Goal: Communication & Community: Answer question/provide support

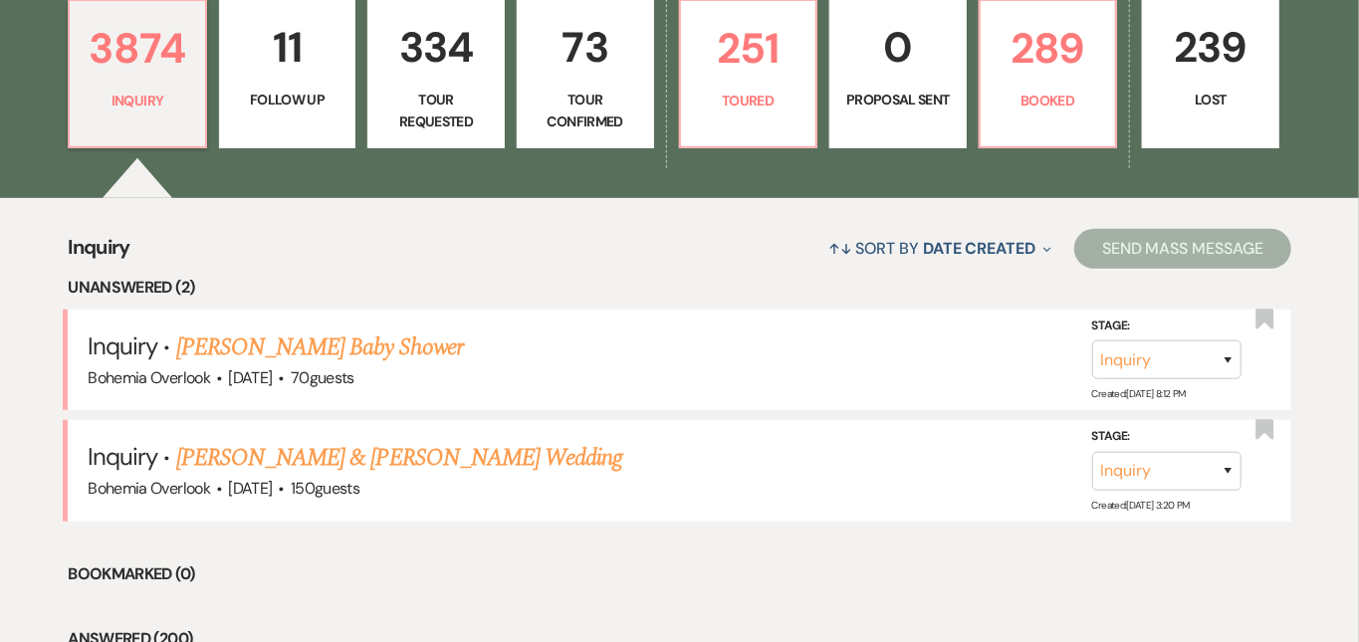
scroll to position [639, 0]
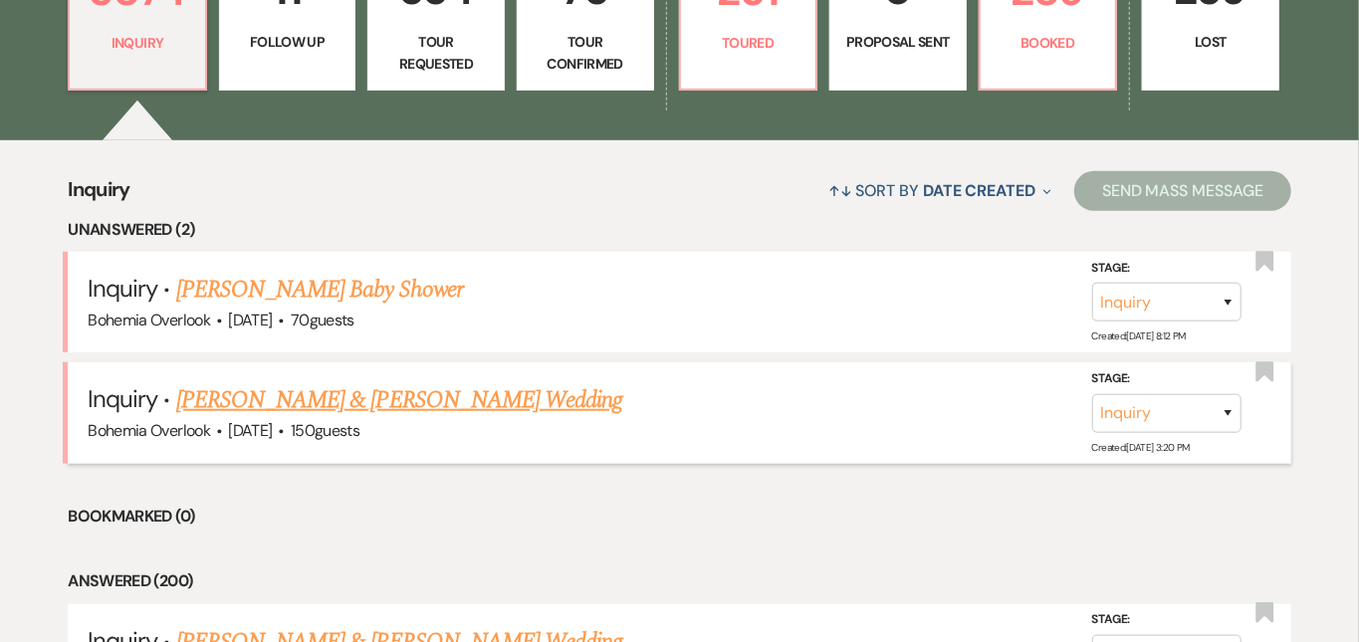
click at [471, 382] on link "[PERSON_NAME] & [PERSON_NAME] Wedding" at bounding box center [399, 400] width 446 height 36
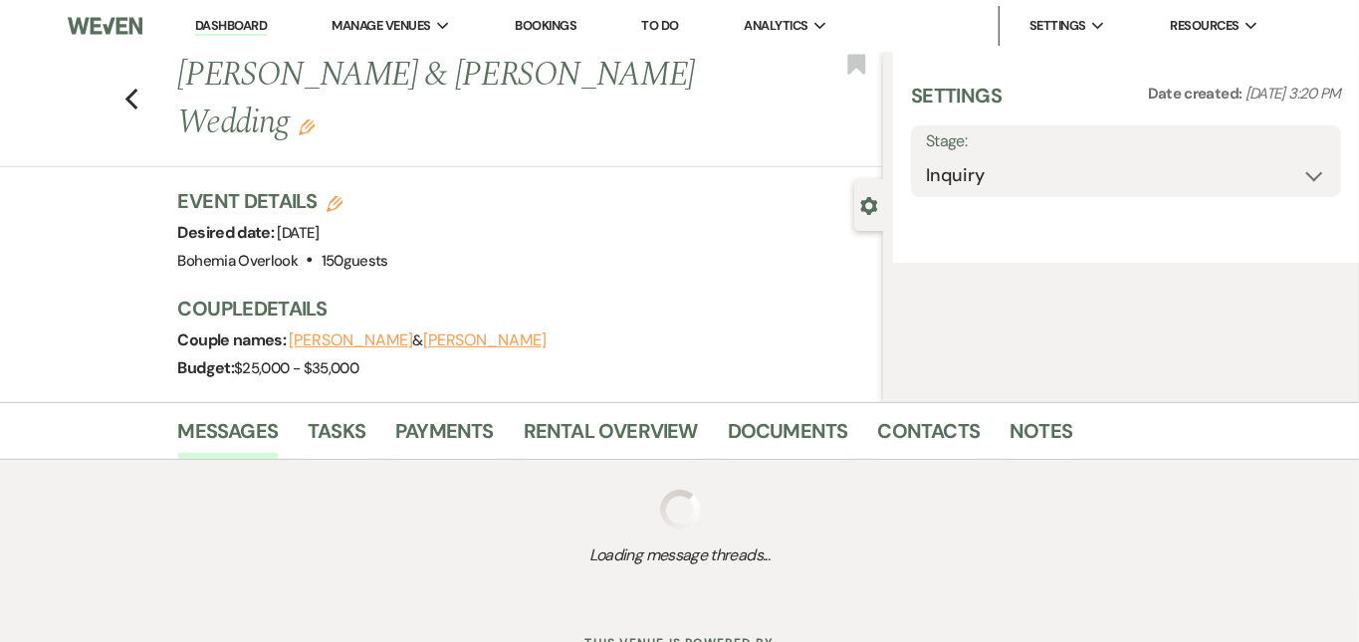
select select "5"
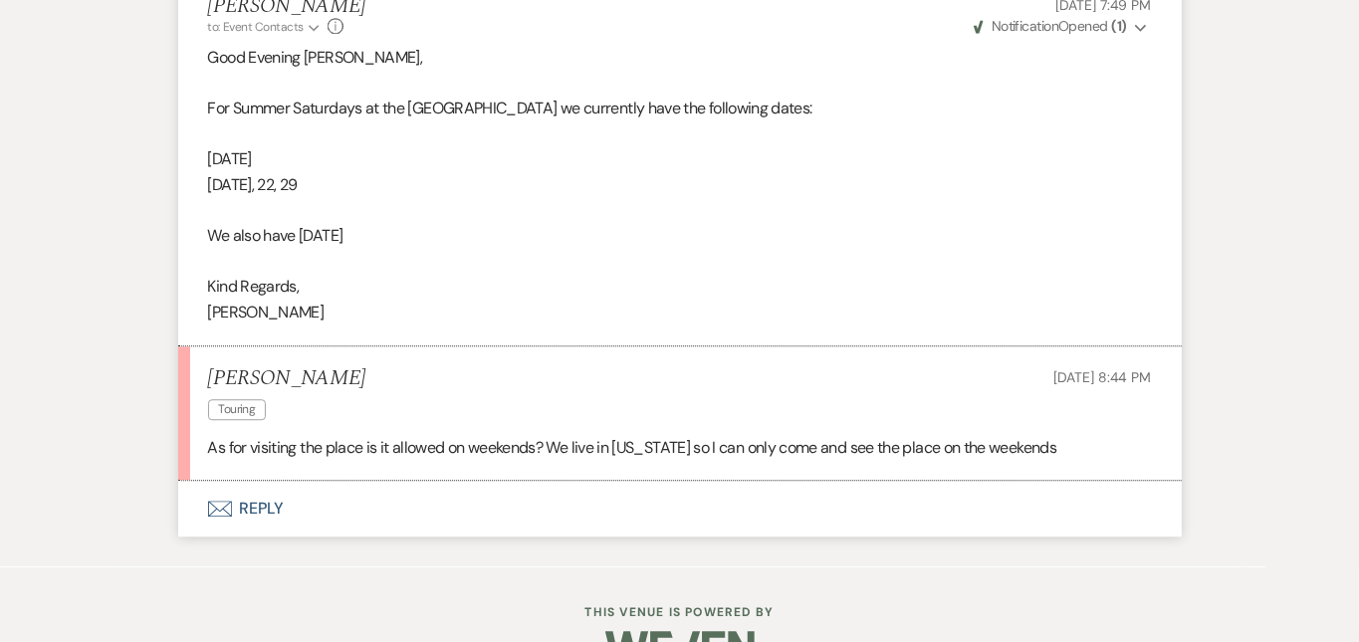
scroll to position [2649, 0]
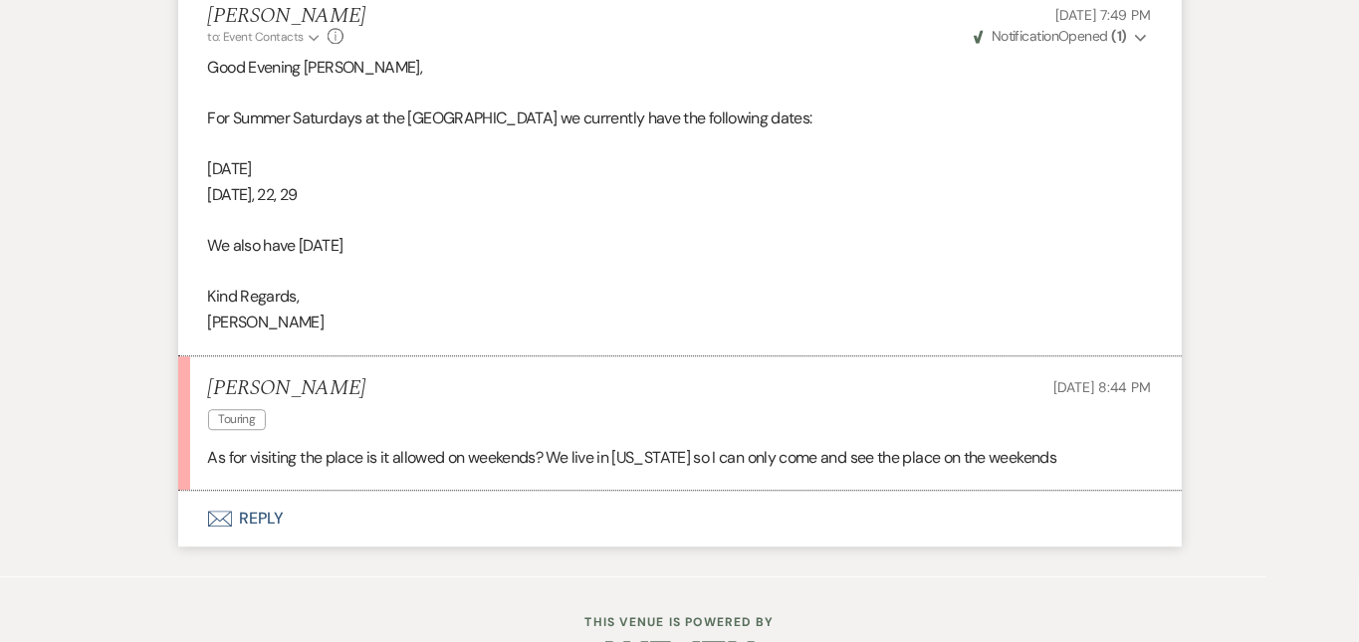
click at [395, 491] on button "Envelope Reply" at bounding box center [679, 519] width 1003 height 56
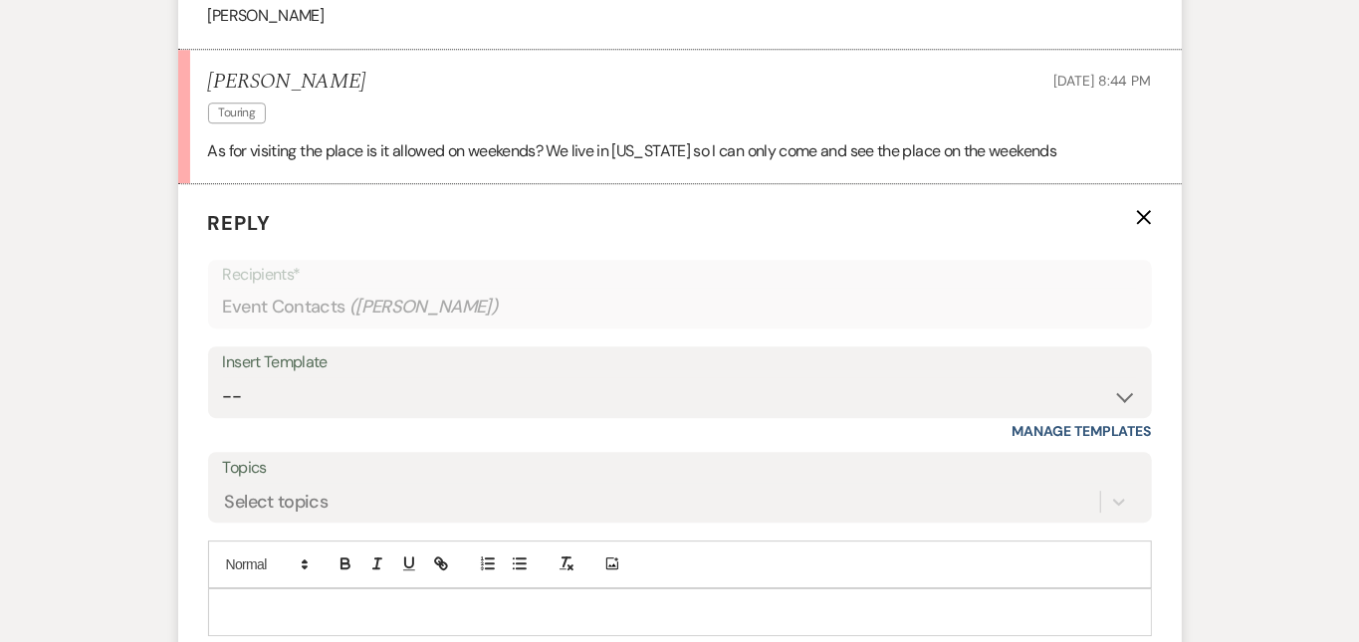
scroll to position [2963, 0]
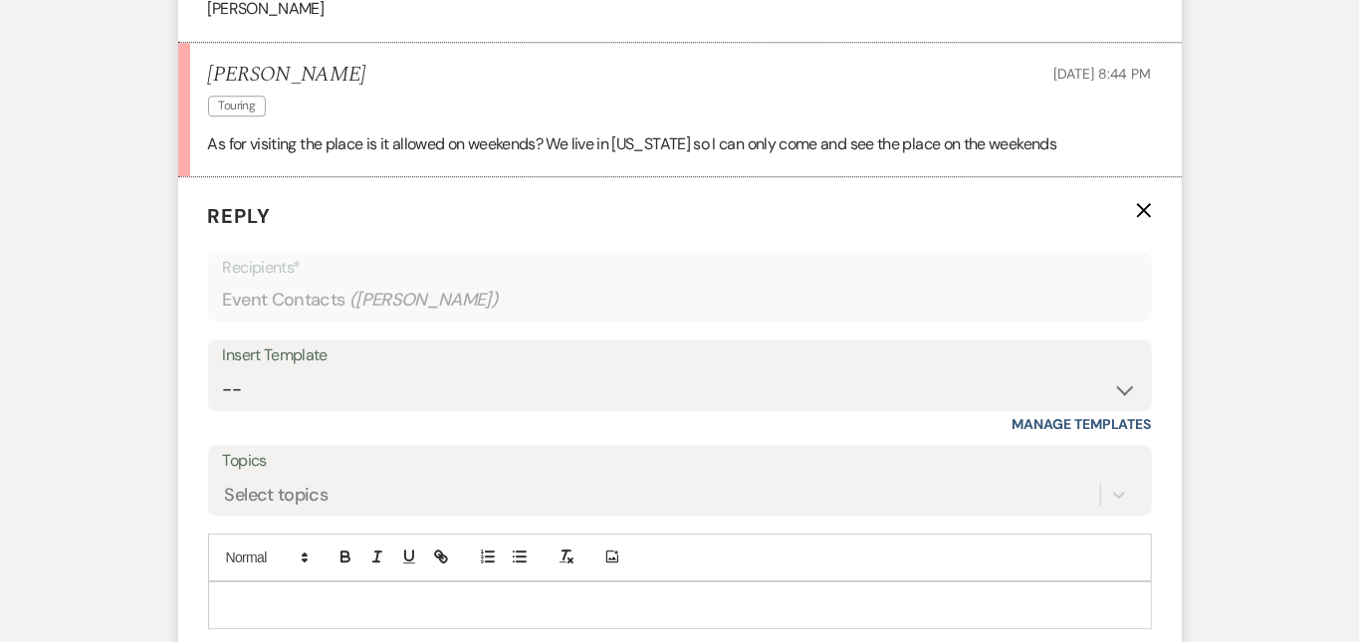
click at [388, 594] on p at bounding box center [680, 605] width 912 height 22
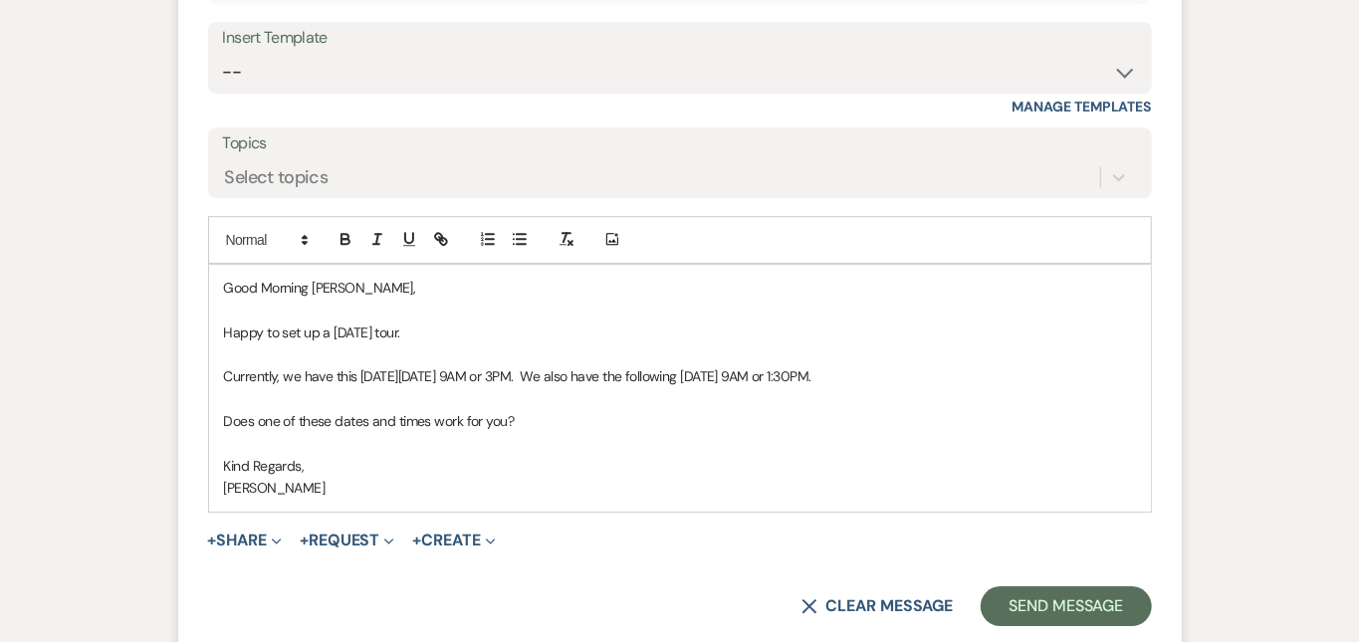
scroll to position [3360, 0]
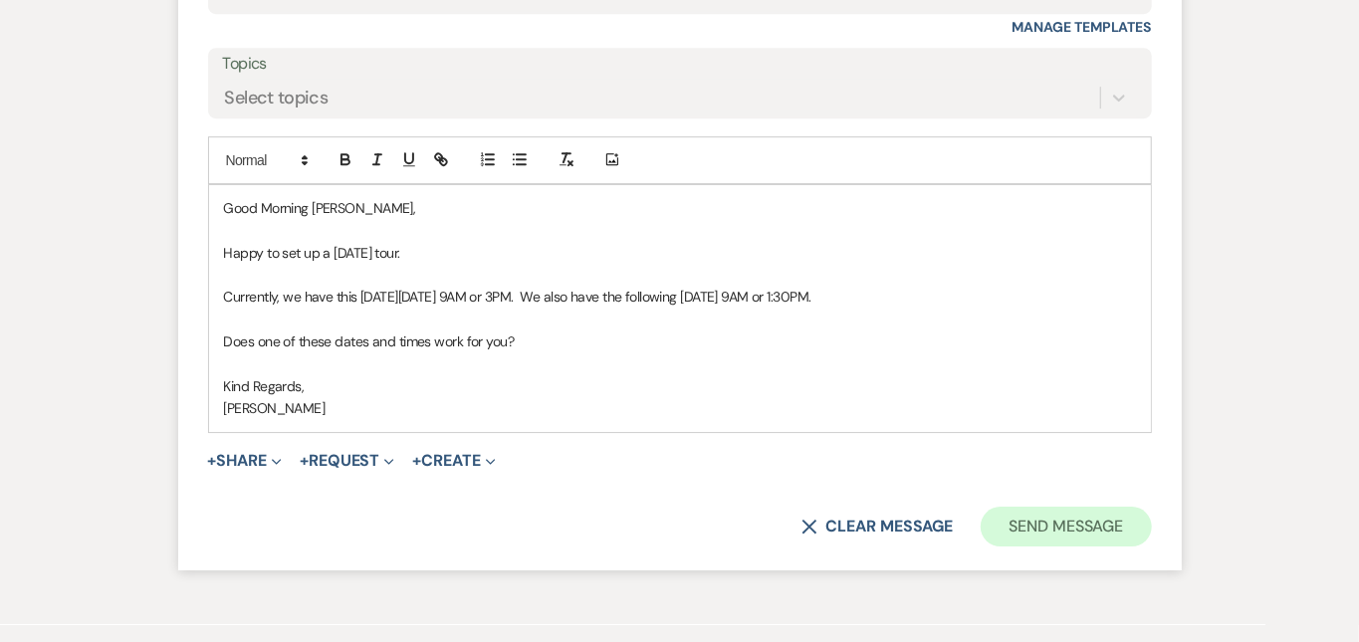
click at [1151, 507] on button "Send Message" at bounding box center [1065, 527] width 170 height 40
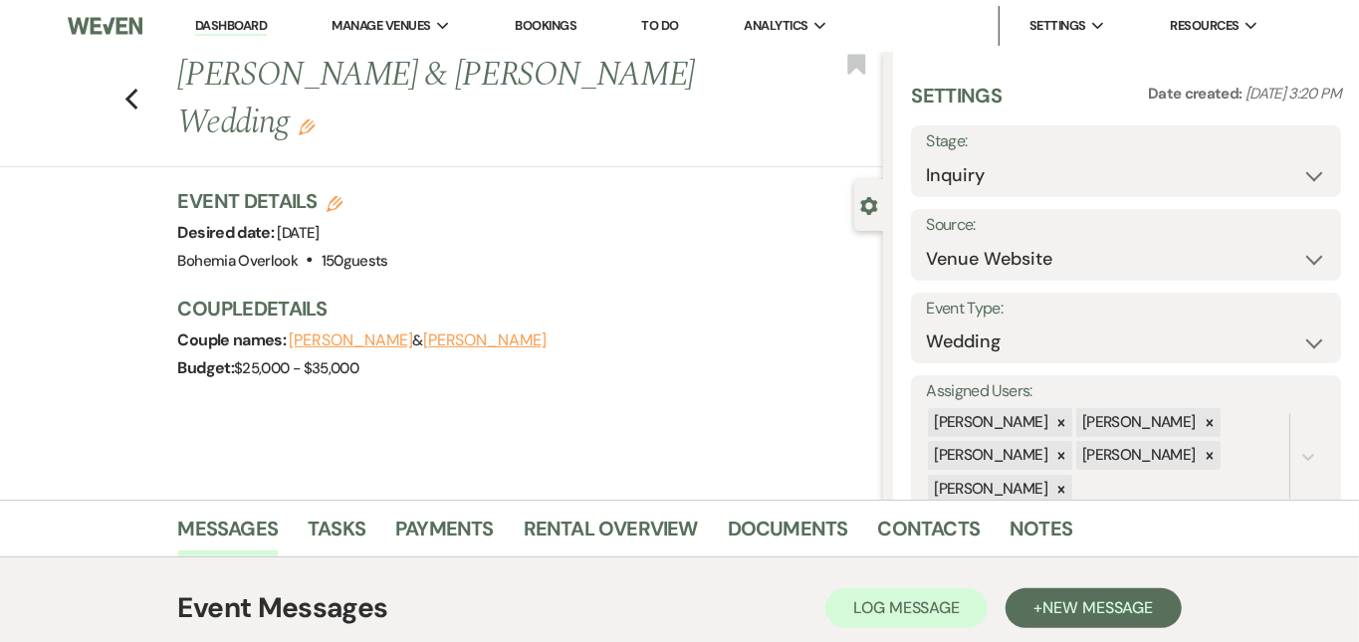
scroll to position [0, 0]
select select "2"
click at [1299, 165] on button "Save" at bounding box center [1296, 161] width 90 height 40
click at [244, 22] on link "Dashboard" at bounding box center [231, 26] width 72 height 19
select select "2"
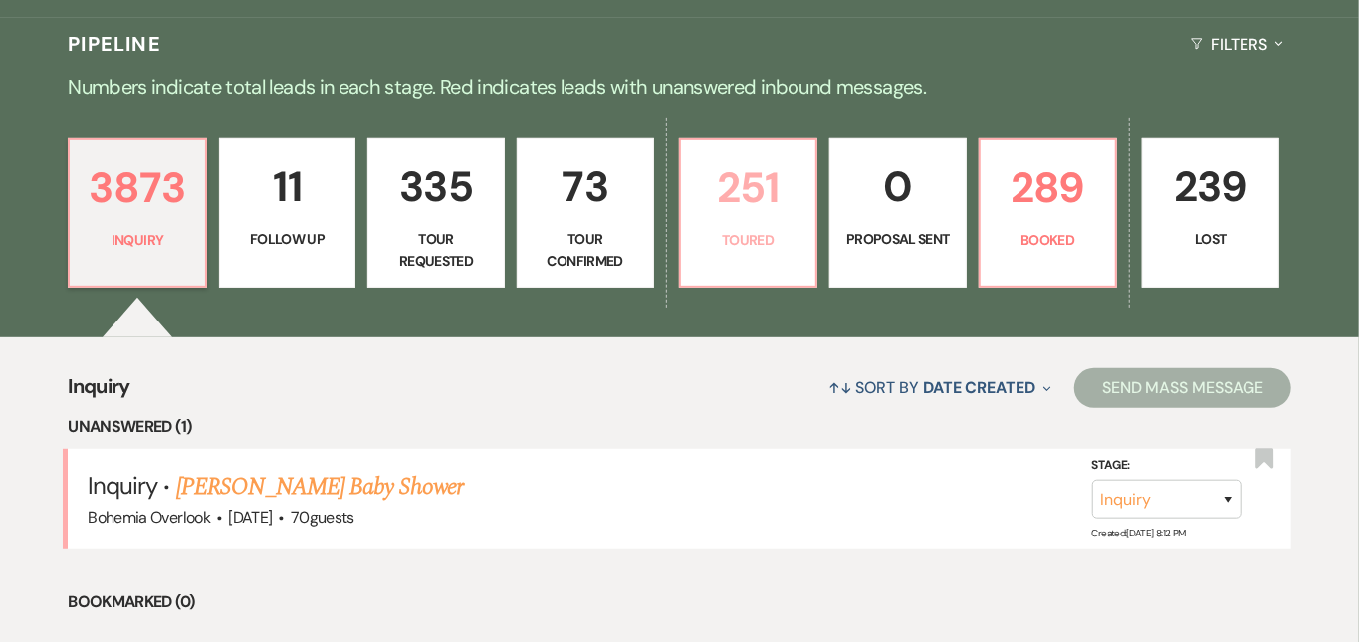
scroll to position [523, 0]
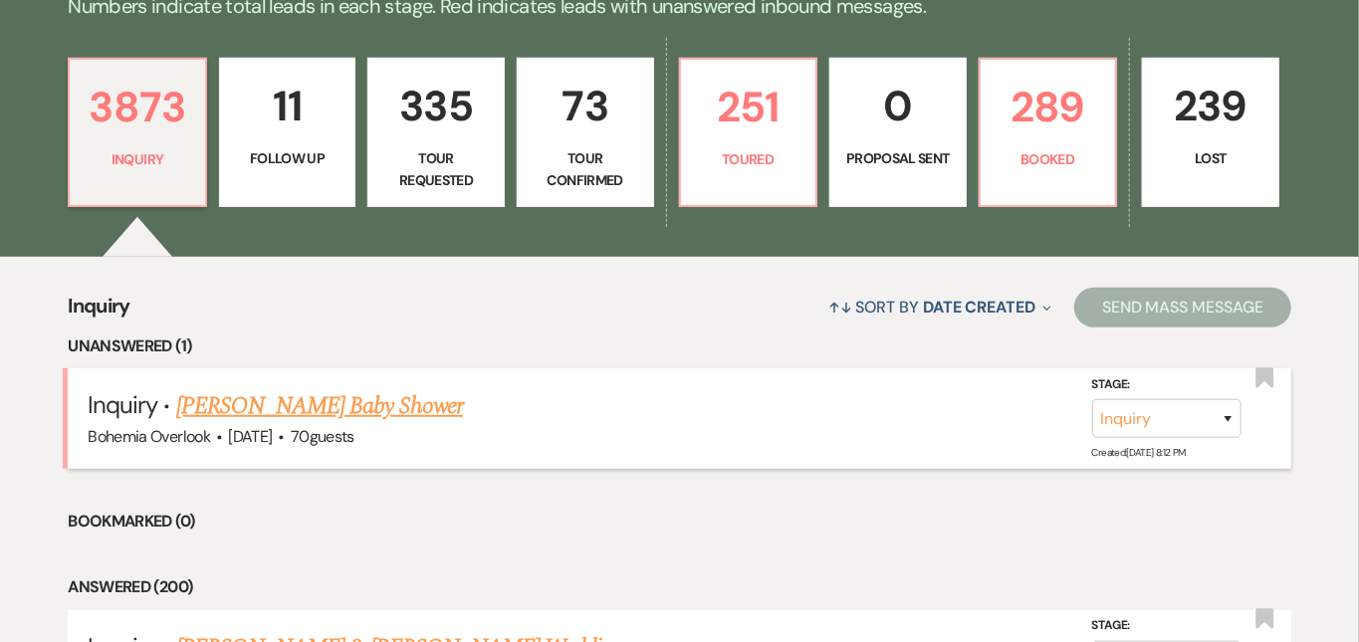
click at [463, 388] on link "[PERSON_NAME] Baby Shower" at bounding box center [319, 406] width 287 height 36
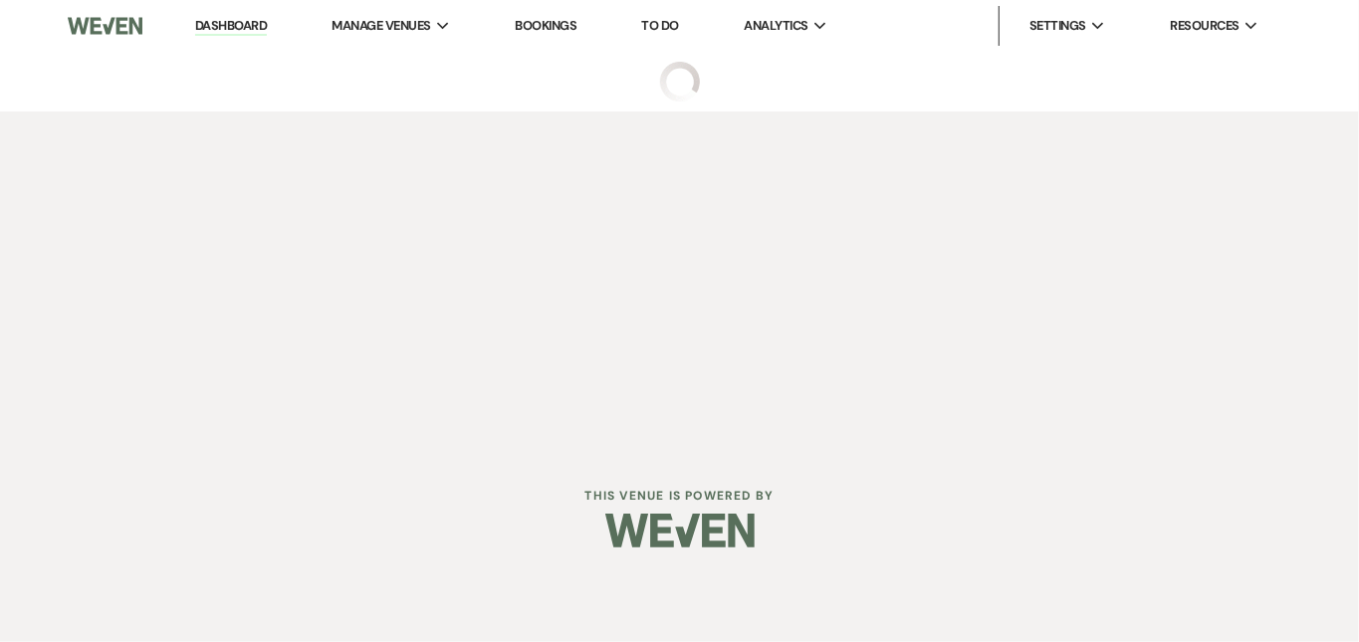
select select "5"
select select "3"
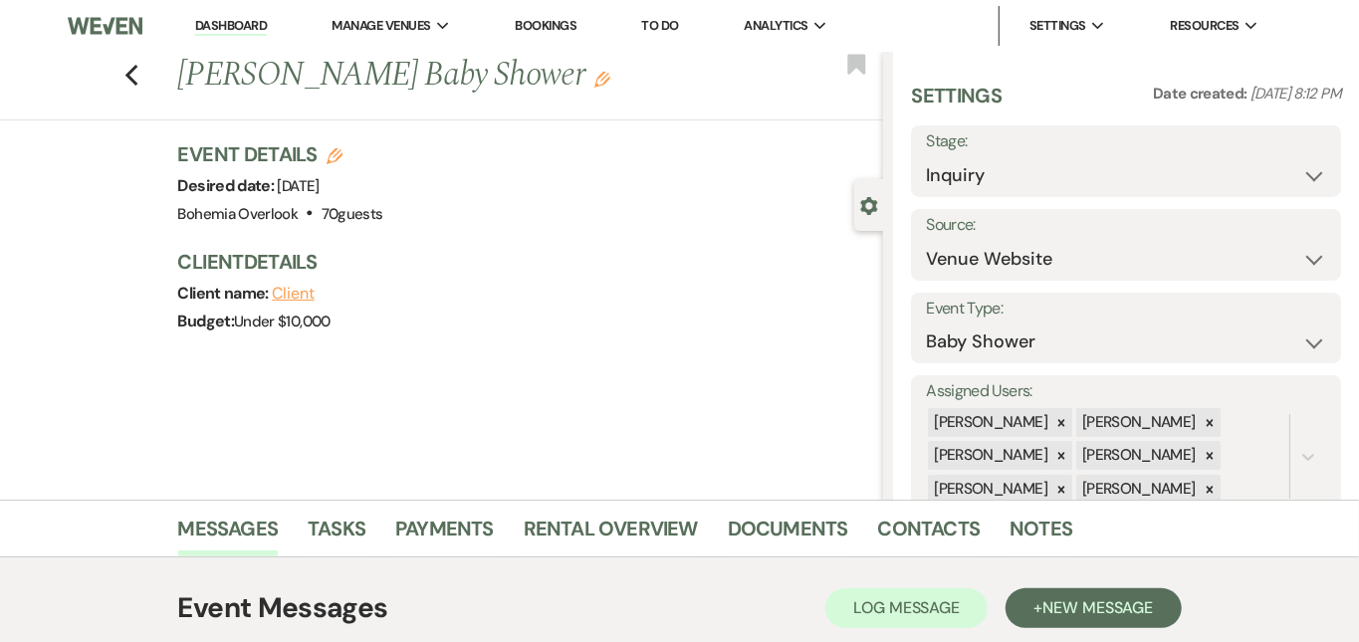
click at [598, 346] on div "Event Details Edit Desired date: [DATE] Venue: [GEOGRAPHIC_DATA] . 70 guests Ve…" at bounding box center [531, 247] width 706 height 215
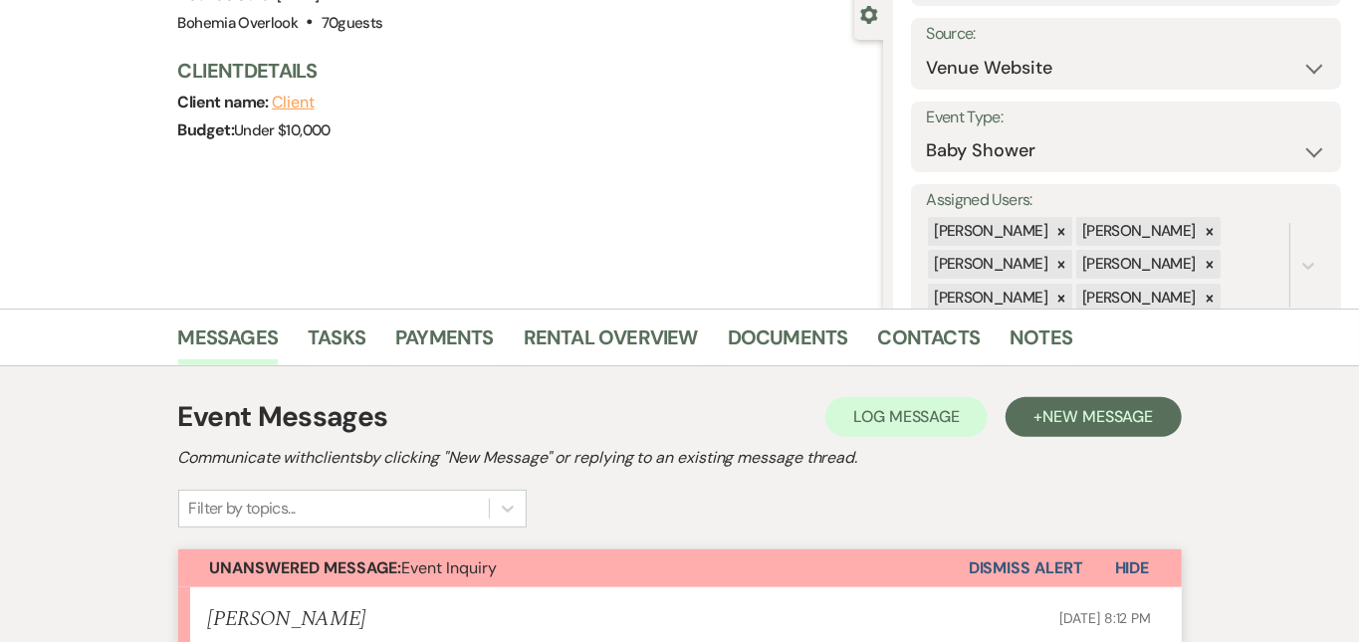
scroll to position [147, 0]
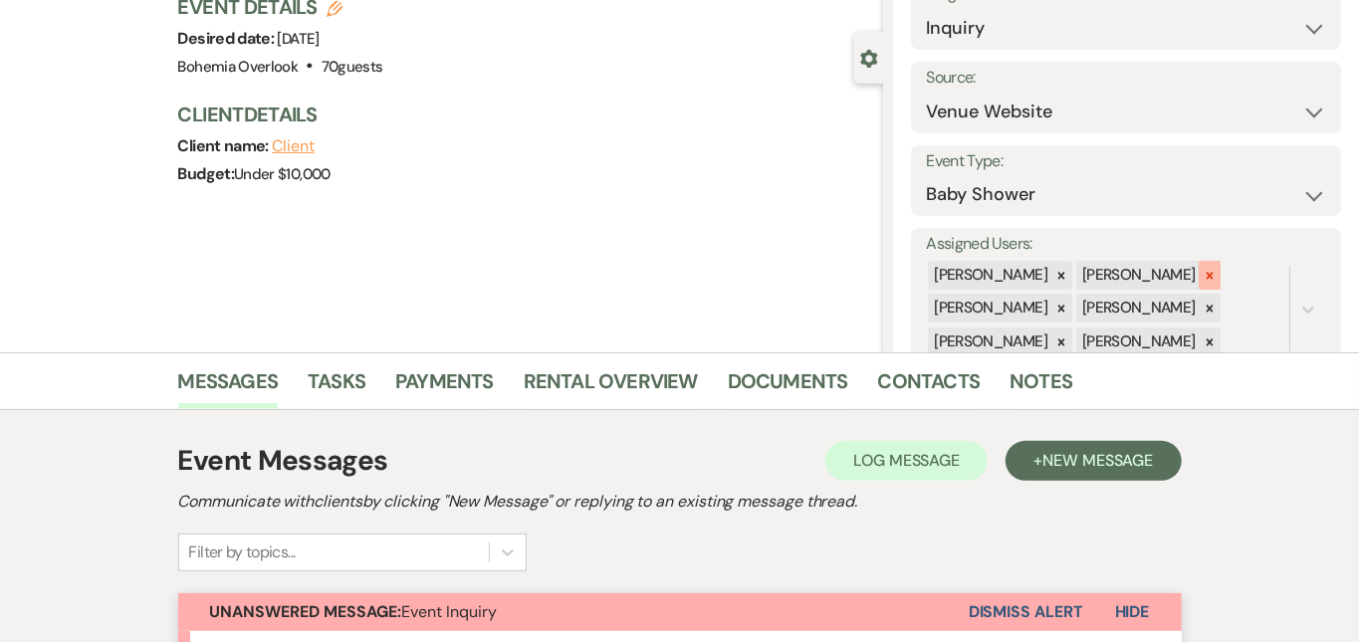
click at [1212, 272] on icon at bounding box center [1208, 275] width 7 height 7
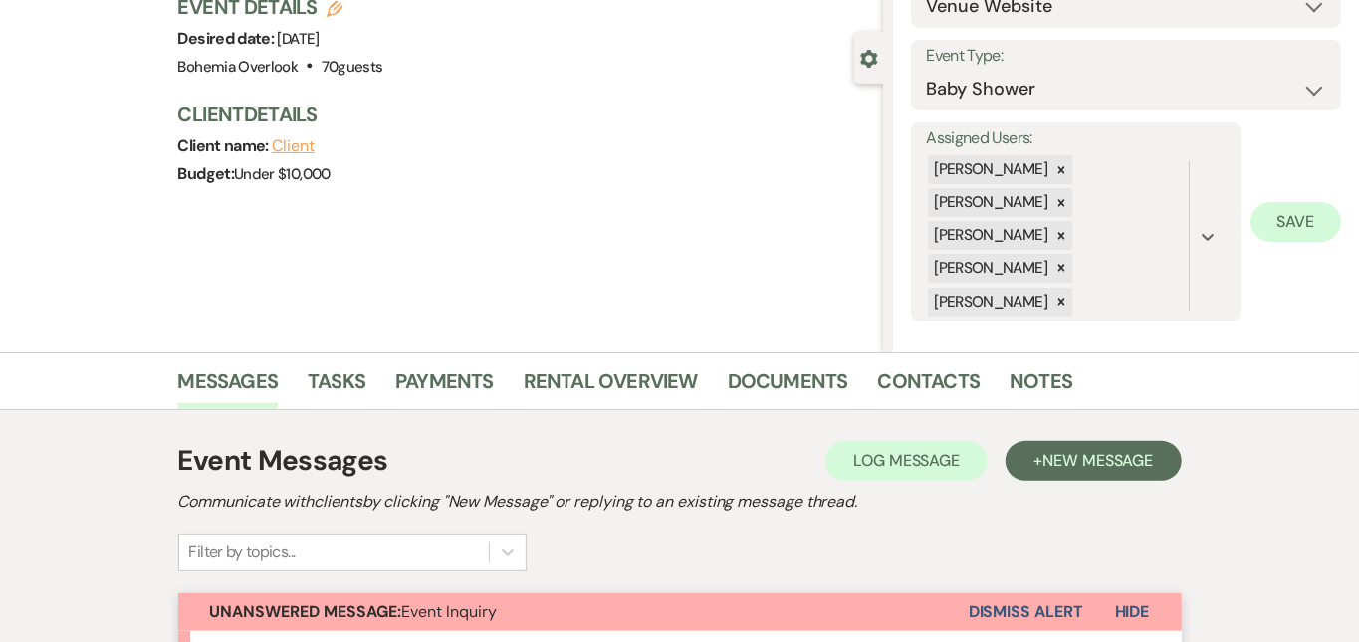
click at [1304, 212] on button "Save" at bounding box center [1295, 222] width 91 height 40
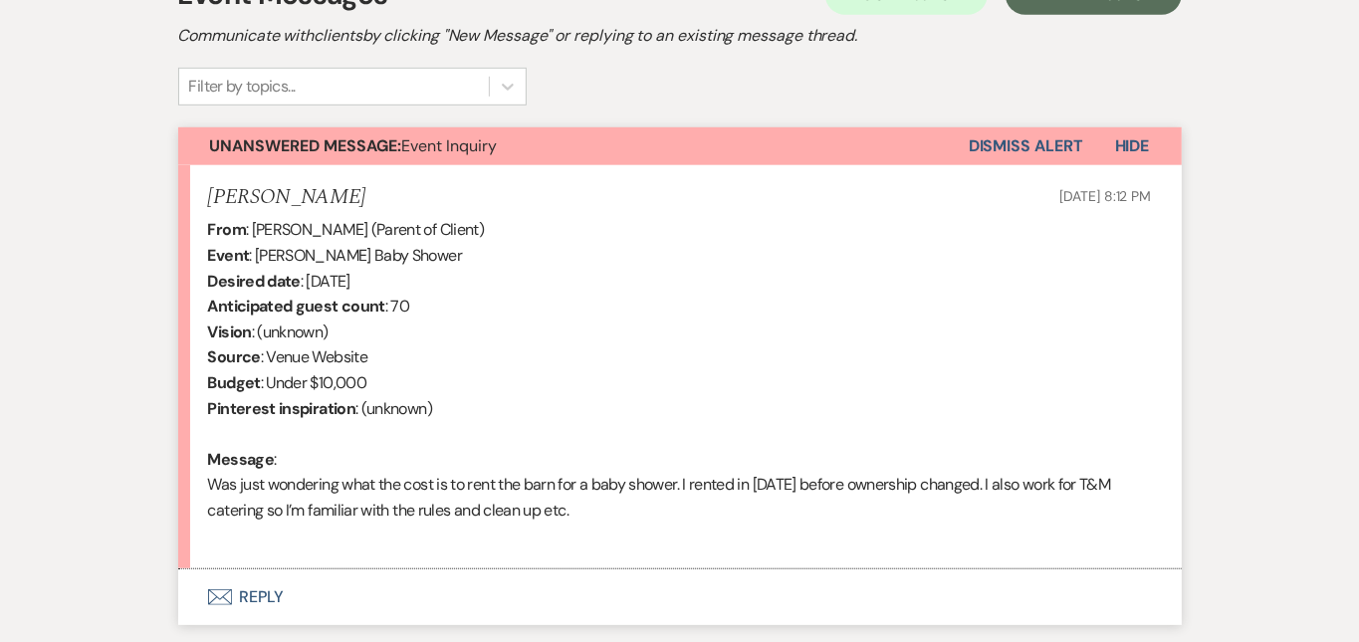
scroll to position [634, 0]
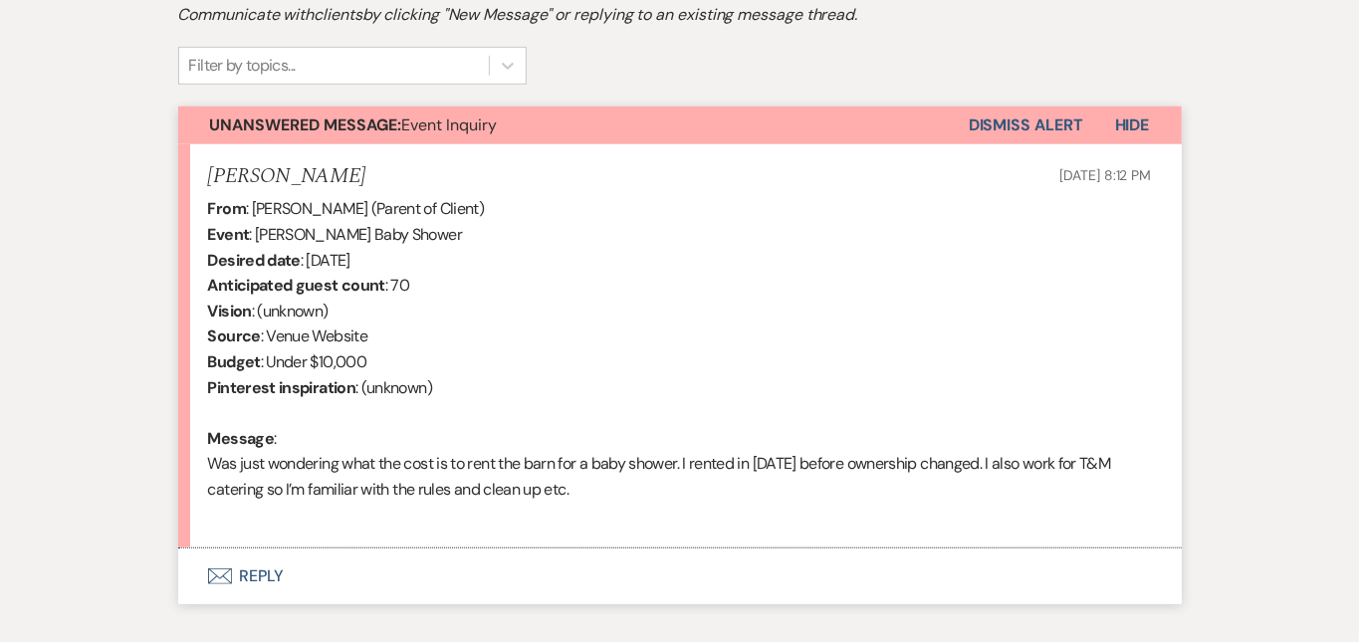
click at [428, 582] on button "Envelope Reply" at bounding box center [679, 576] width 1003 height 56
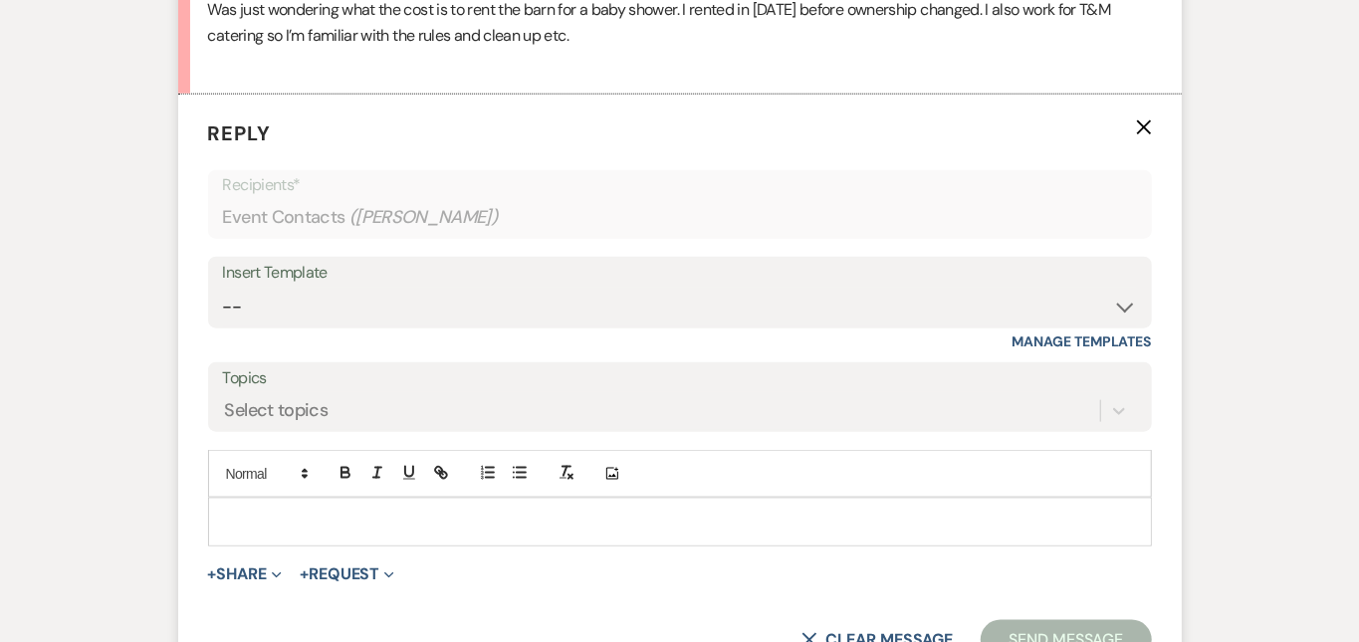
scroll to position [1153, 0]
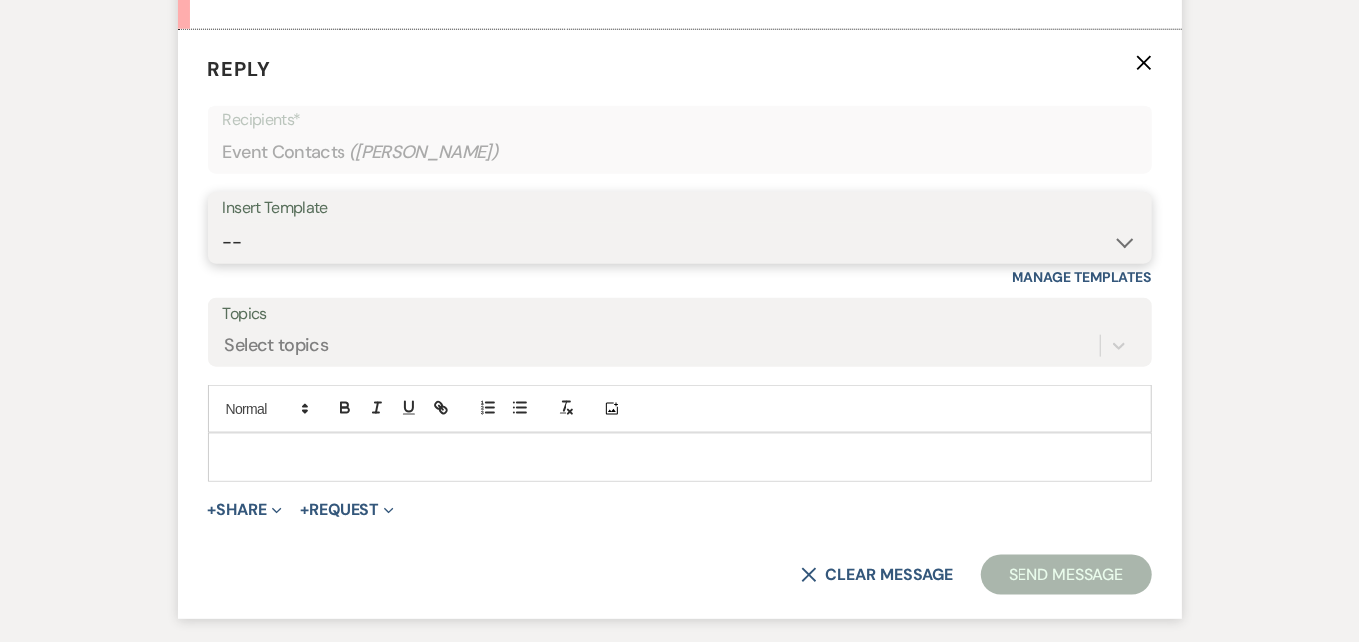
select select "627"
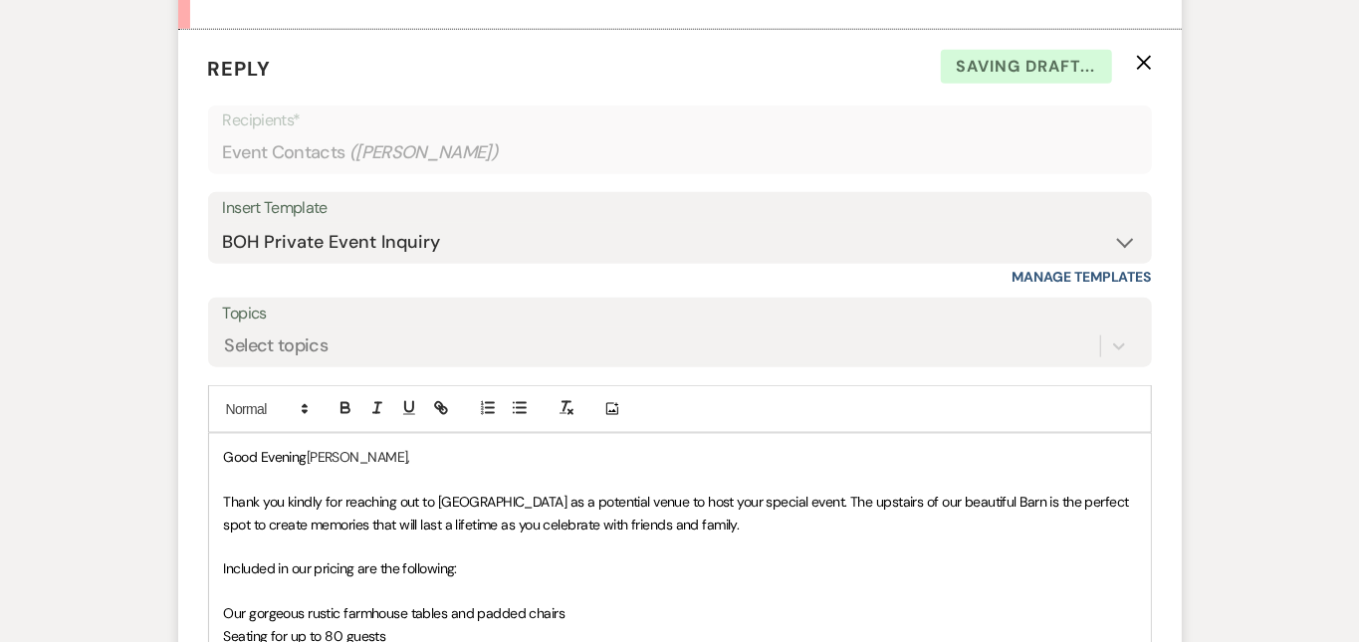
drag, startPoint x: 248, startPoint y: 449, endPoint x: 197, endPoint y: 445, distance: 50.9
click at [224, 446] on p "Good Evening Heather," at bounding box center [680, 457] width 912 height 22
click at [1308, 400] on div "Messages Tasks Payments Rental Overview Documents Contacts Notes Event Messages…" at bounding box center [679, 304] width 1359 height 1915
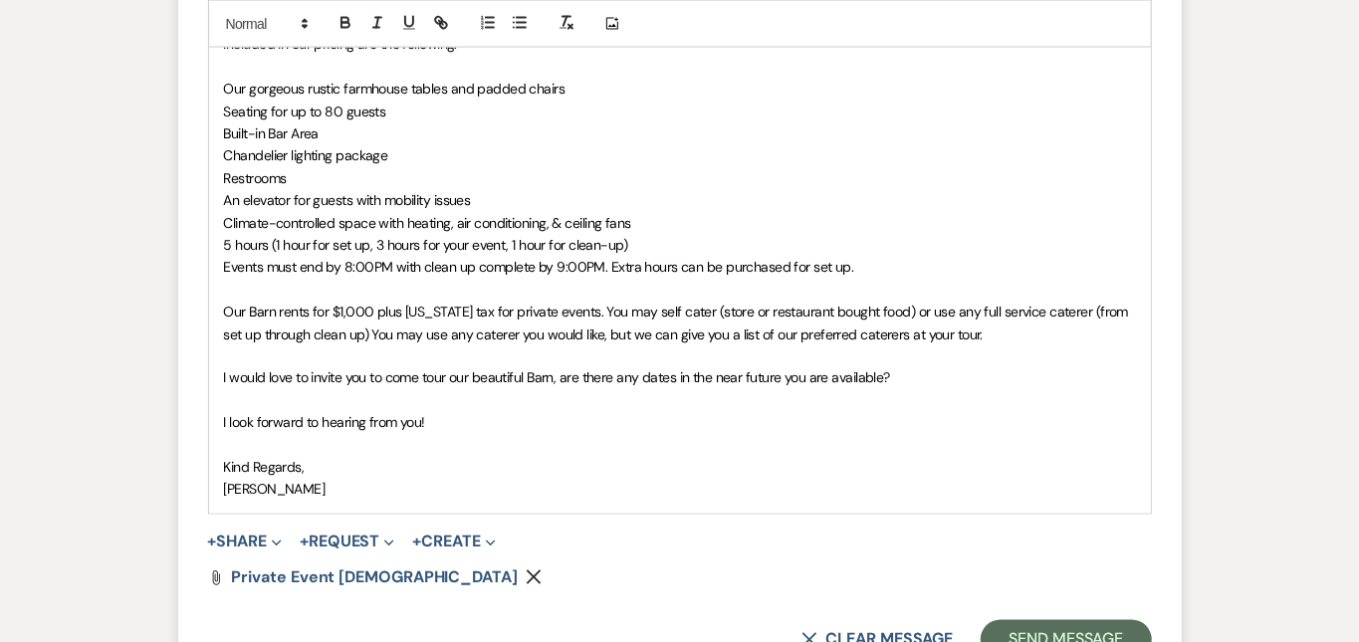
scroll to position [1690, 0]
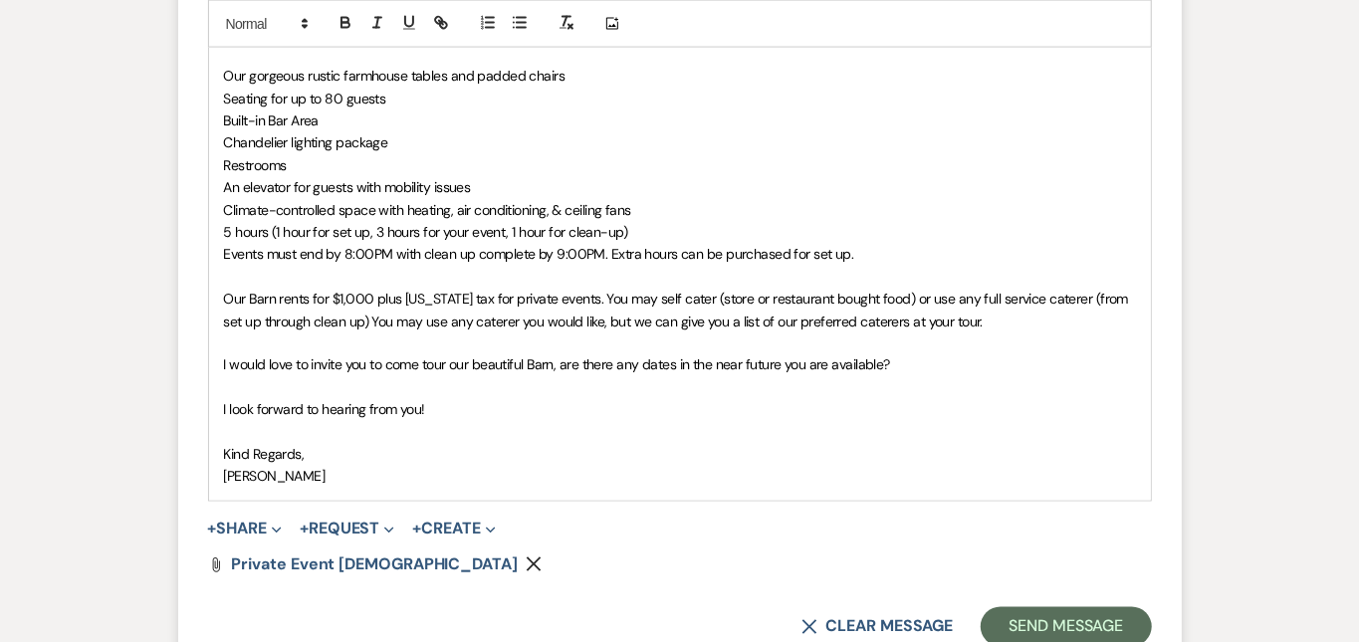
click at [1016, 314] on p "Our Barn rents for $1,000 plus [US_STATE] tax for private events. You may self …" at bounding box center [680, 310] width 912 height 45
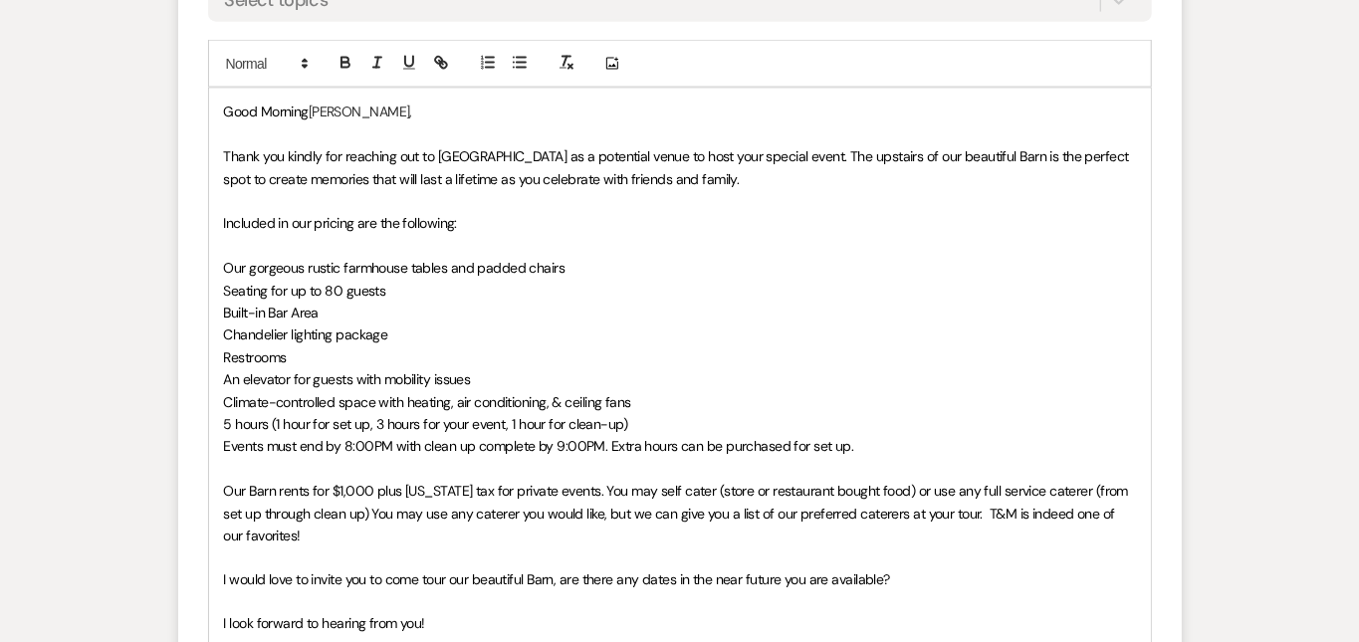
scroll to position [1478, 0]
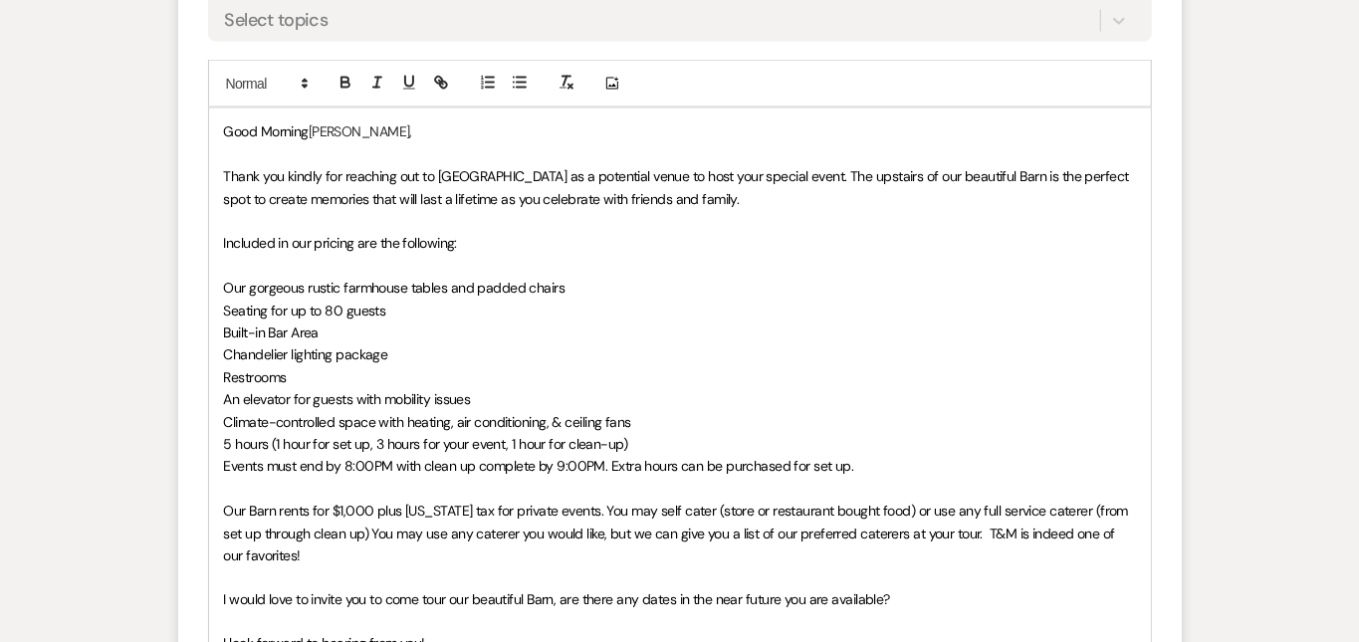
click at [309, 128] on span "[PERSON_NAME]," at bounding box center [361, 131] width 104 height 18
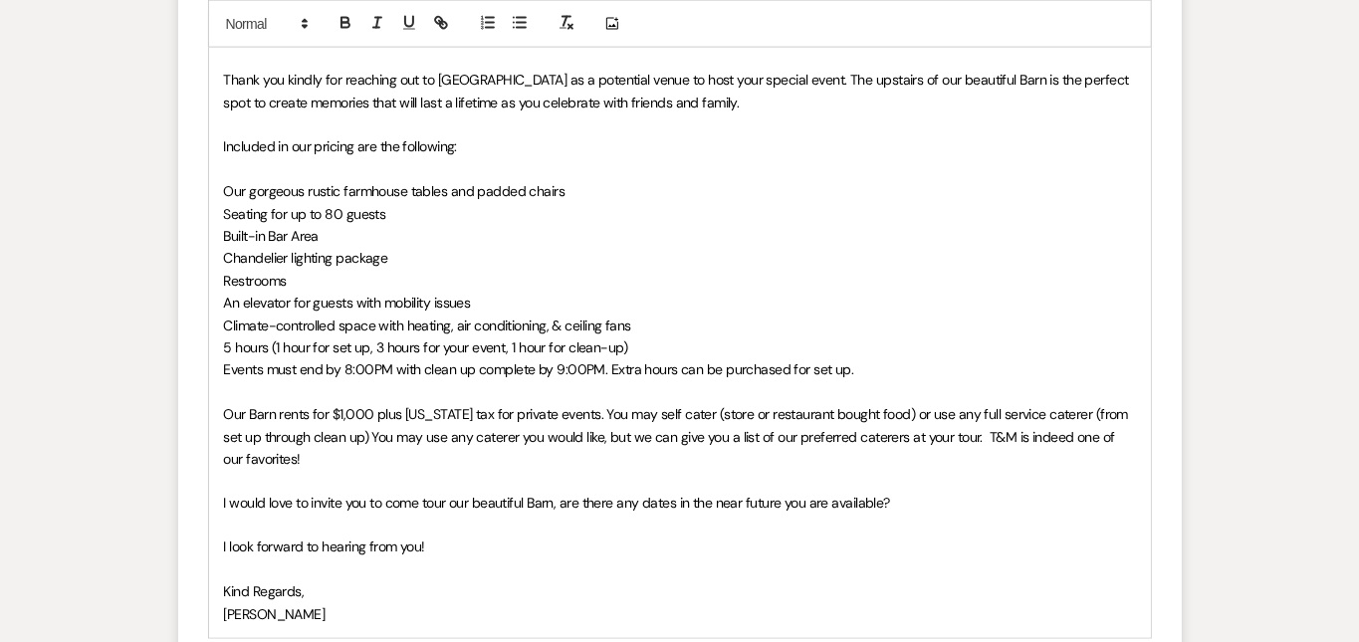
scroll to position [1582, 0]
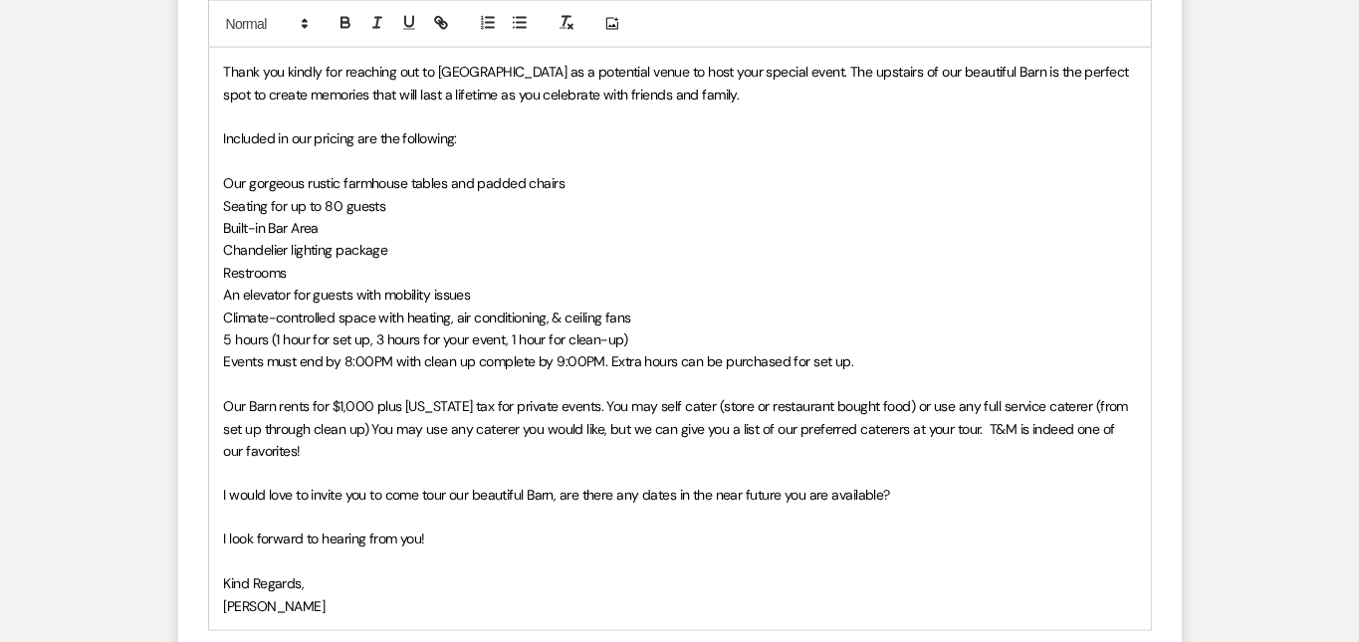
drag, startPoint x: 881, startPoint y: 465, endPoint x: 375, endPoint y: 441, distance: 506.2
click at [375, 441] on div "Good Morning [PERSON_NAME], Thank you kindly for reaching out to [GEOGRAPHIC_DA…" at bounding box center [680, 317] width 942 height 626
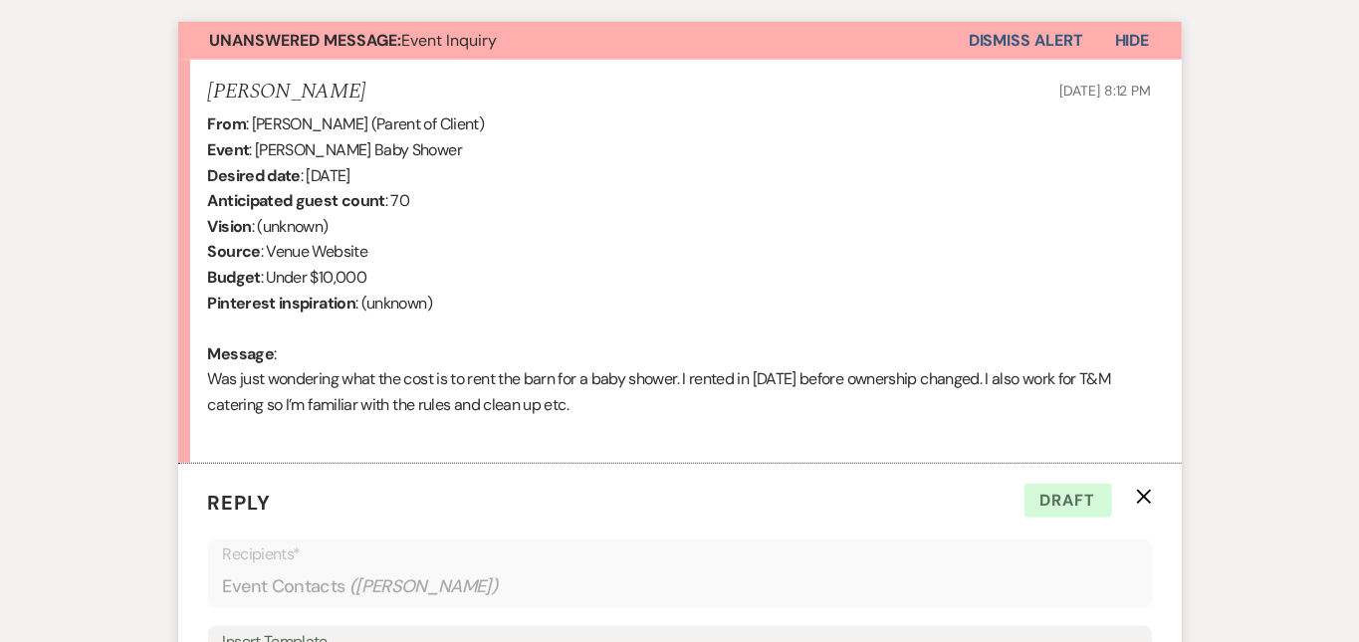
scroll to position [658, 0]
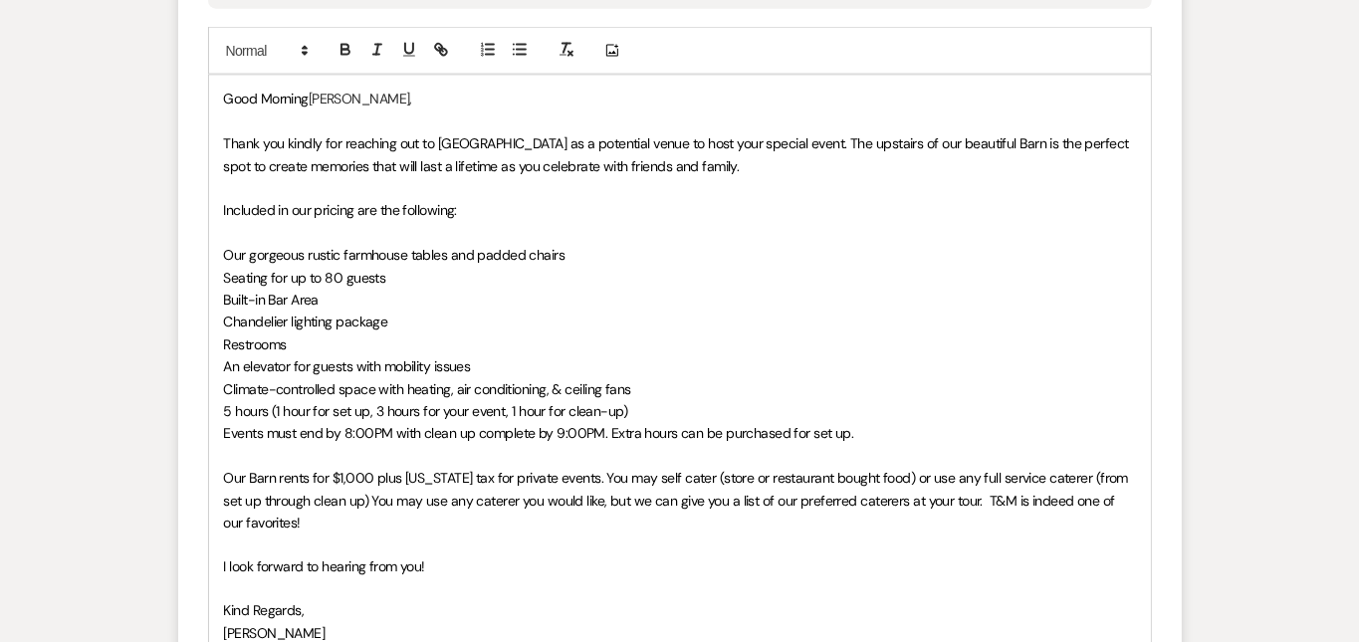
scroll to position [1518, 0]
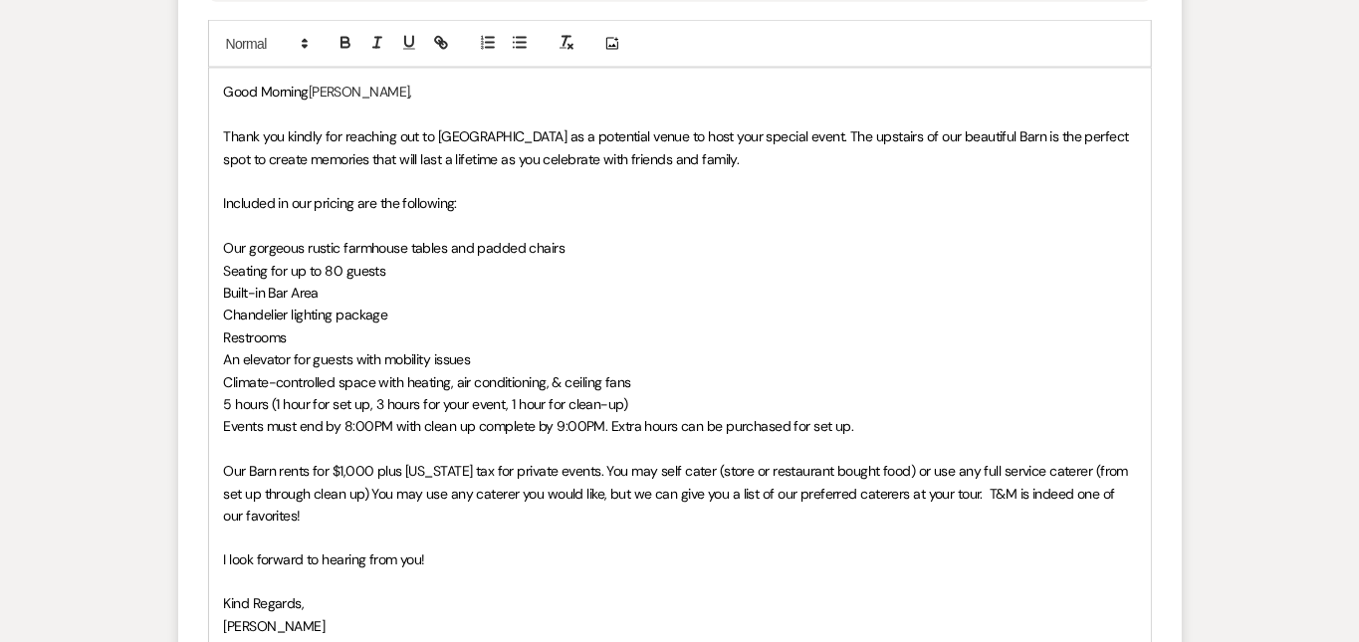
click at [1111, 493] on p "Our Barn rents for $1,000 plus [US_STATE] tax for private events. You may self …" at bounding box center [680, 493] width 912 height 67
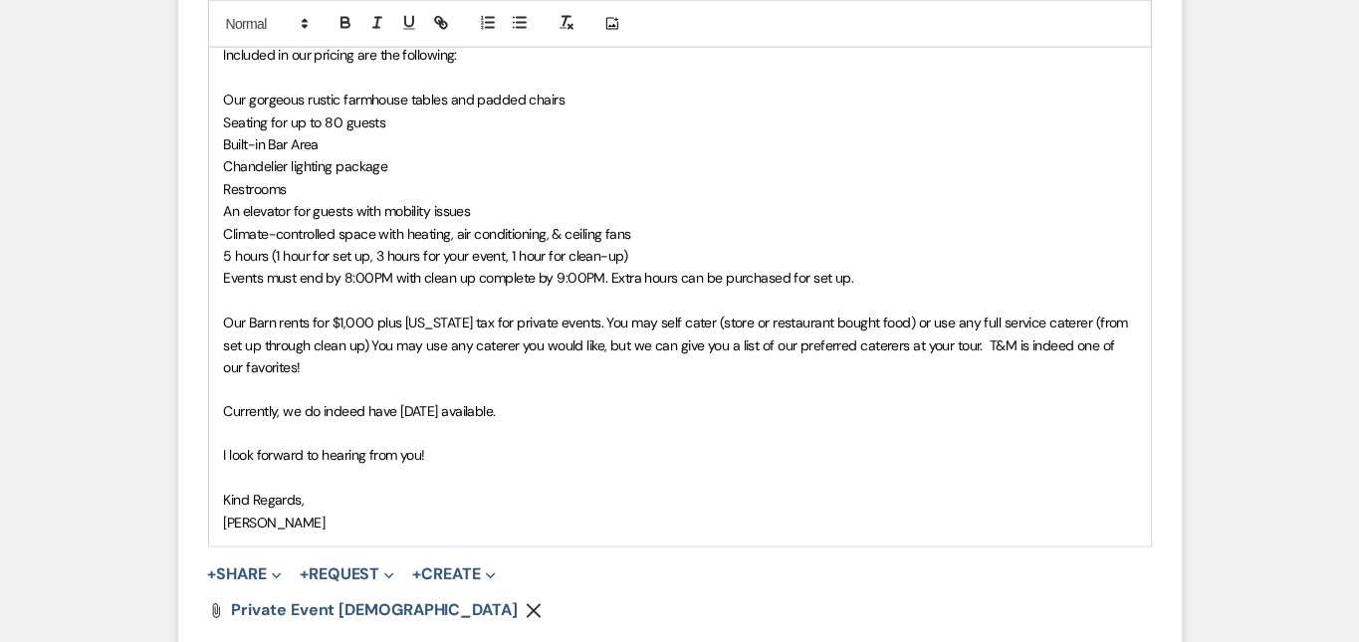
scroll to position [1690, 0]
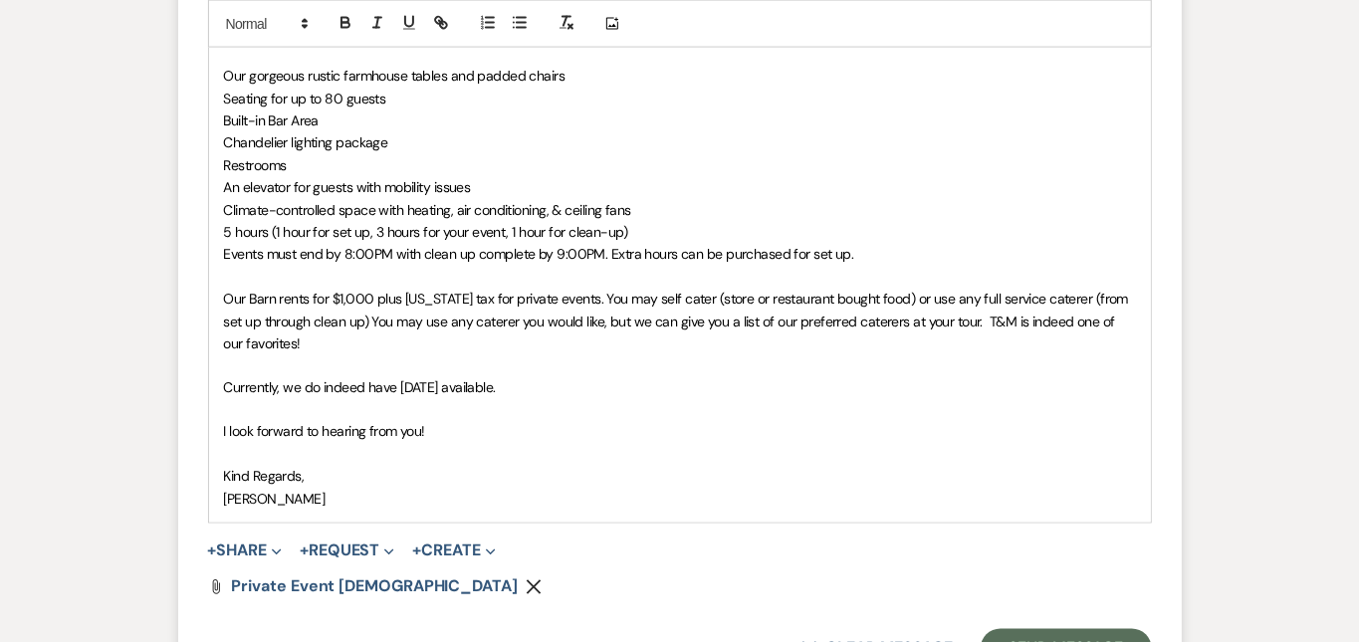
click at [949, 317] on span "Our Barn rents for $1,000 plus [US_STATE] tax for private events. You may self …" at bounding box center [678, 321] width 908 height 63
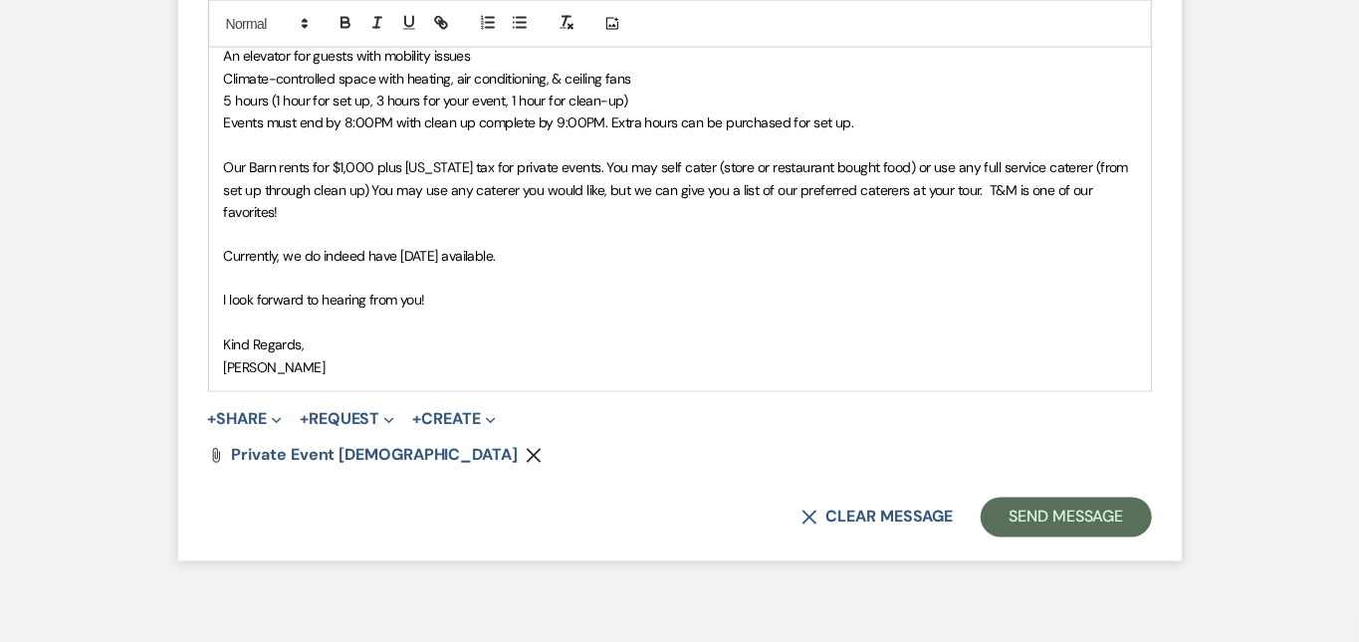
scroll to position [1843, 0]
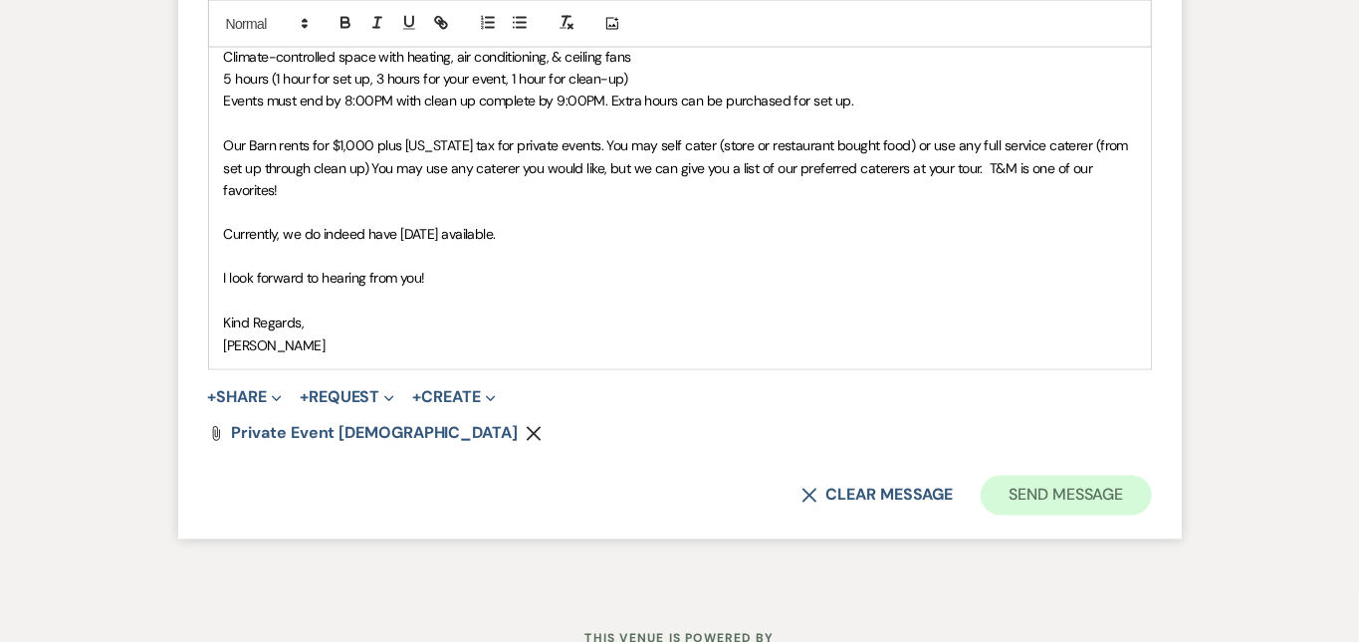
click at [1151, 478] on button "Send Message" at bounding box center [1065, 496] width 170 height 40
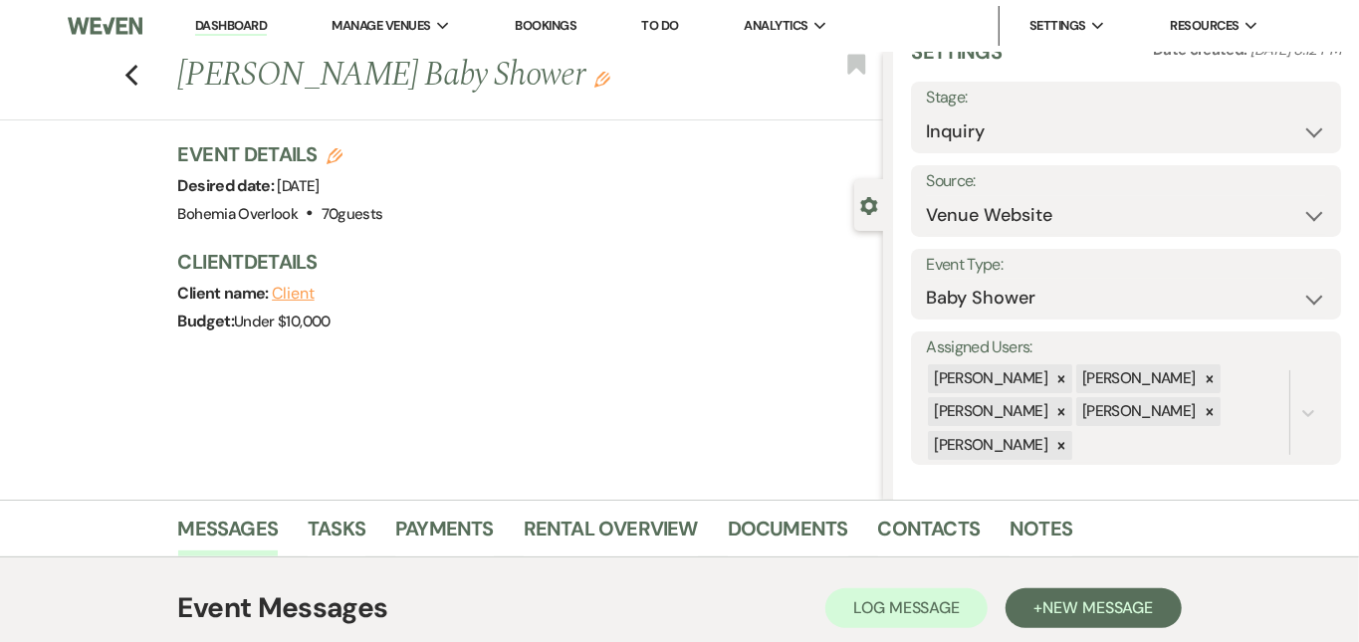
scroll to position [0, 0]
click at [249, 29] on link "Dashboard" at bounding box center [231, 26] width 72 height 19
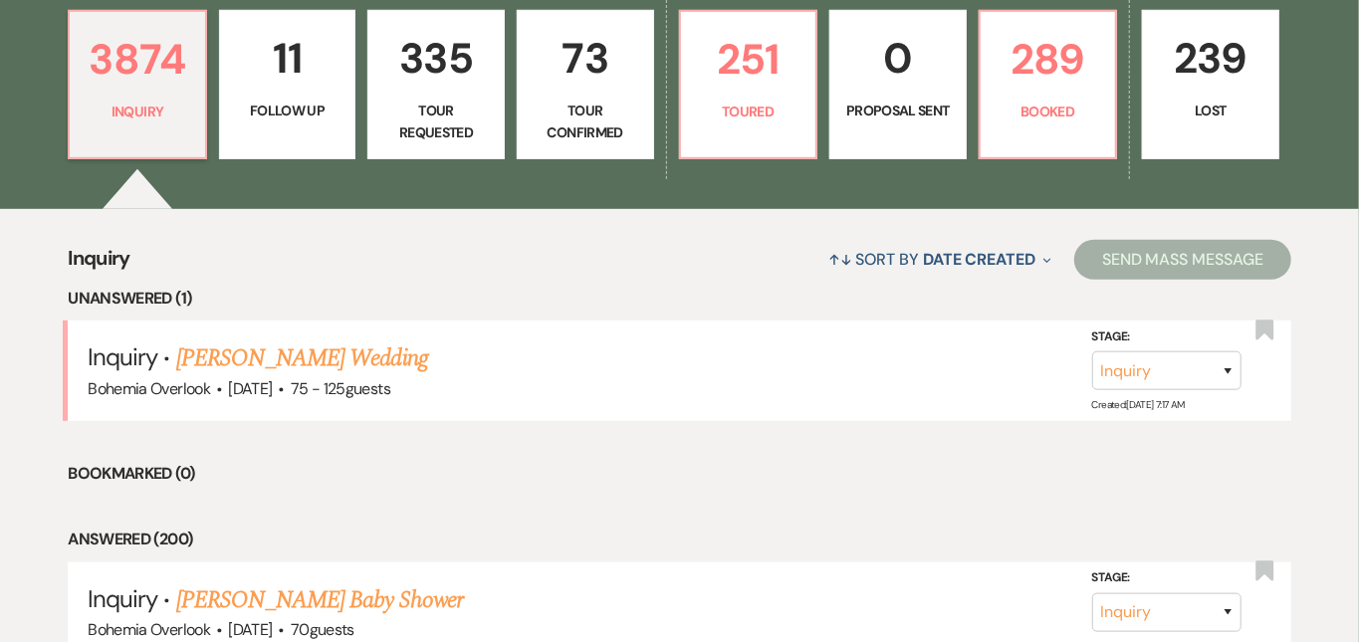
scroll to position [571, 0]
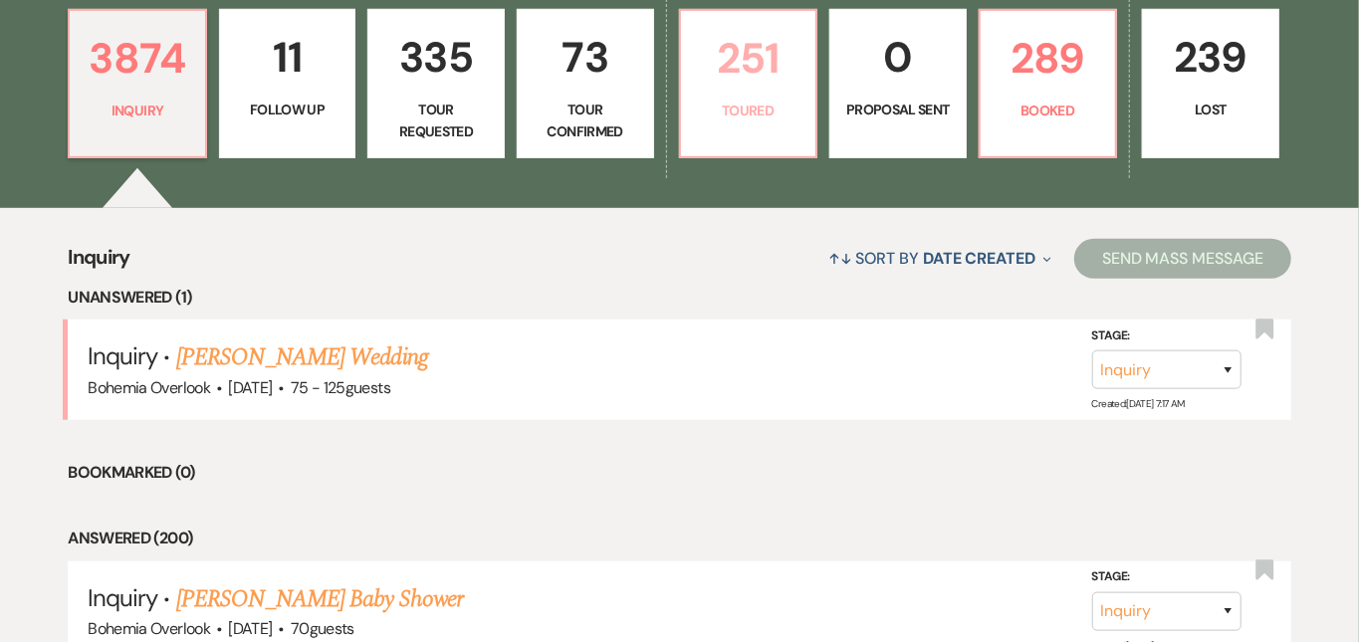
click at [784, 105] on p "Toured" at bounding box center [748, 111] width 111 height 22
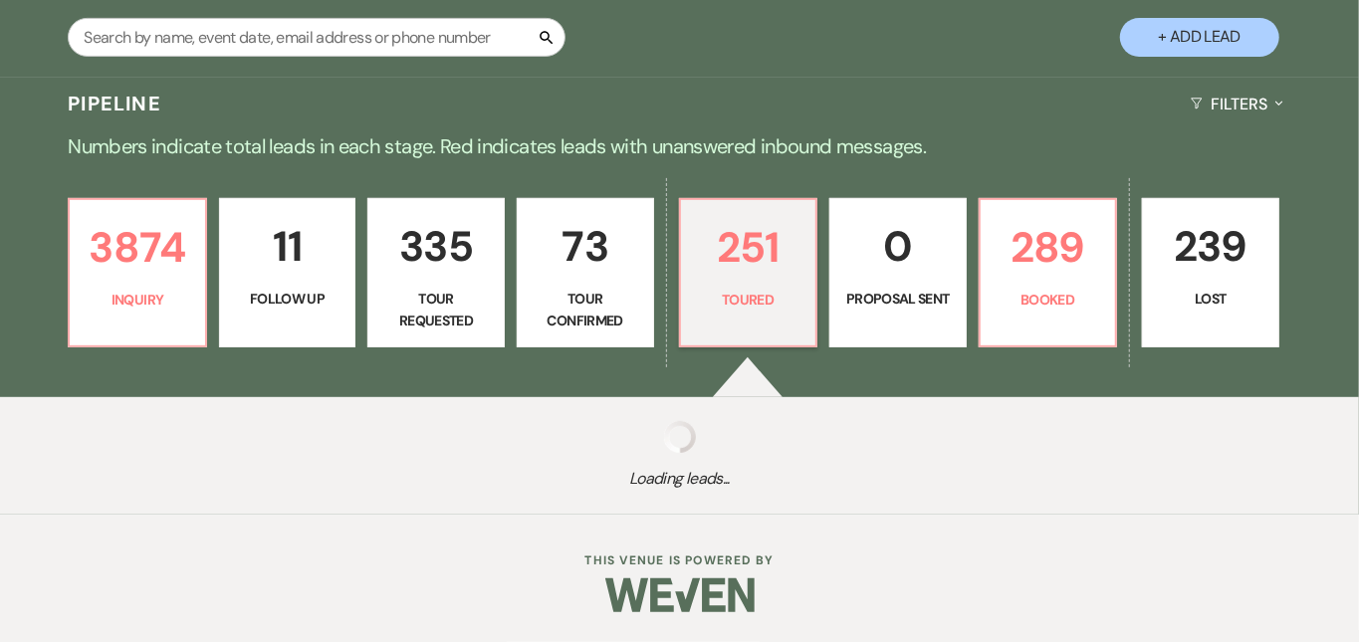
scroll to position [363, 0]
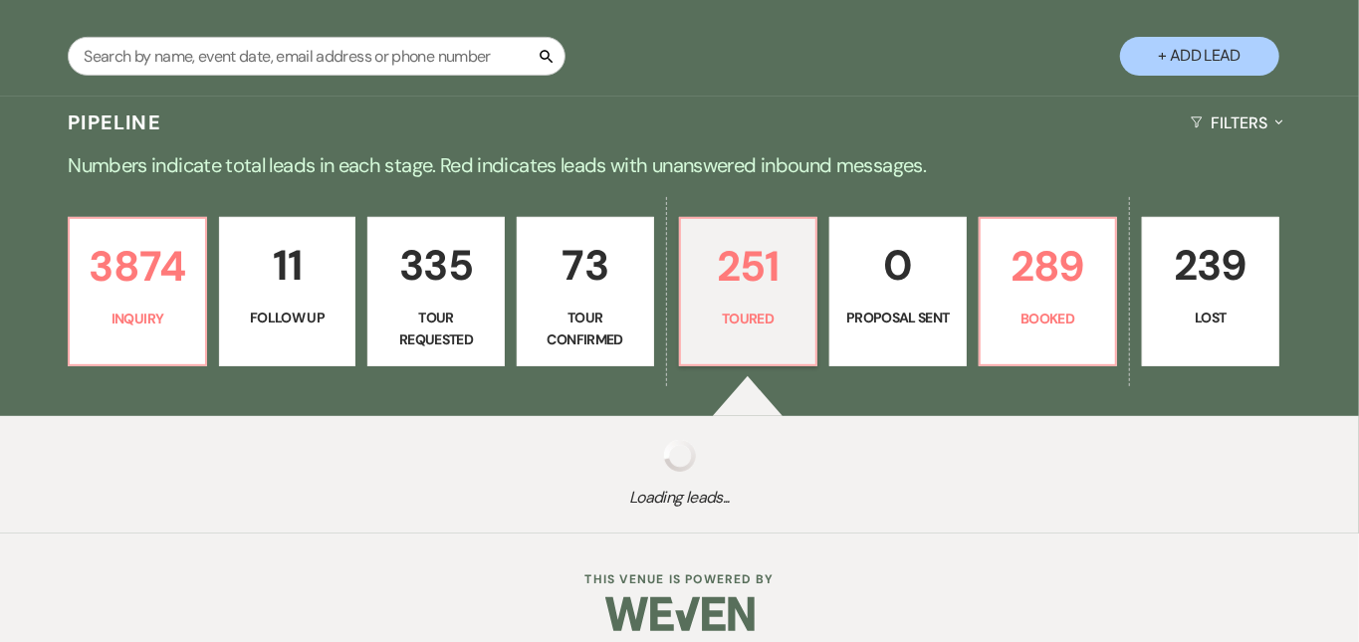
select select "5"
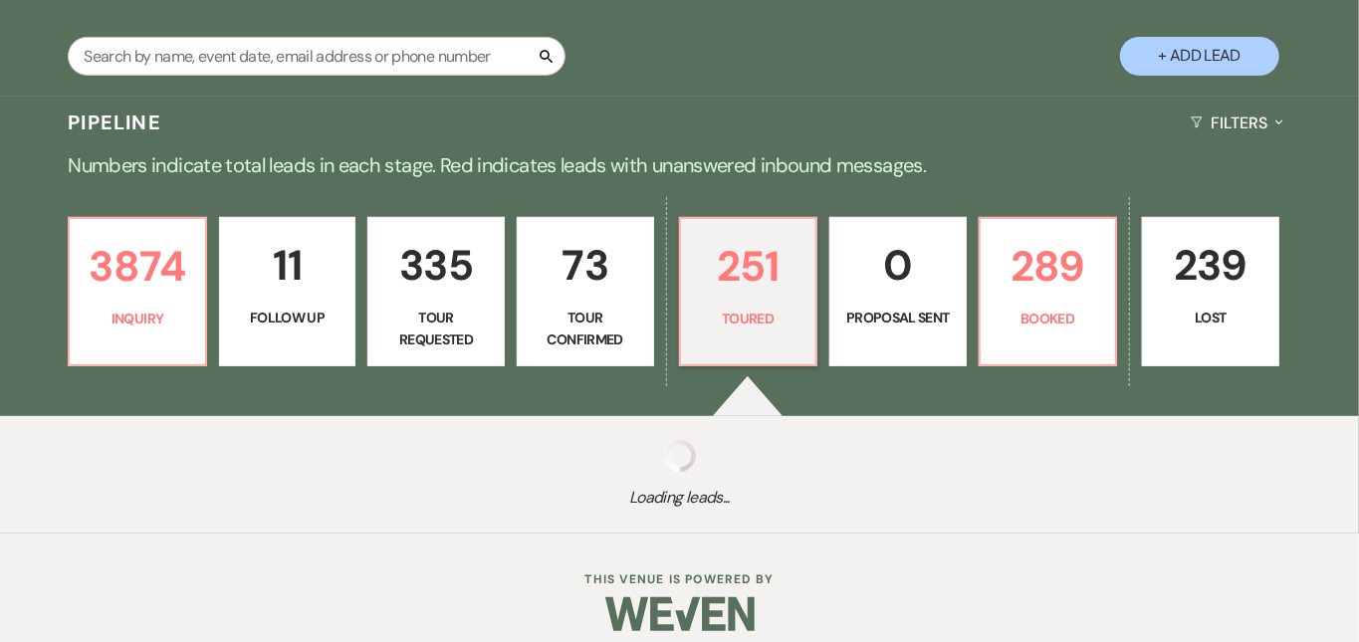
select select "5"
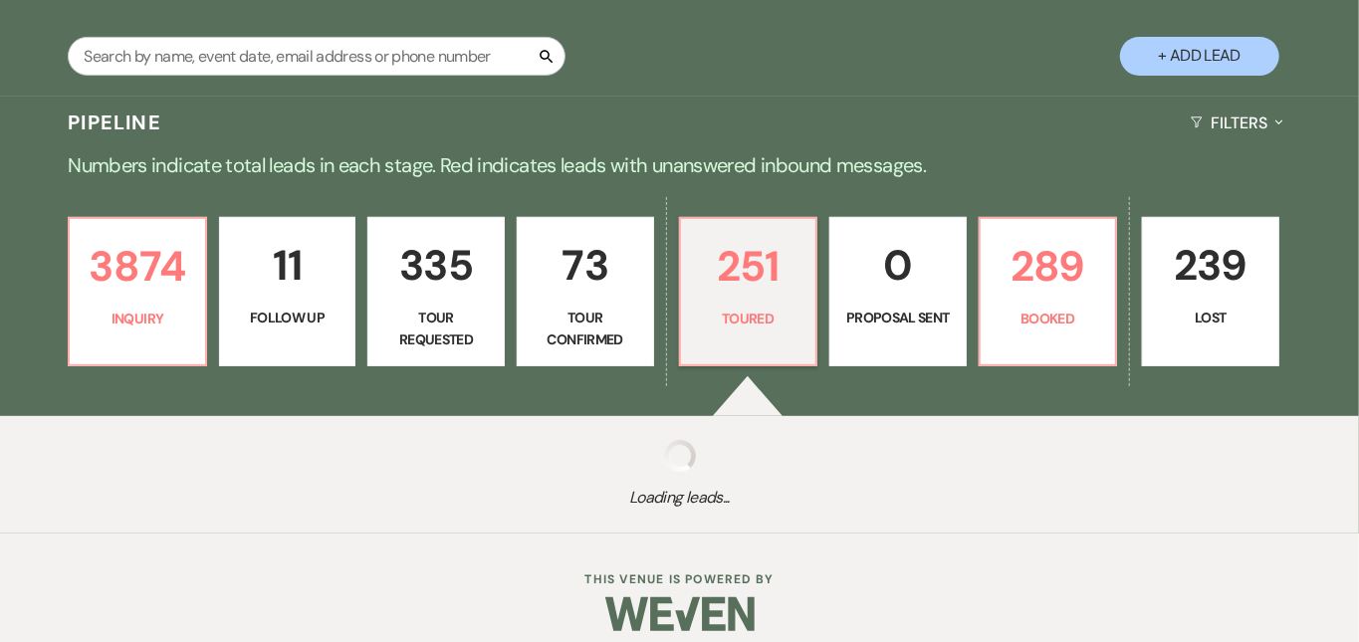
select select "5"
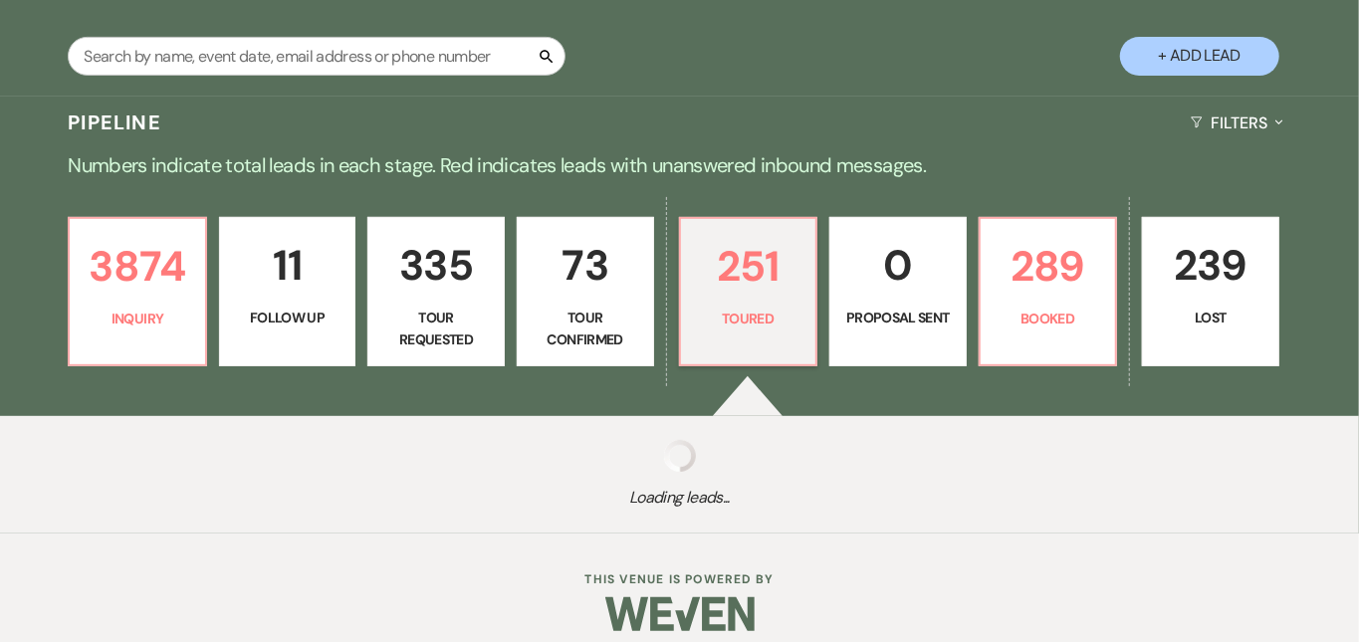
select select "5"
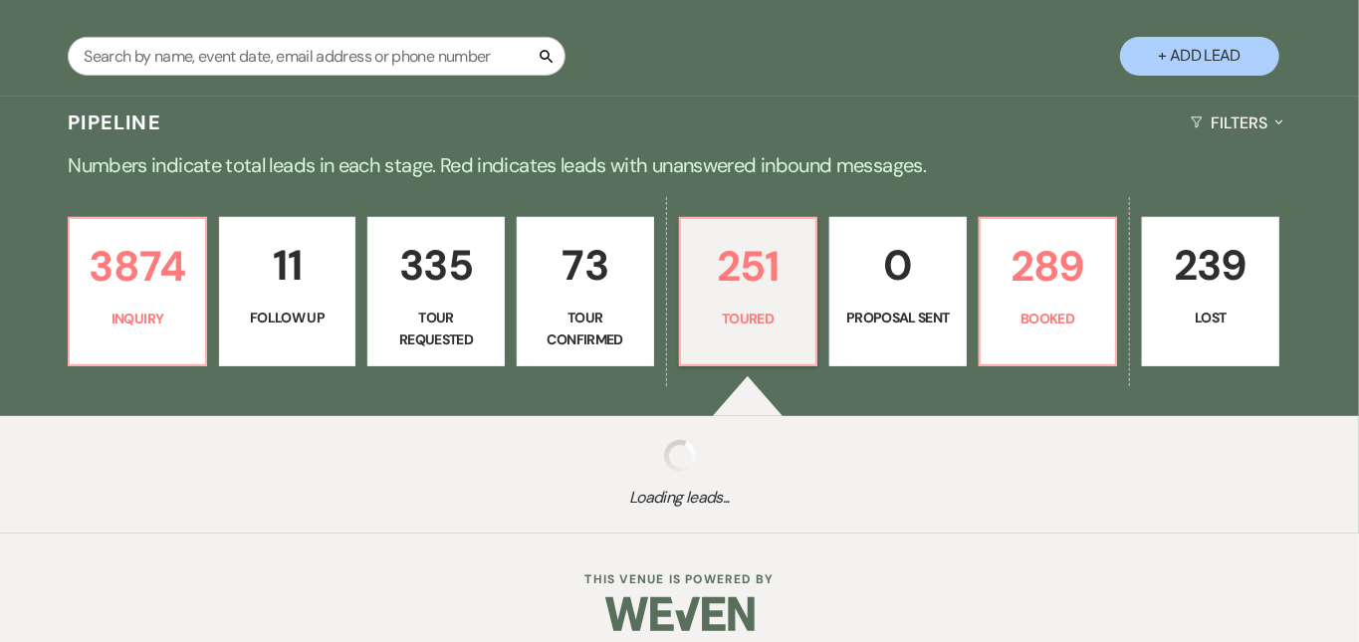
select select "5"
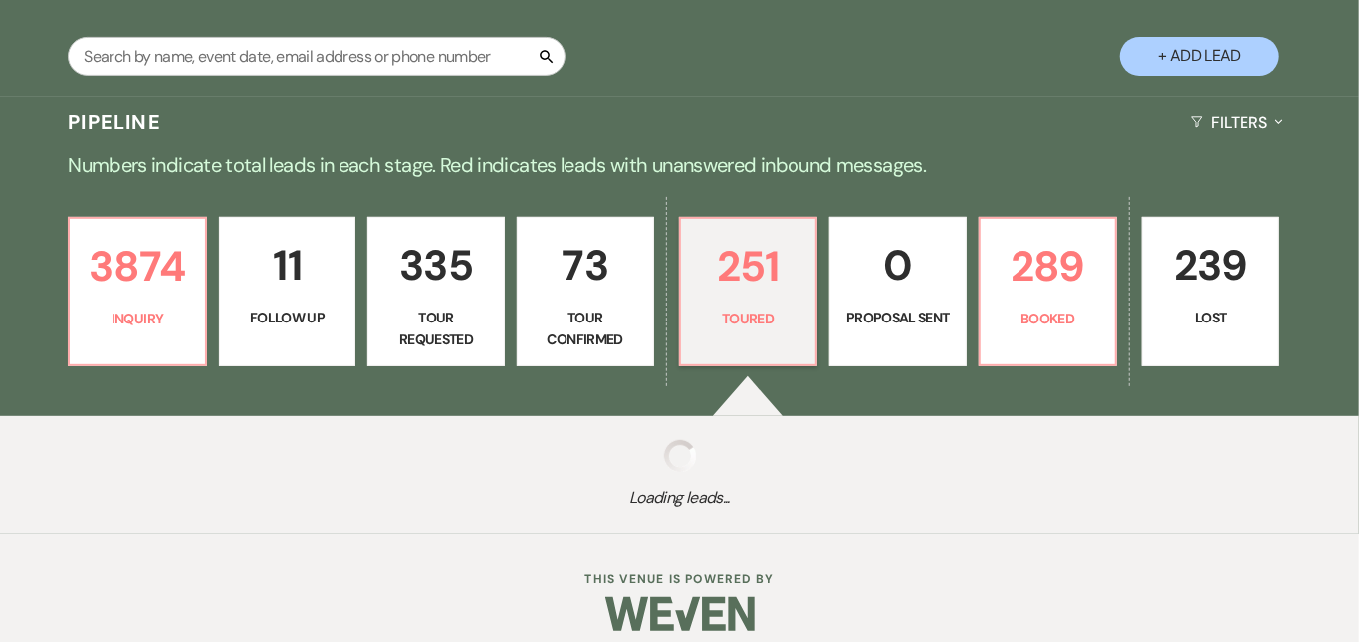
select select "5"
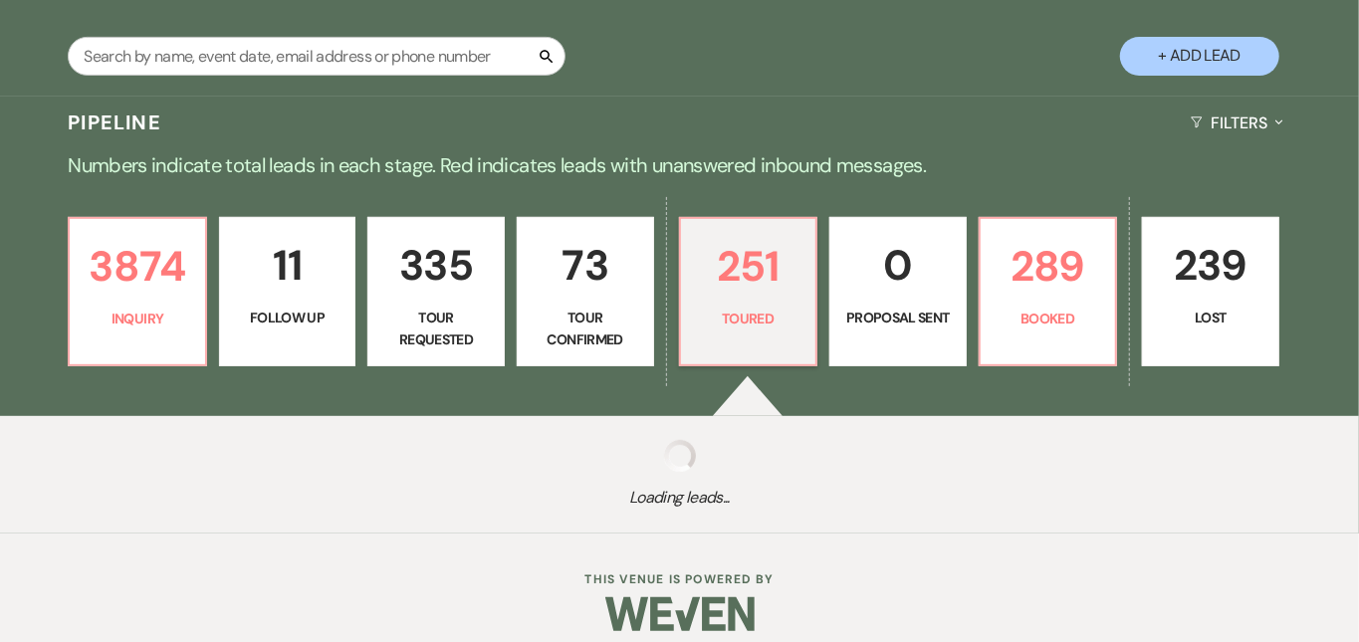
select select "5"
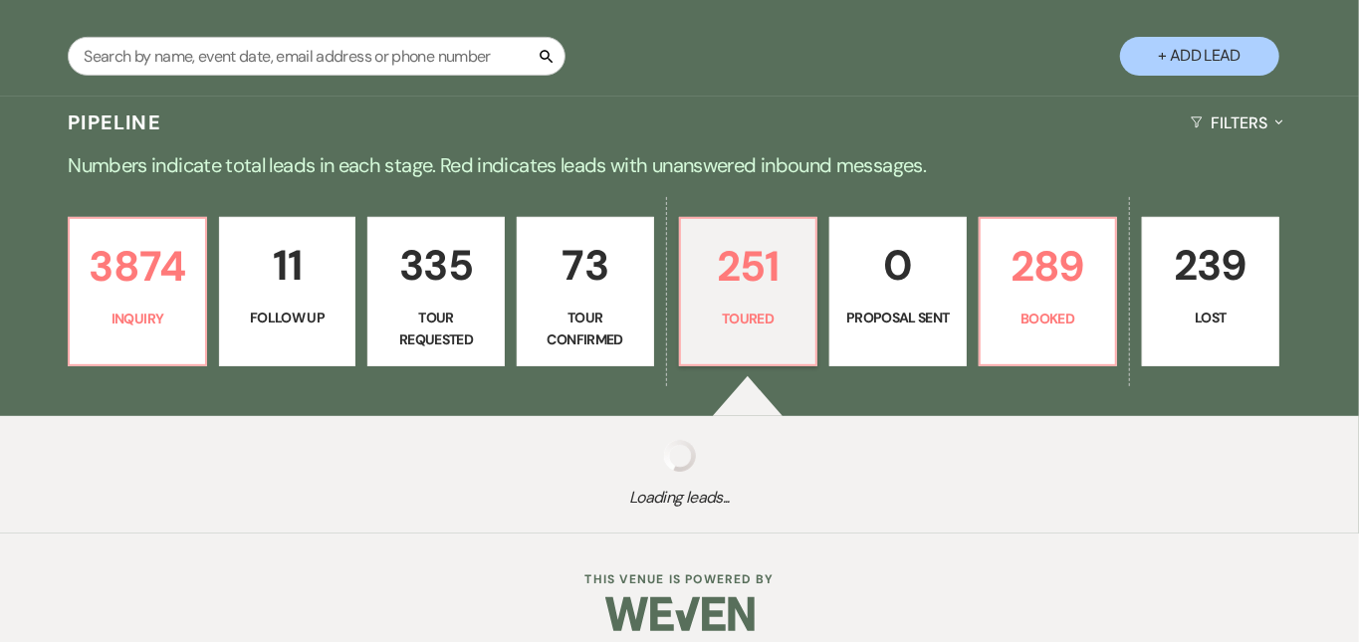
select select "5"
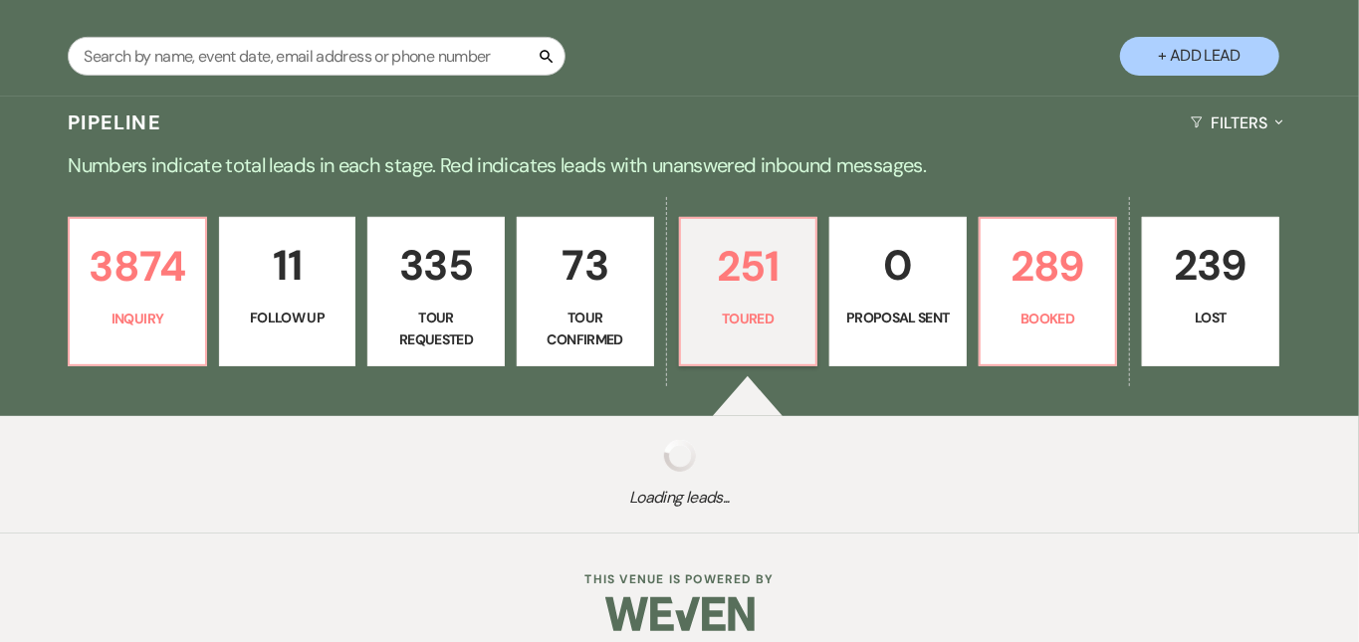
select select "5"
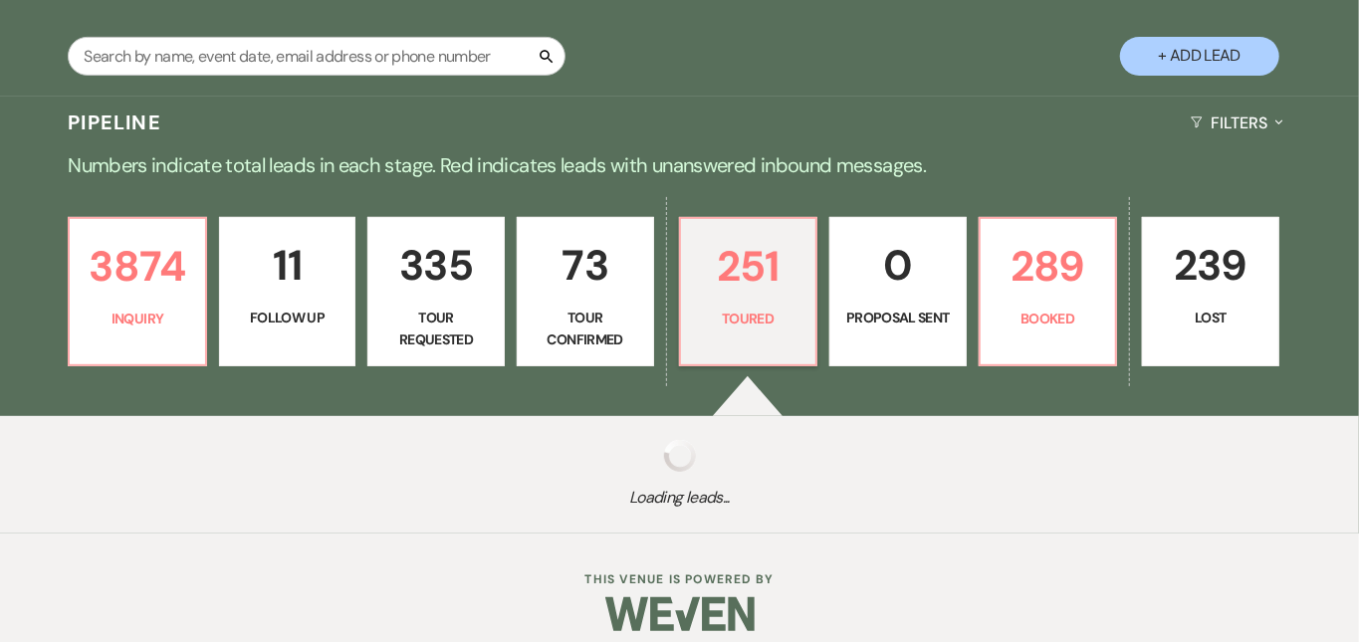
select select "5"
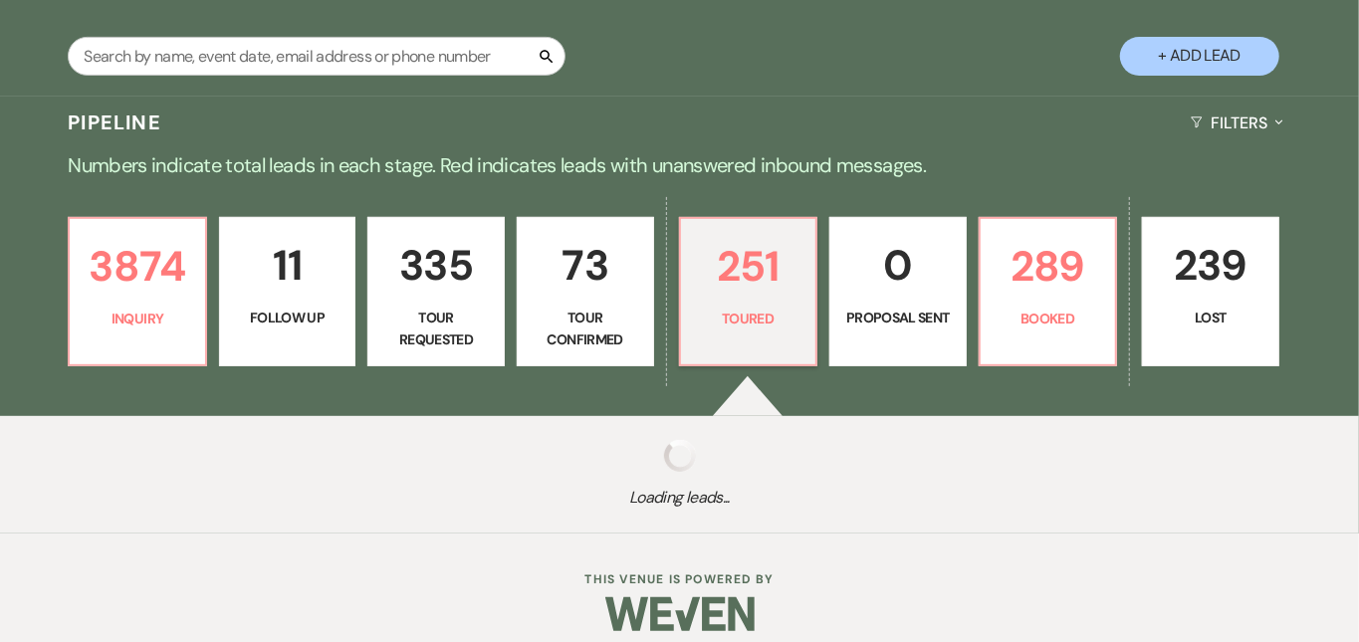
select select "5"
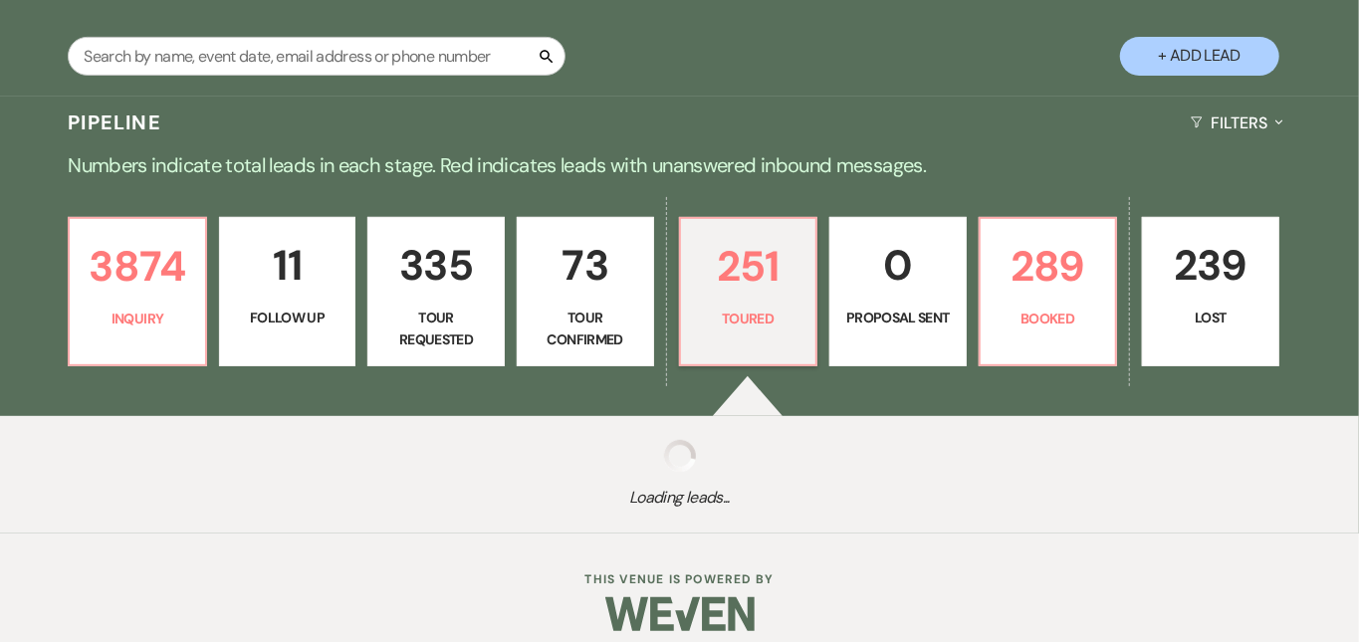
select select "5"
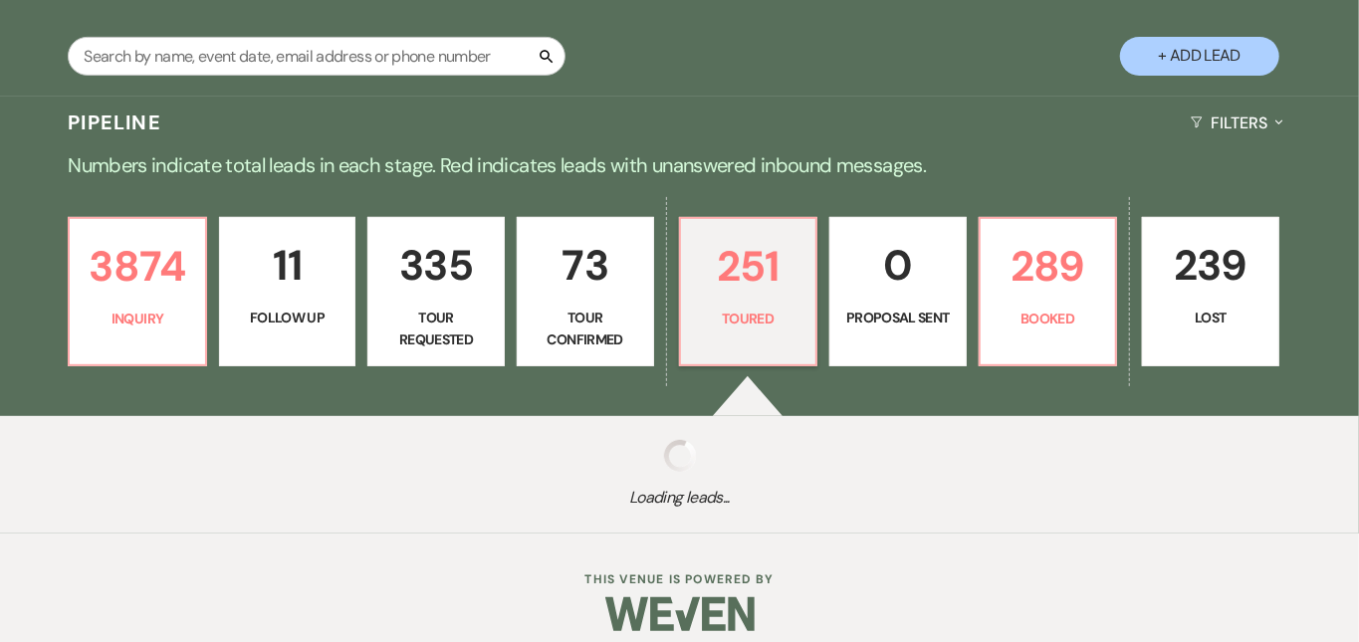
select select "5"
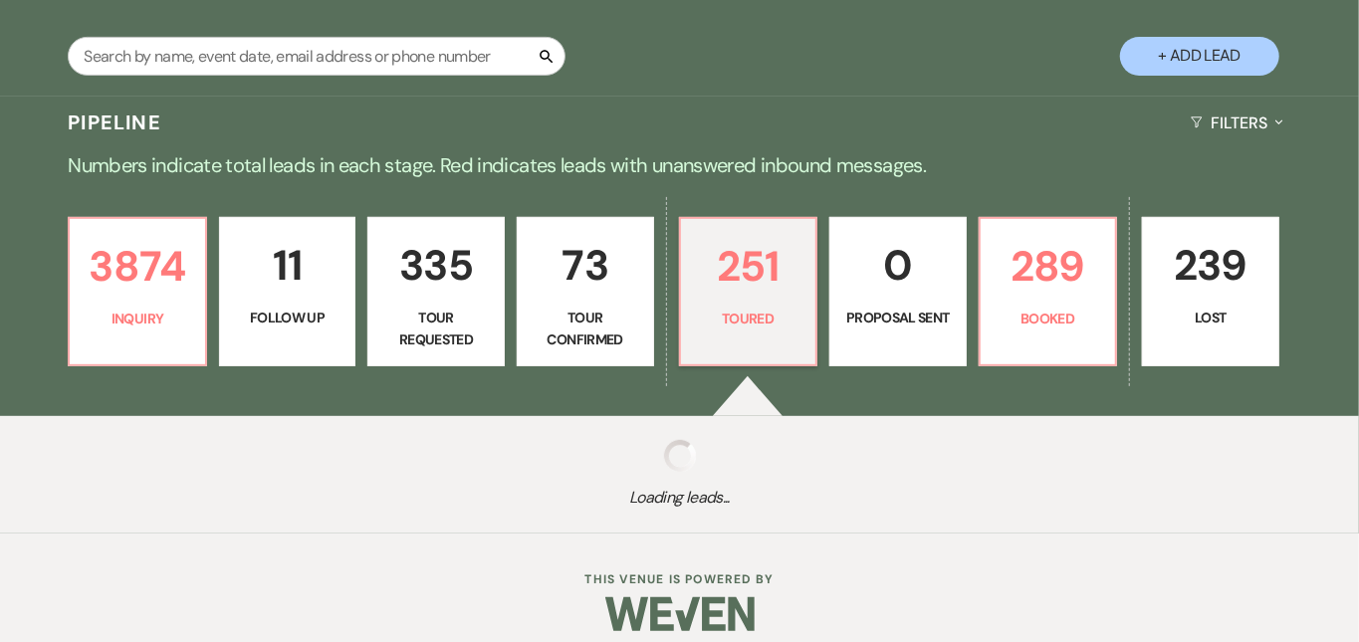
select select "5"
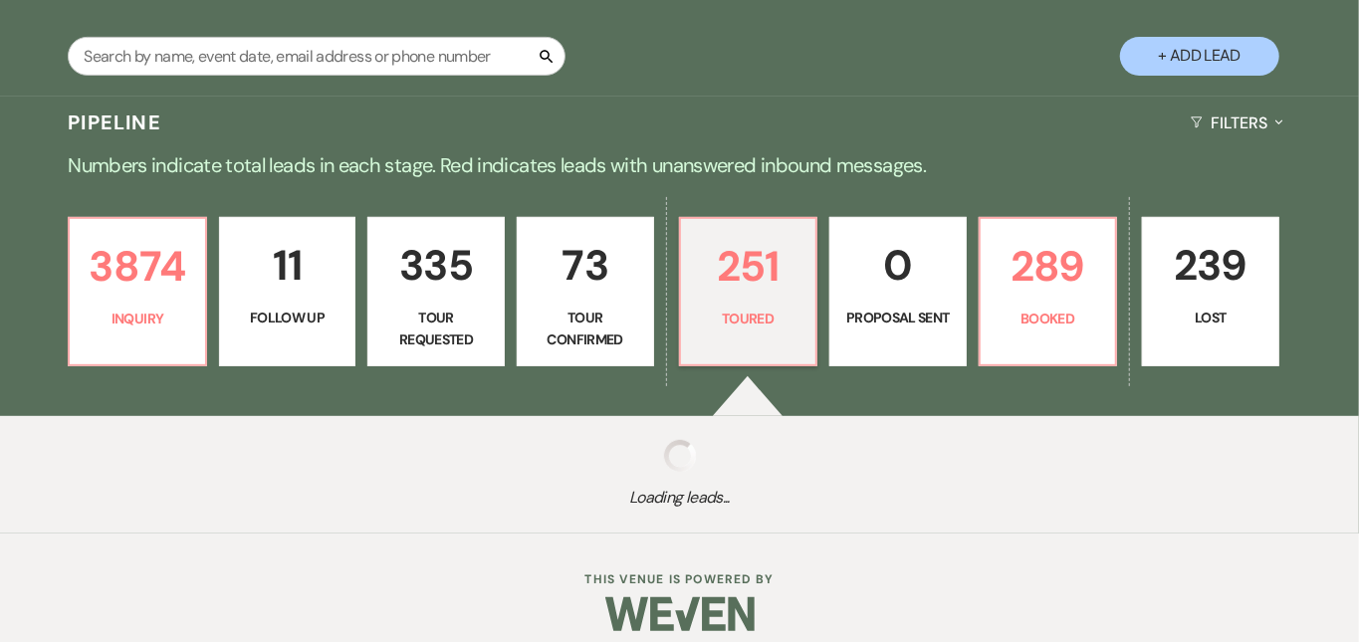
select select "5"
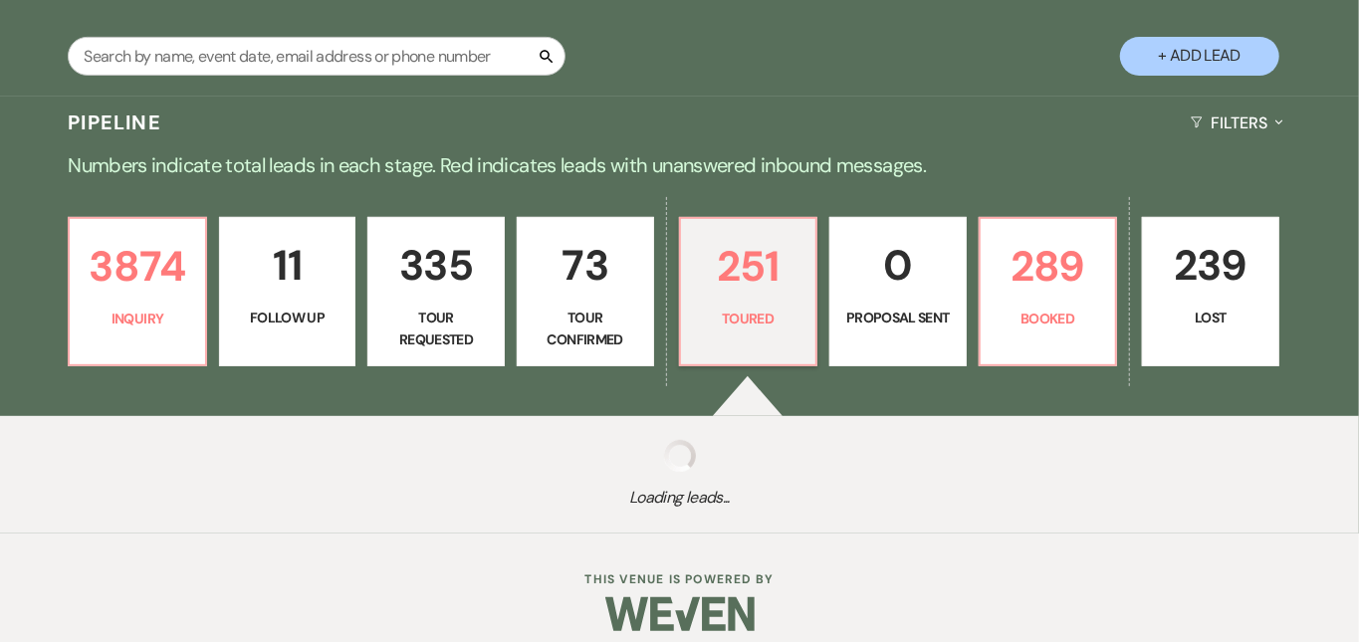
select select "5"
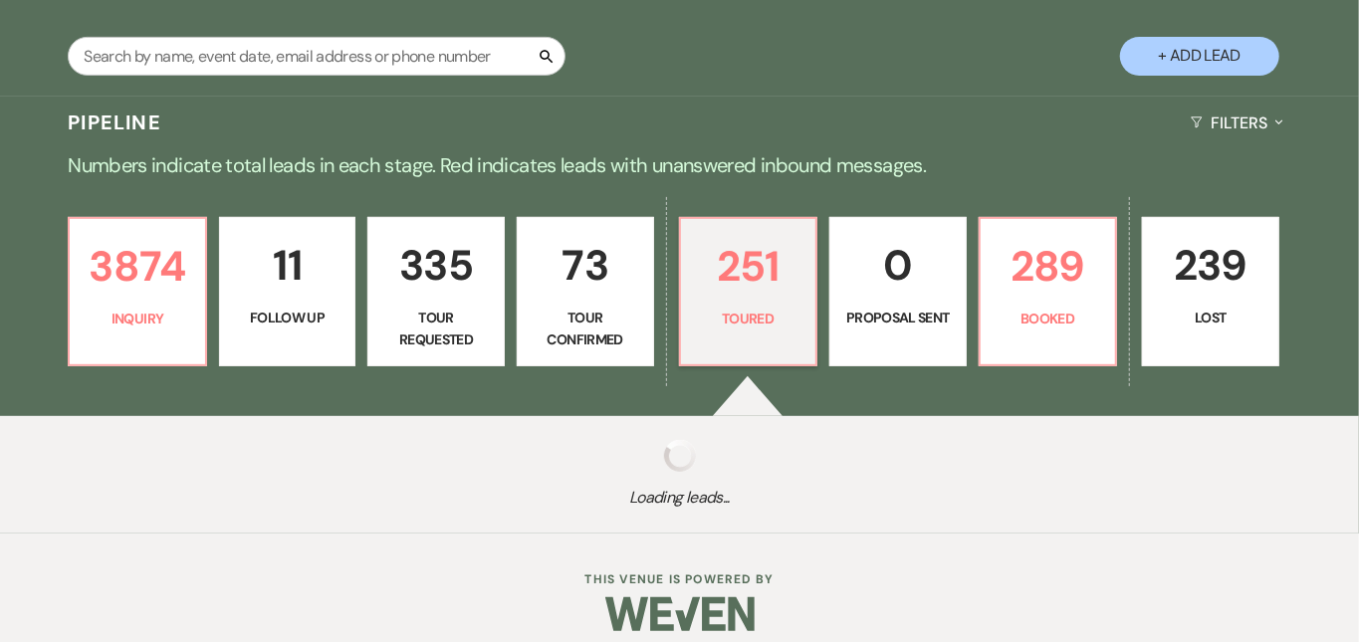
select select "5"
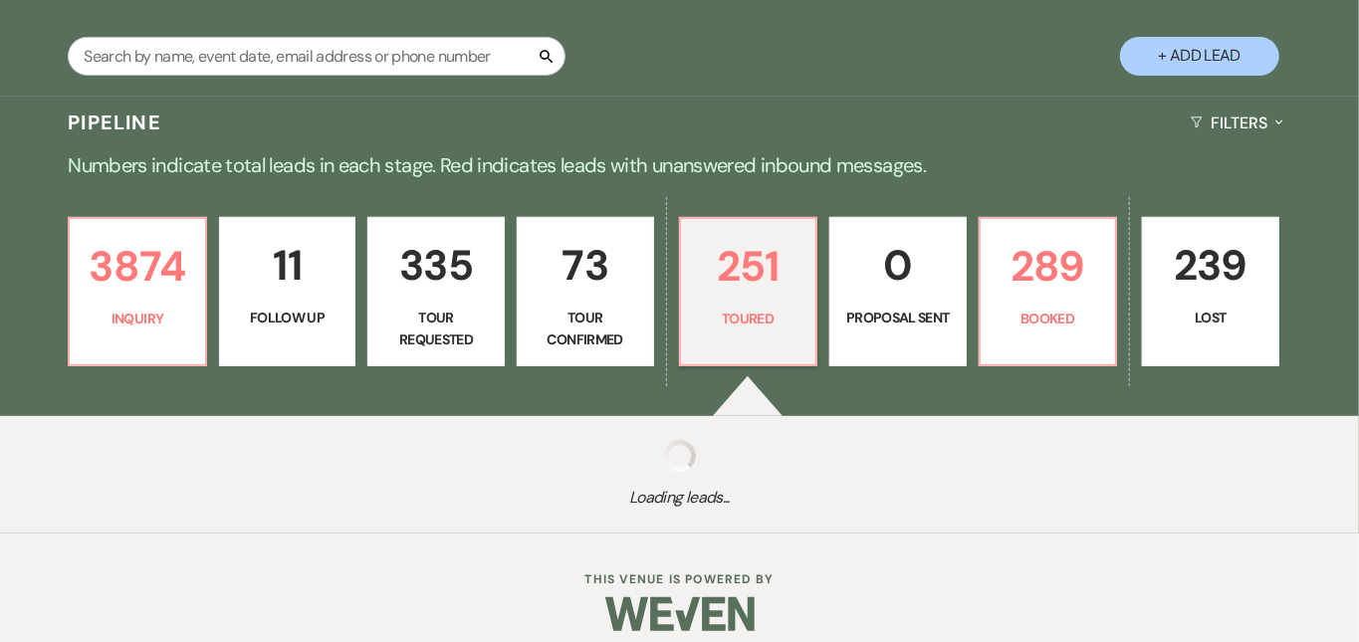
select select "5"
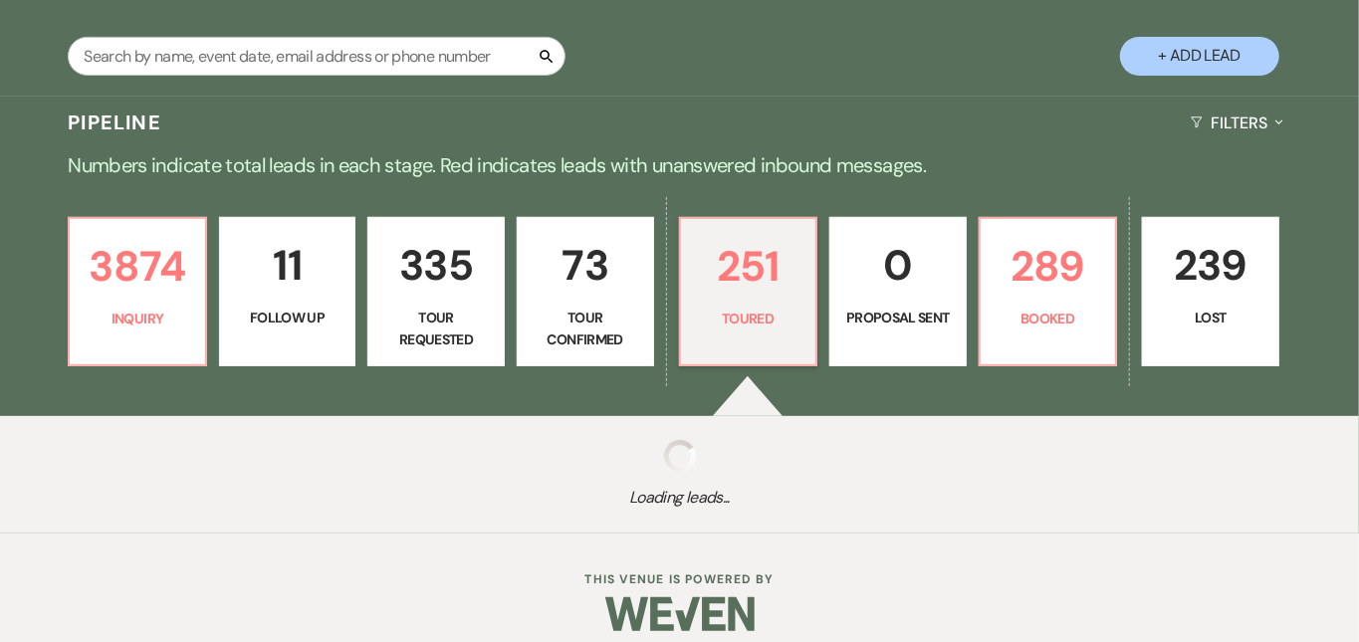
select select "5"
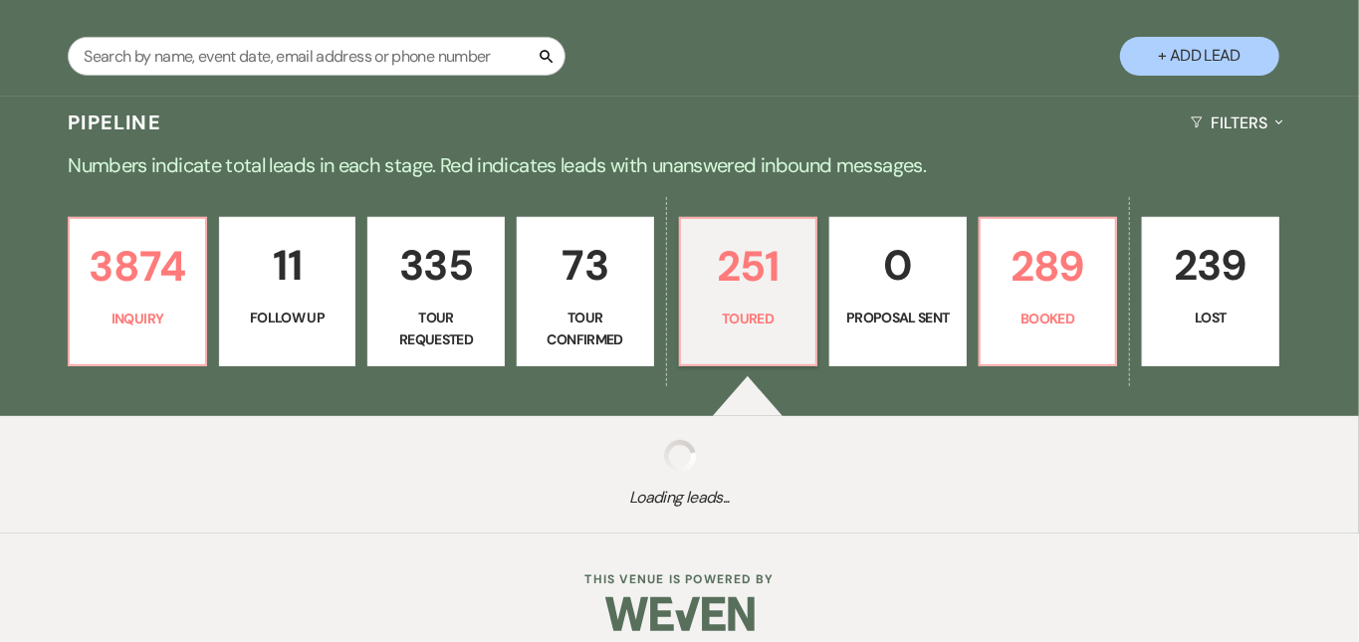
select select "5"
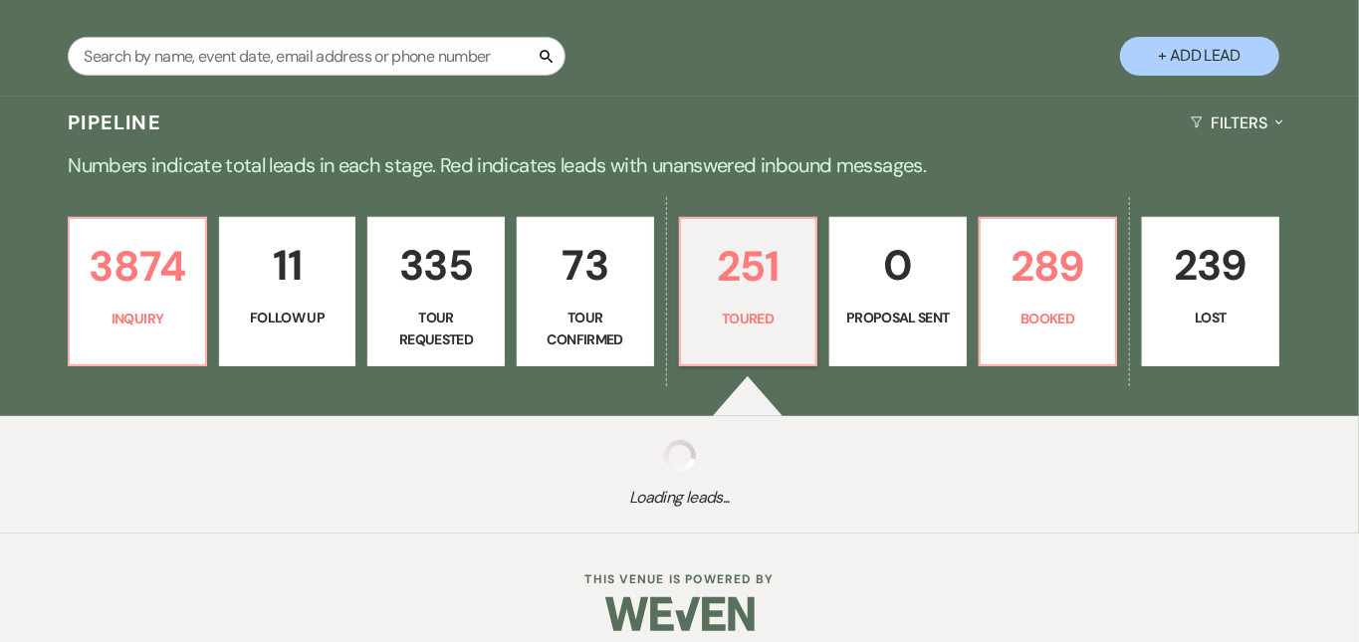
select select "5"
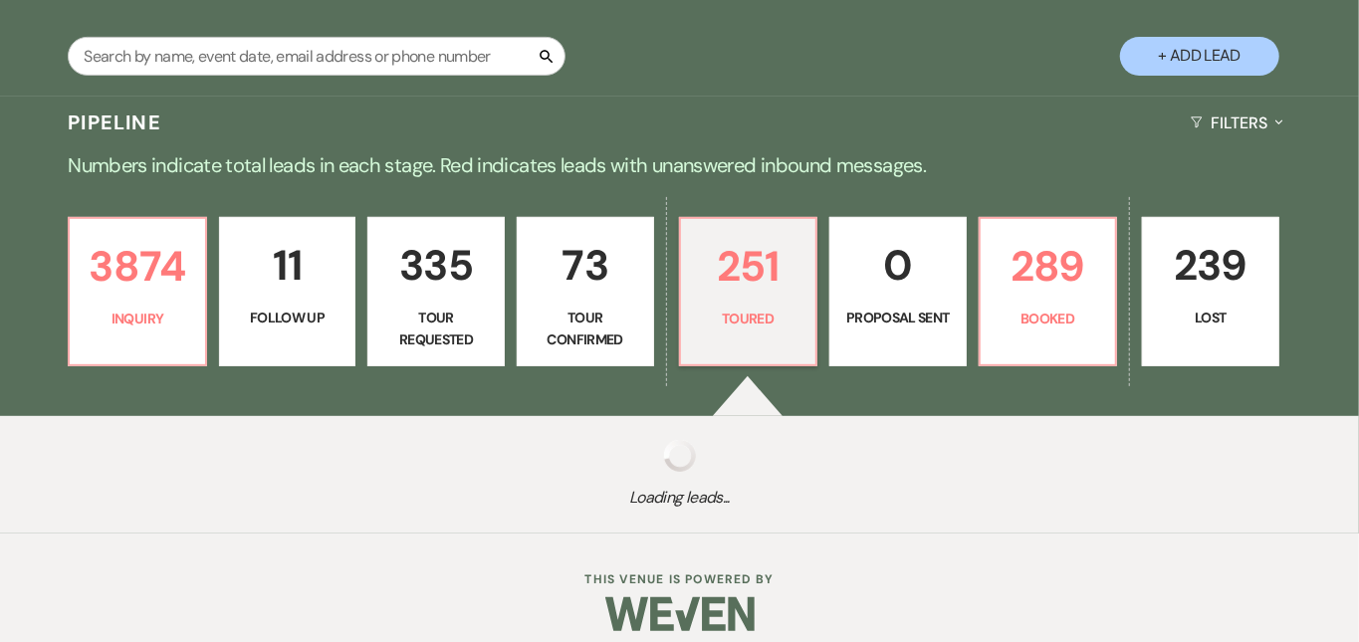
select select "5"
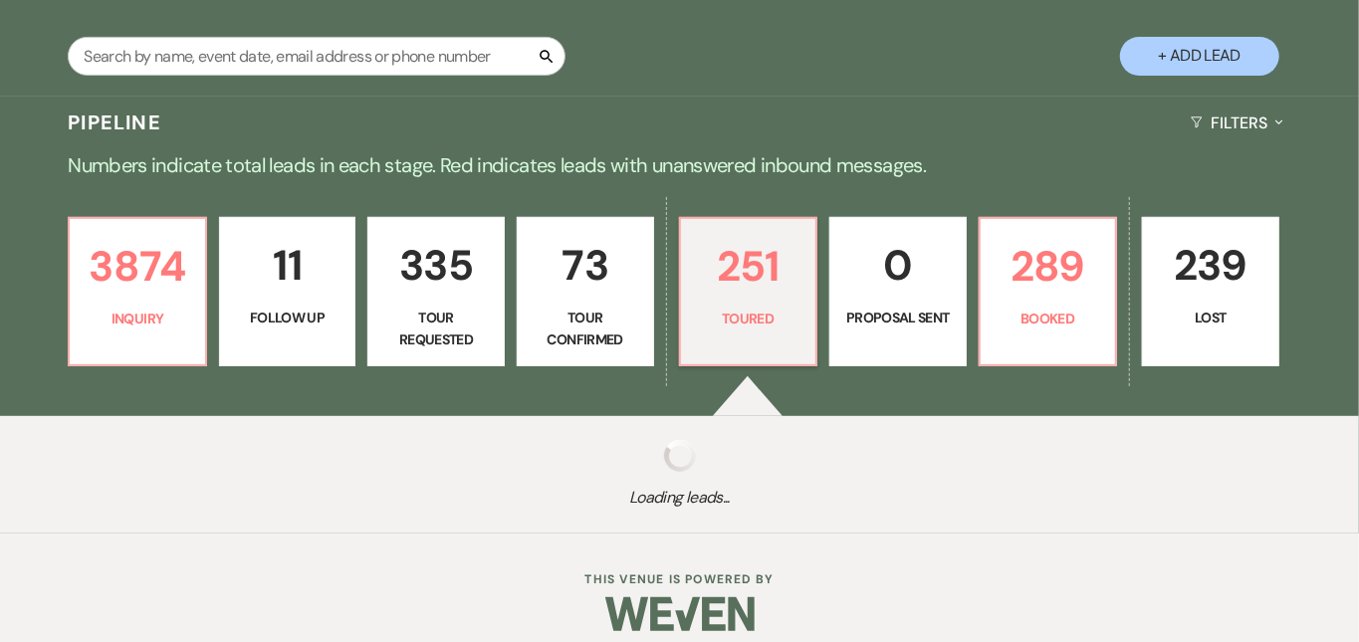
select select "5"
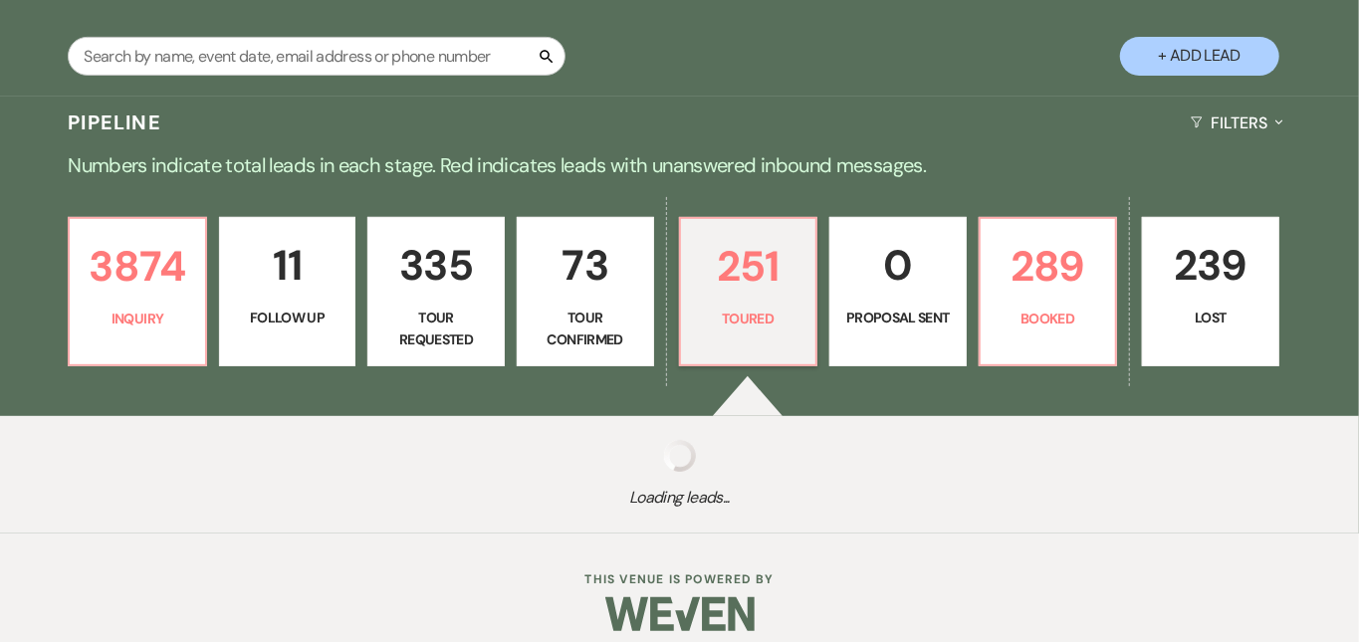
select select "5"
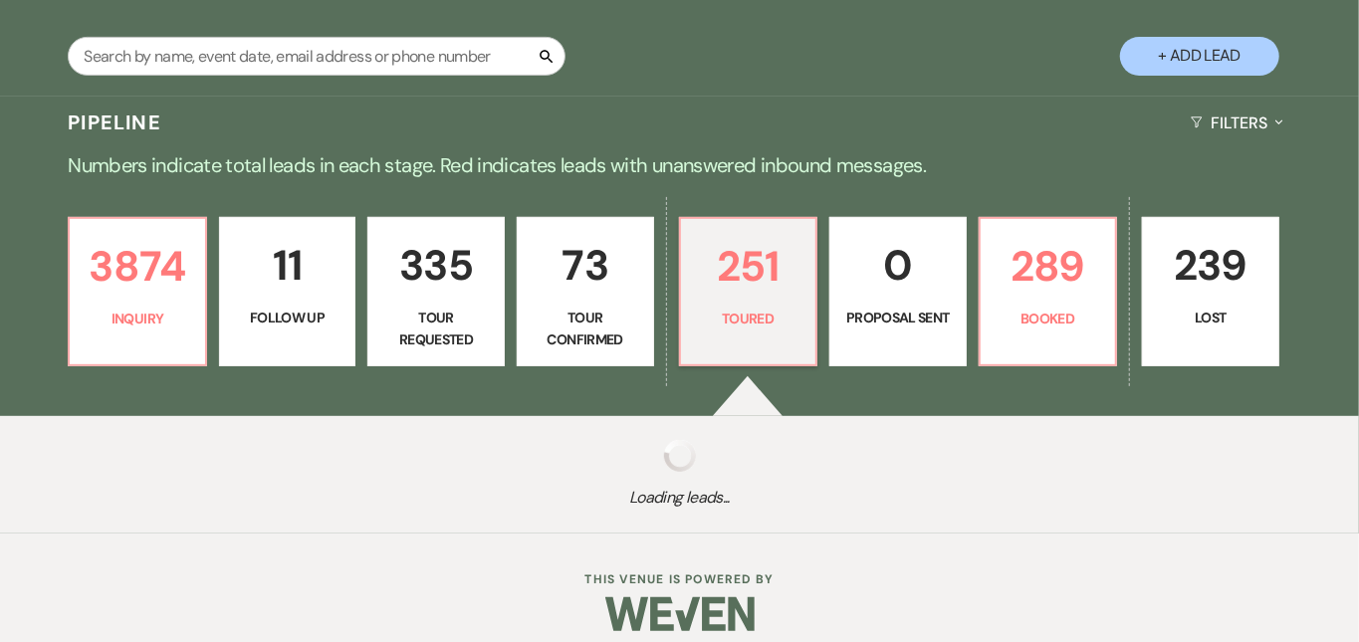
select select "5"
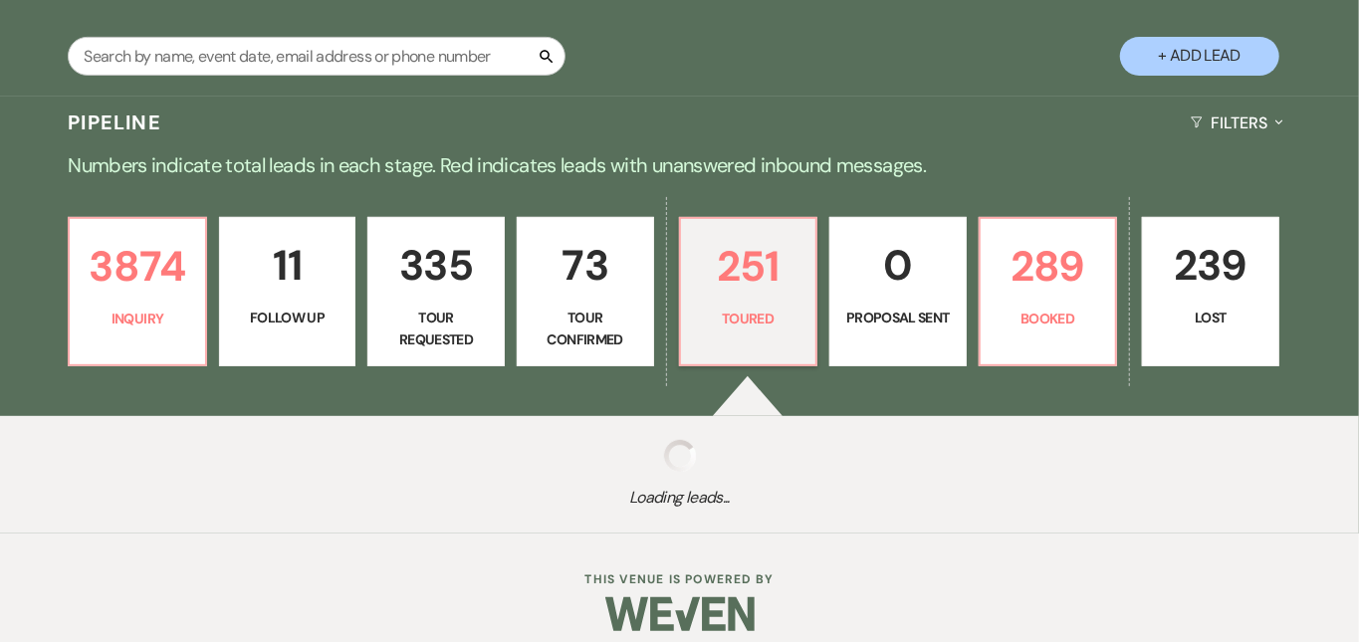
select select "5"
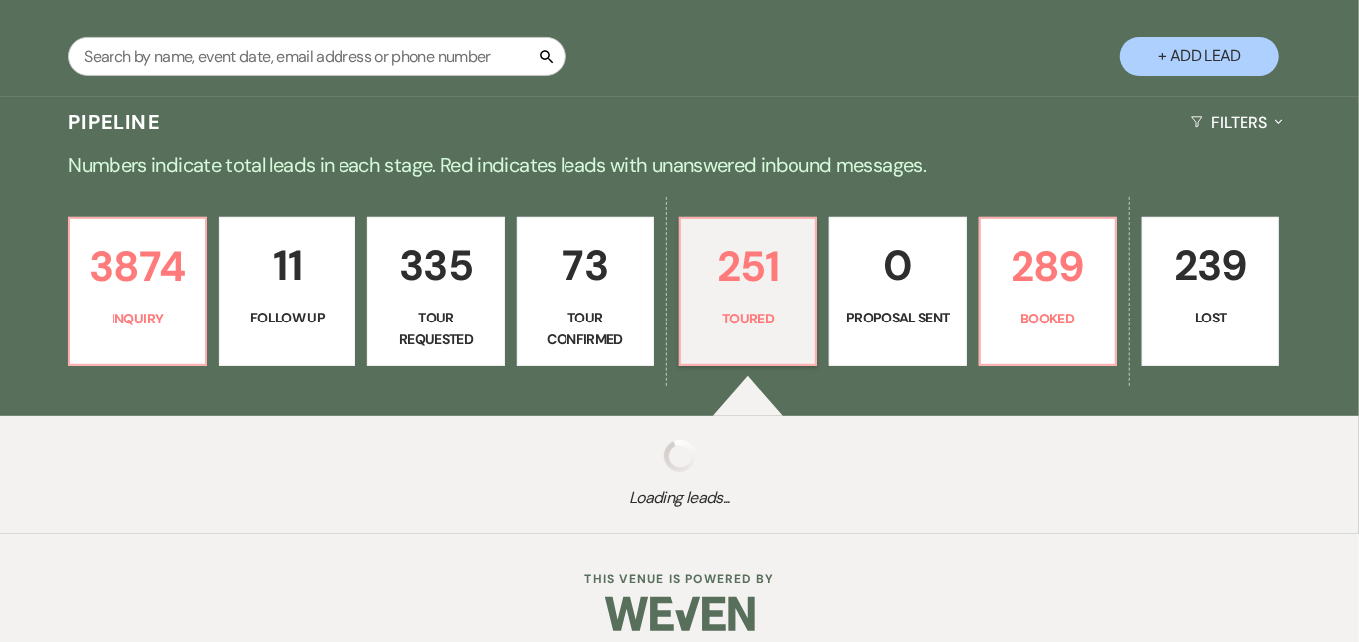
select select "5"
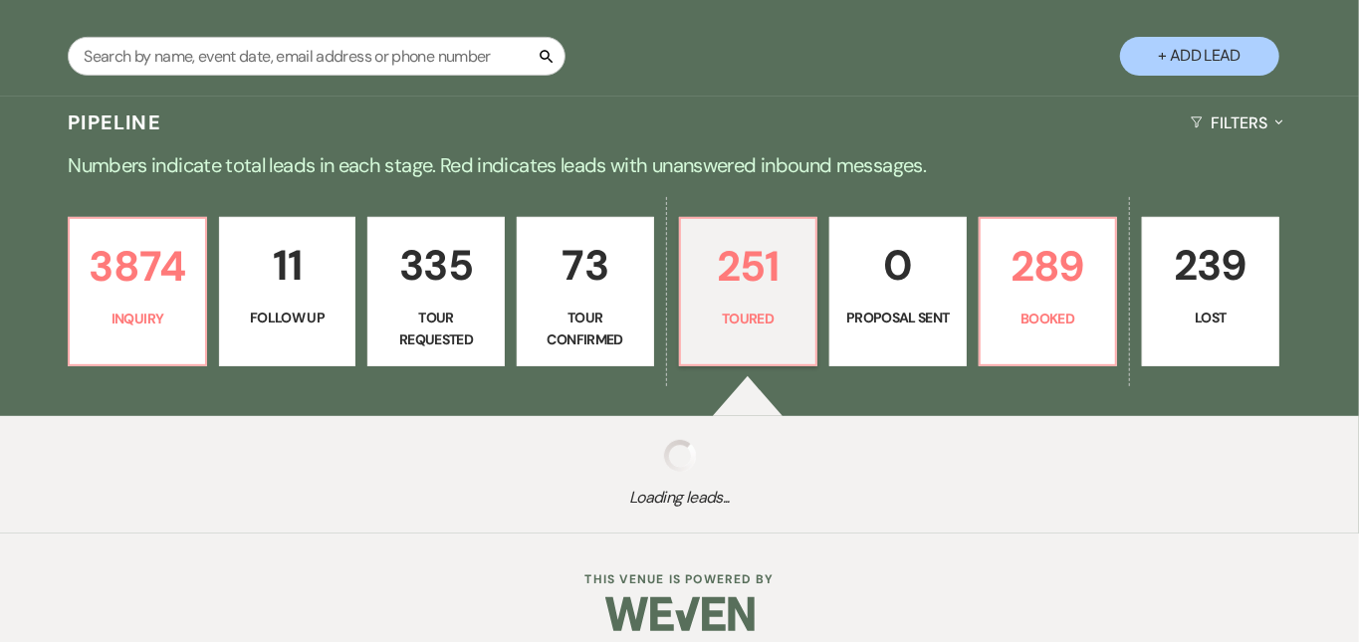
select select "5"
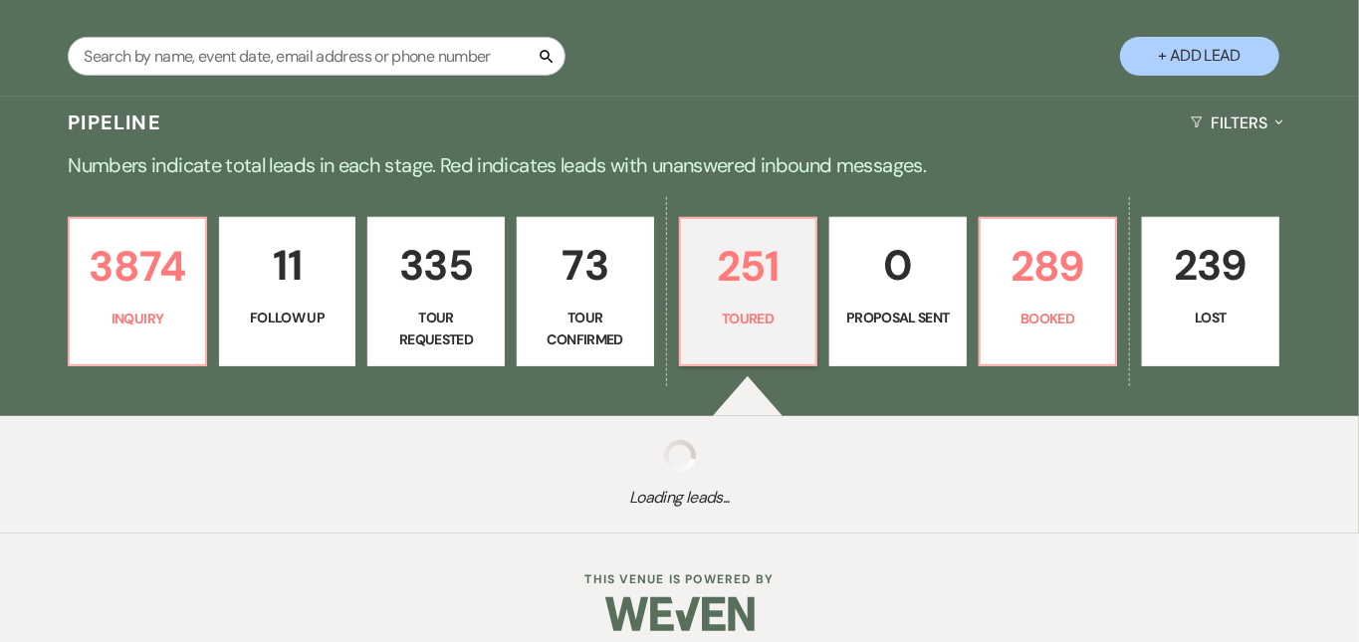
select select "5"
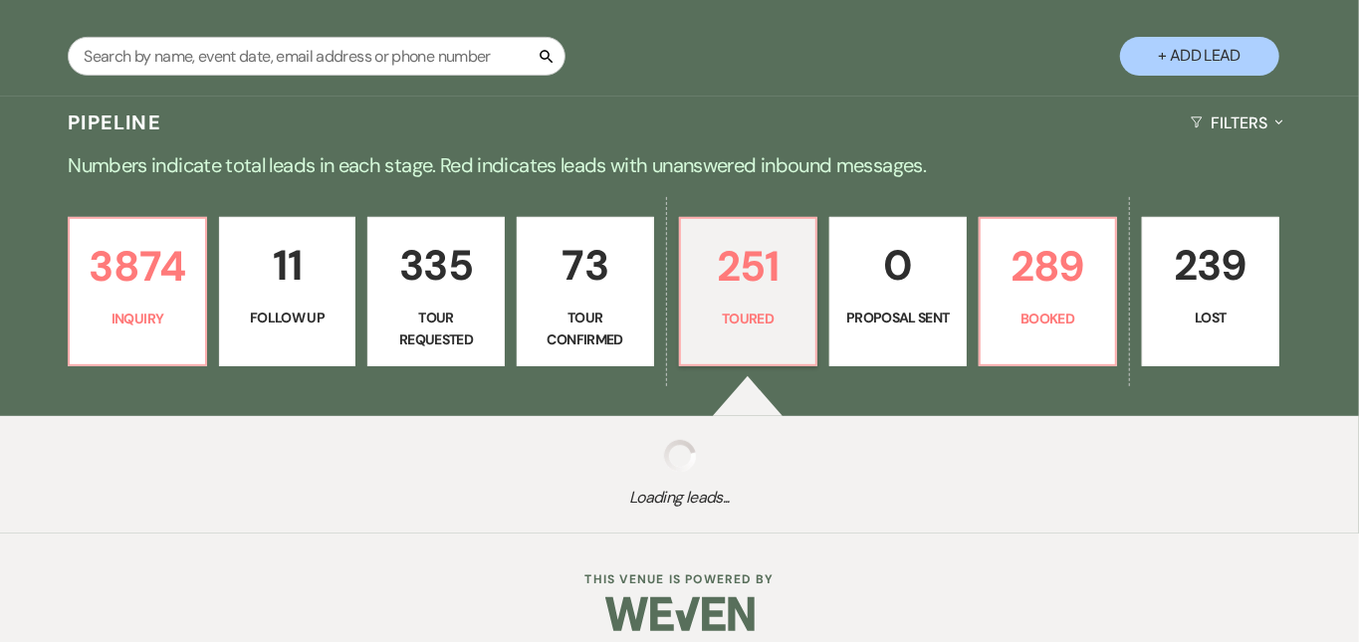
select select "5"
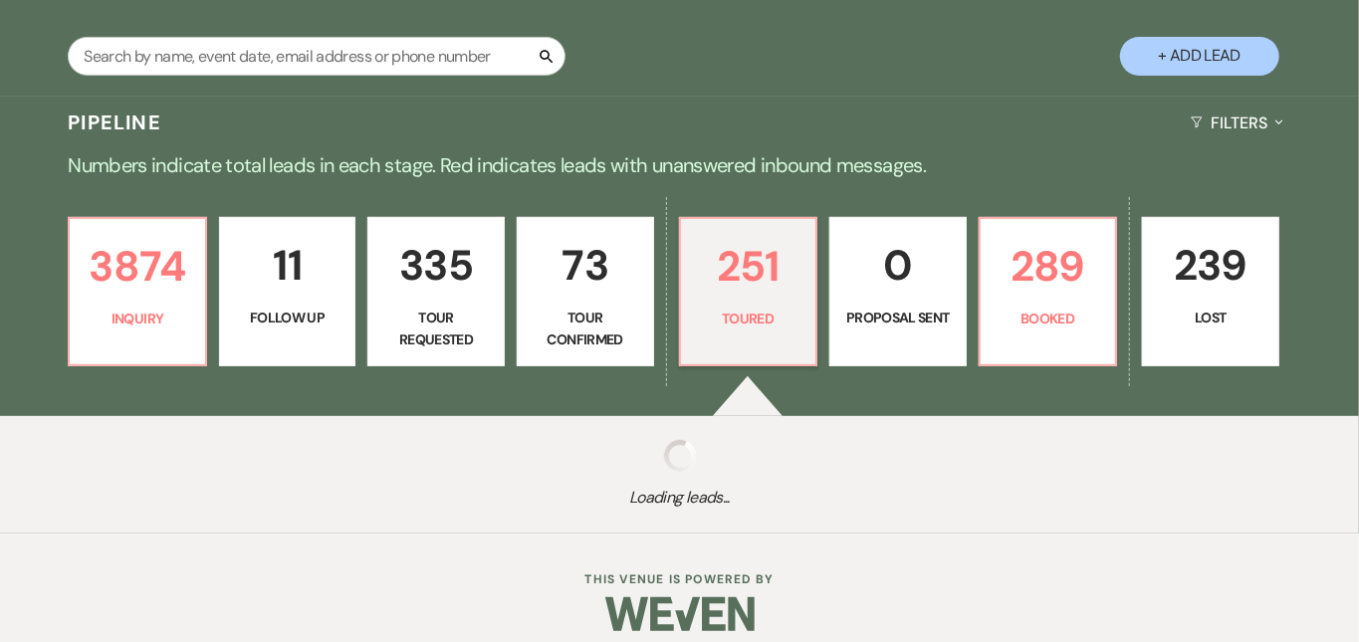
select select "5"
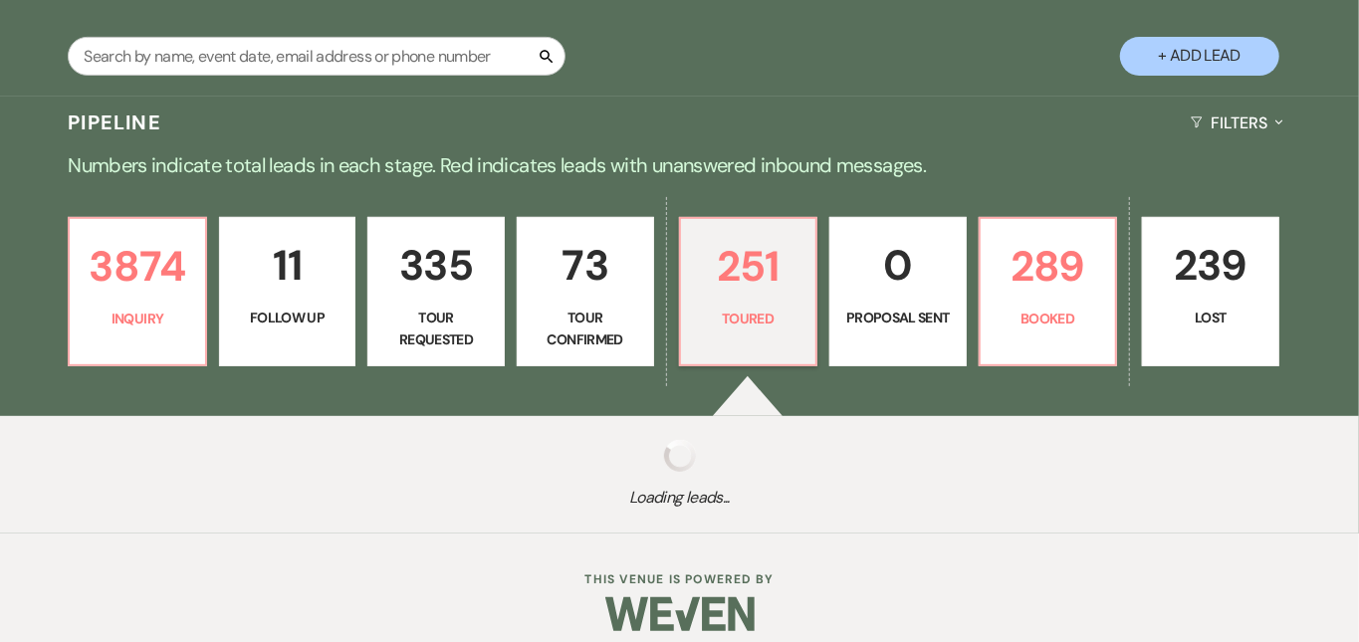
select select "5"
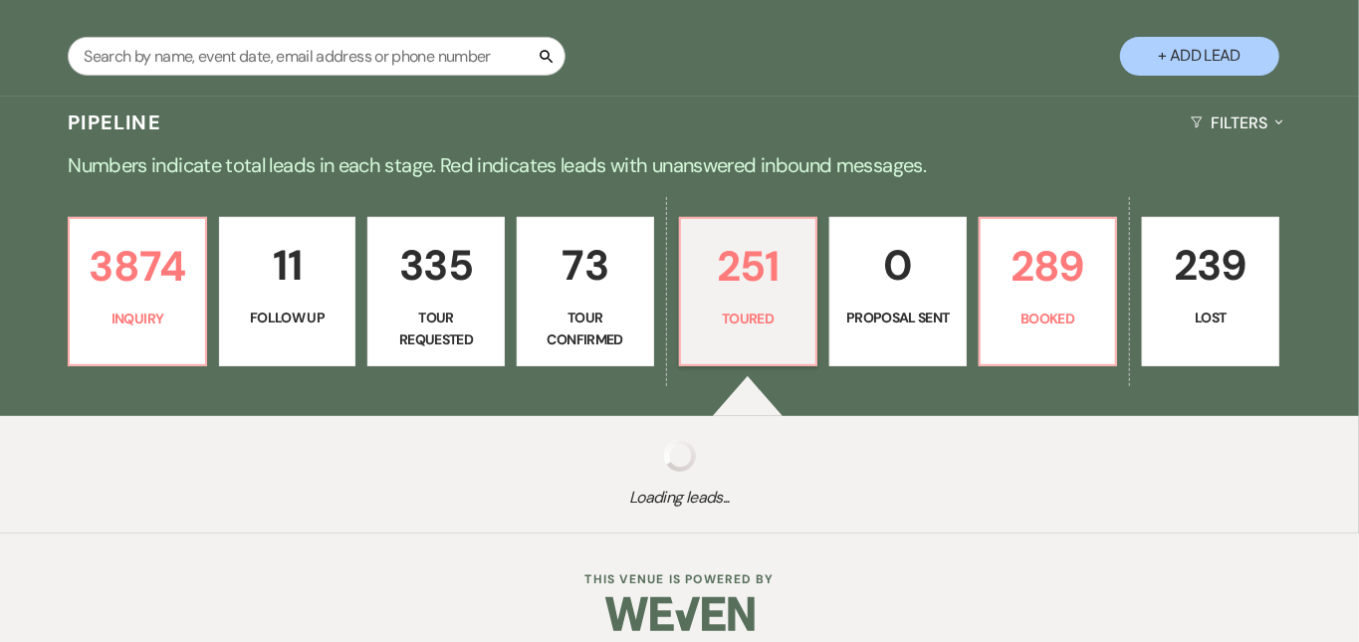
select select "5"
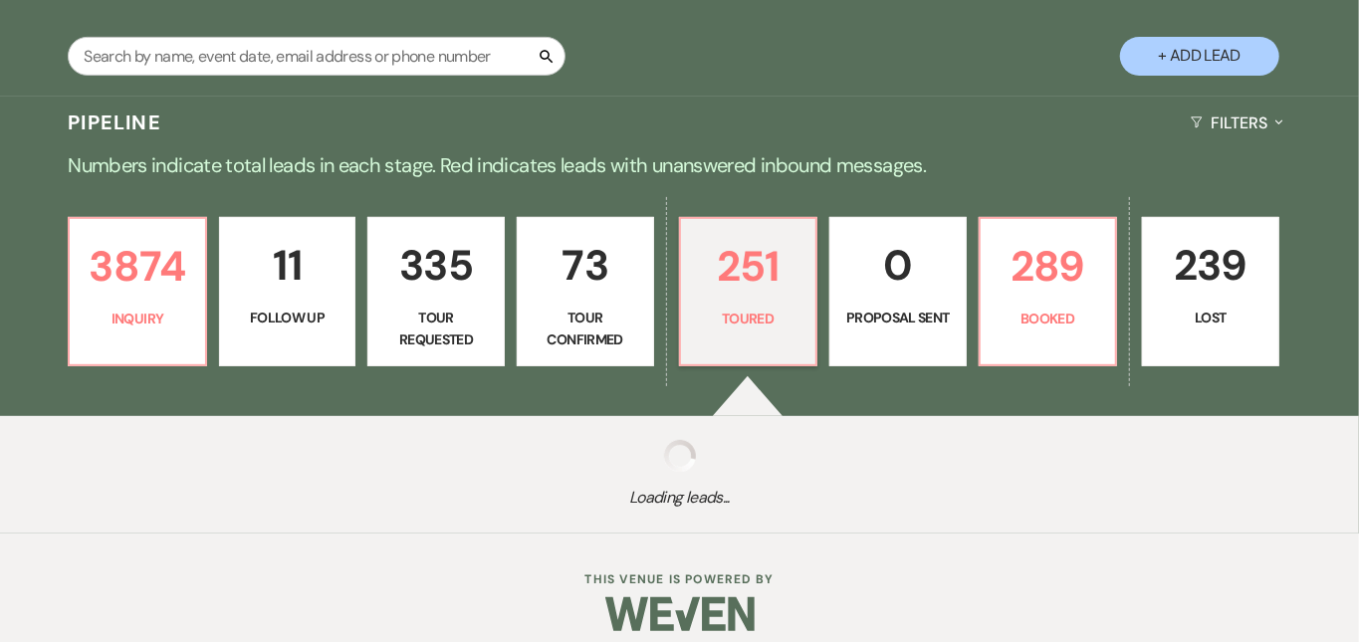
select select "5"
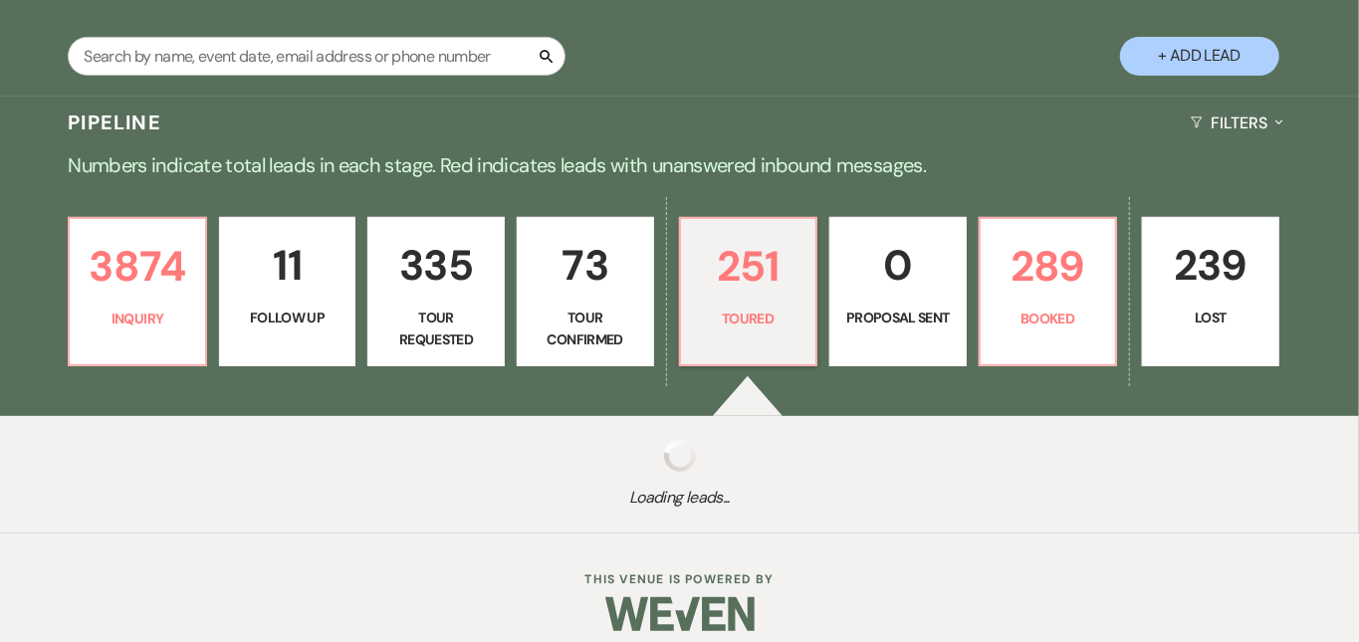
select select "5"
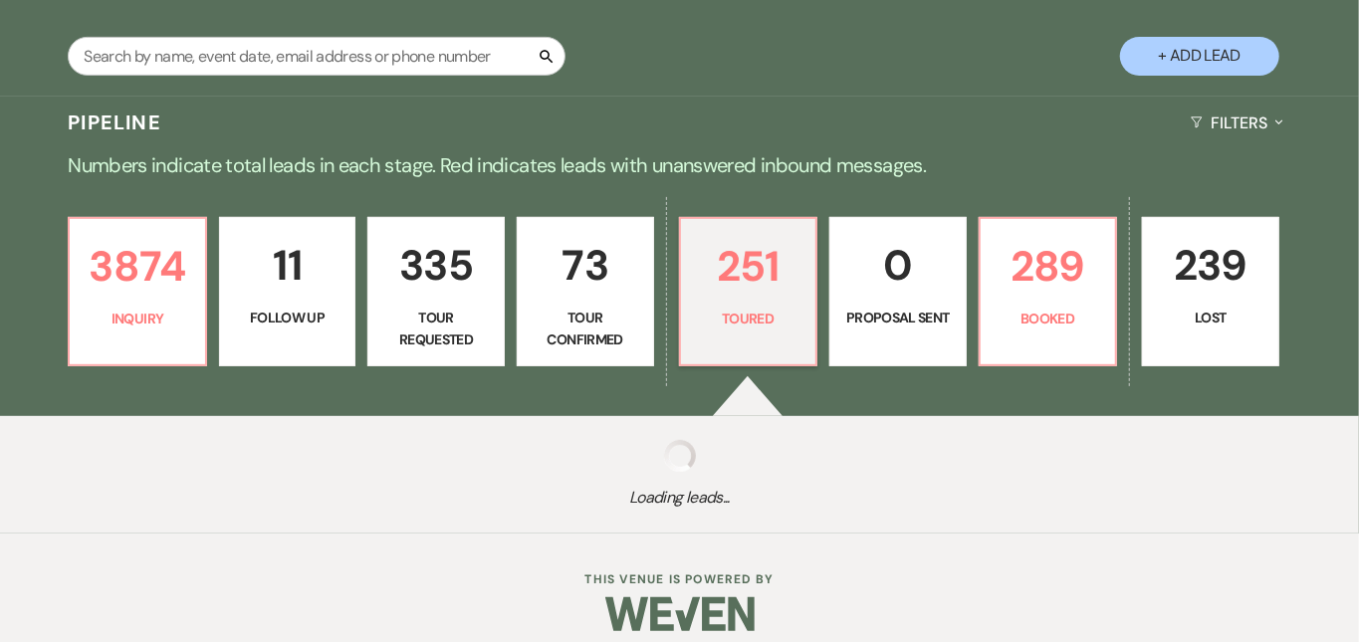
select select "5"
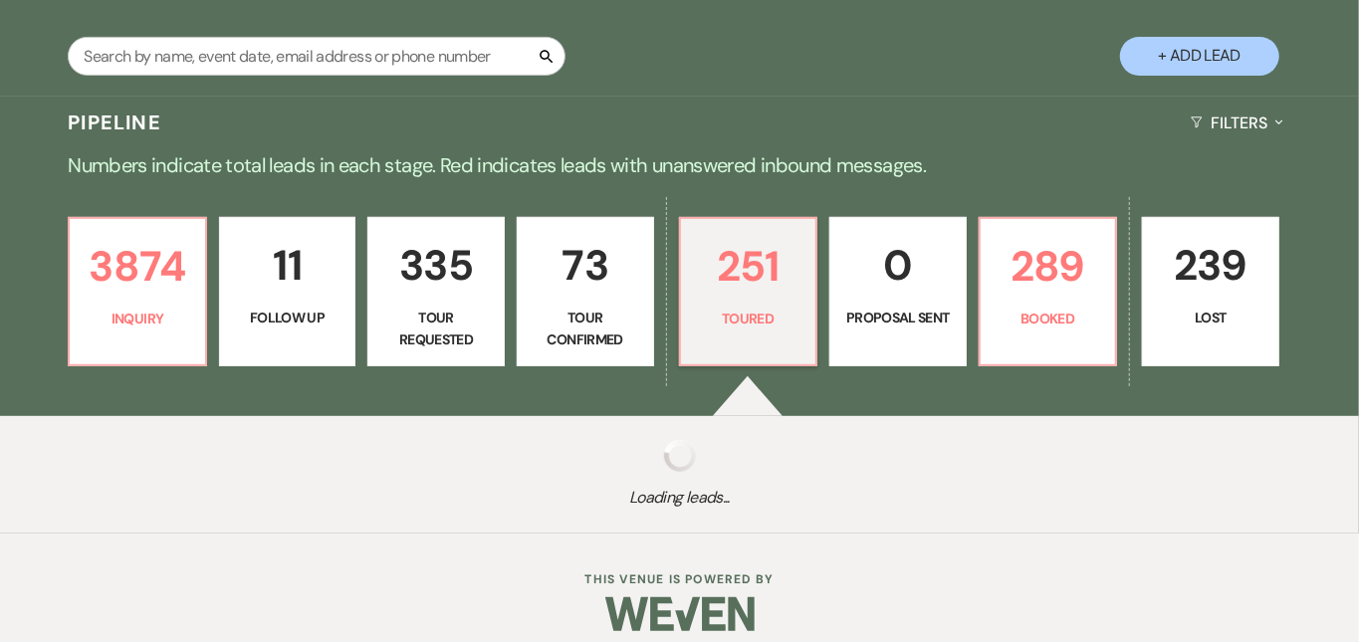
select select "5"
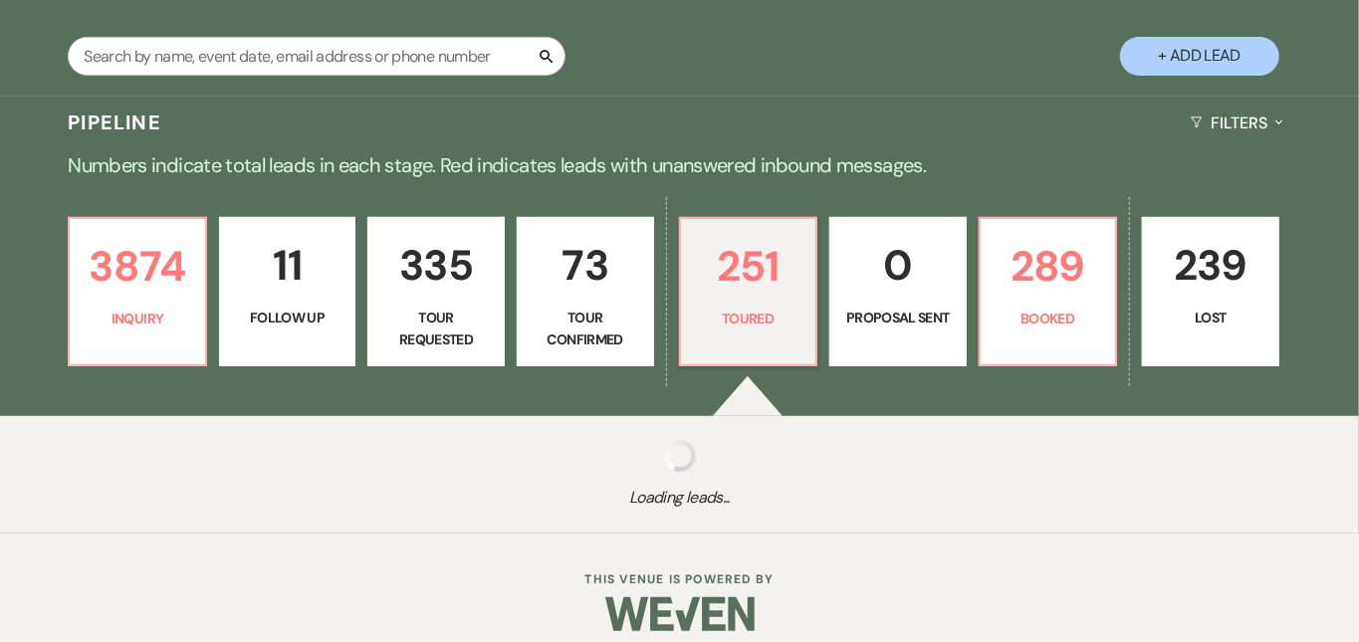
select select "5"
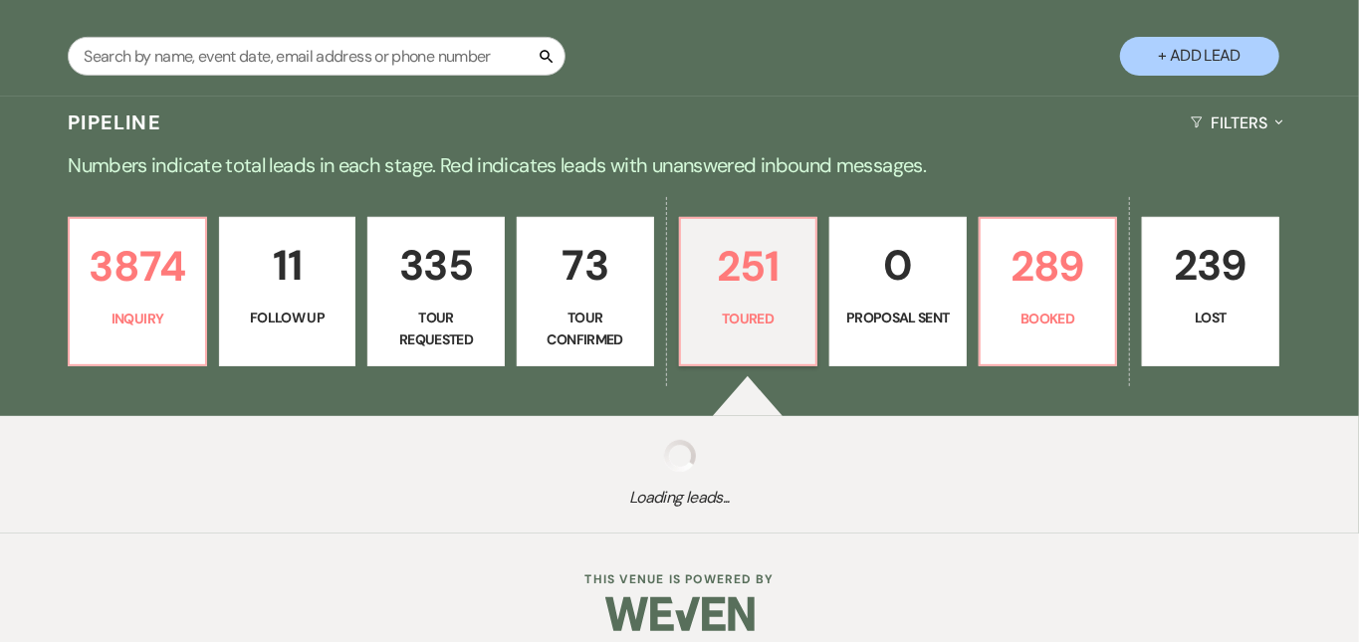
select select "5"
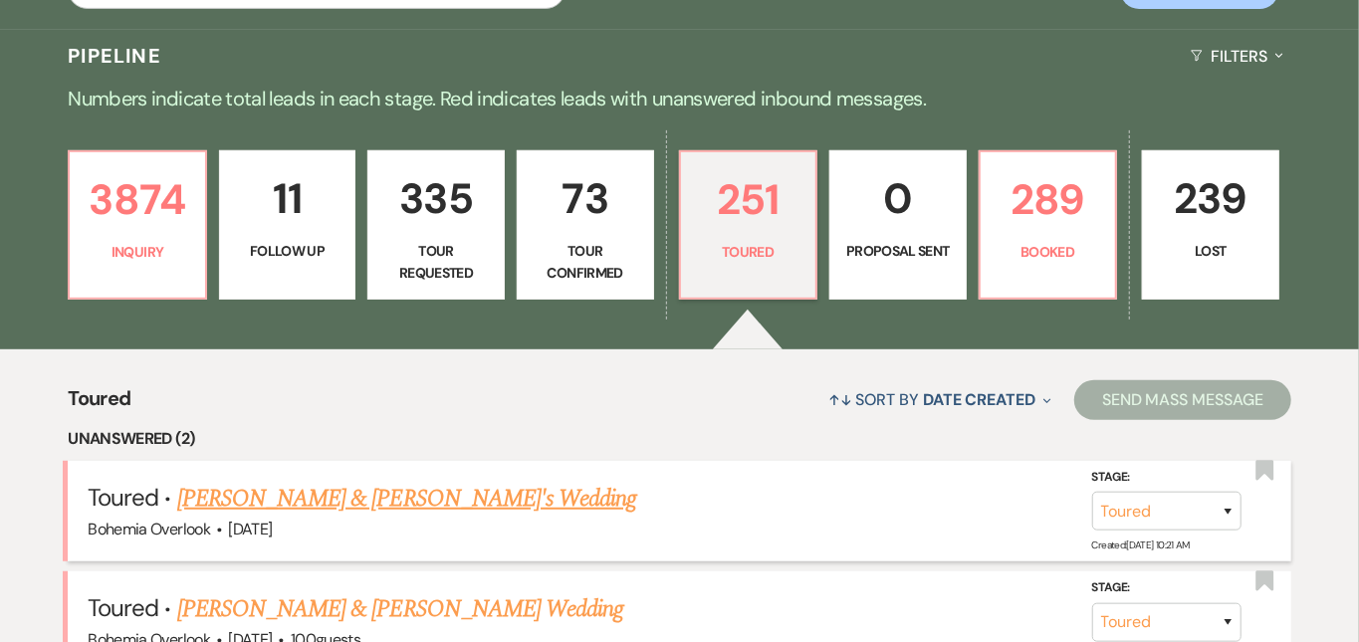
scroll to position [408, 0]
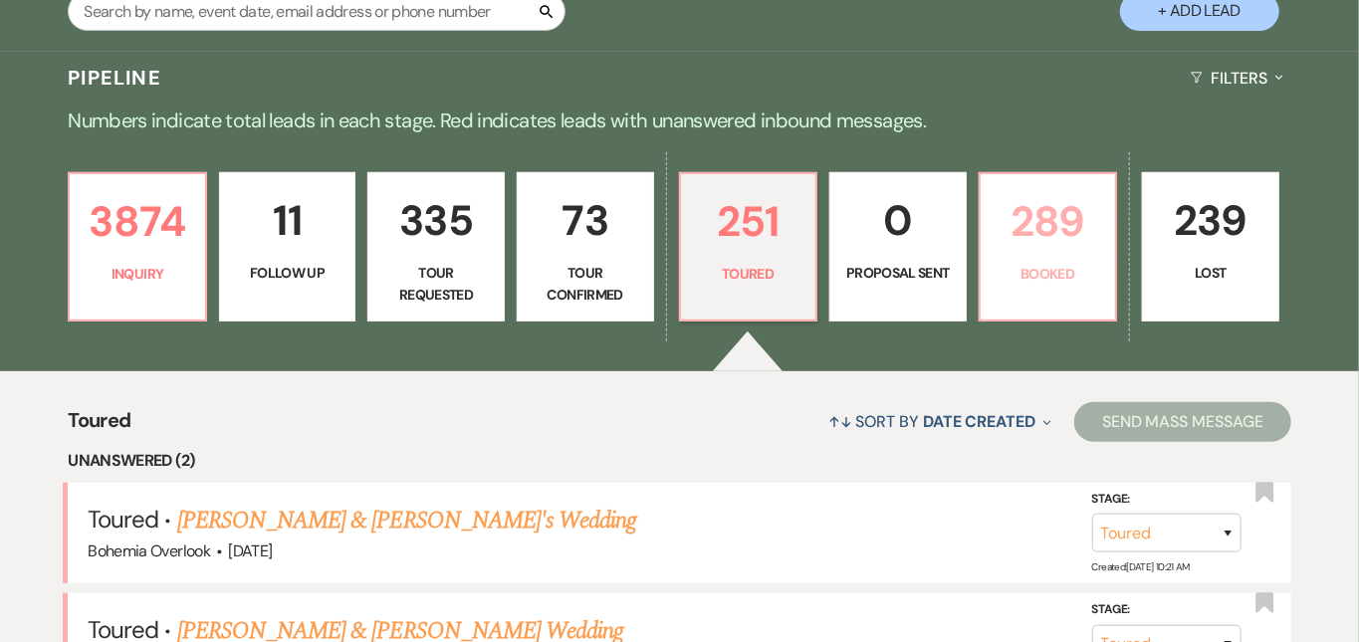
click at [1099, 204] on p "289" at bounding box center [1047, 221] width 111 height 67
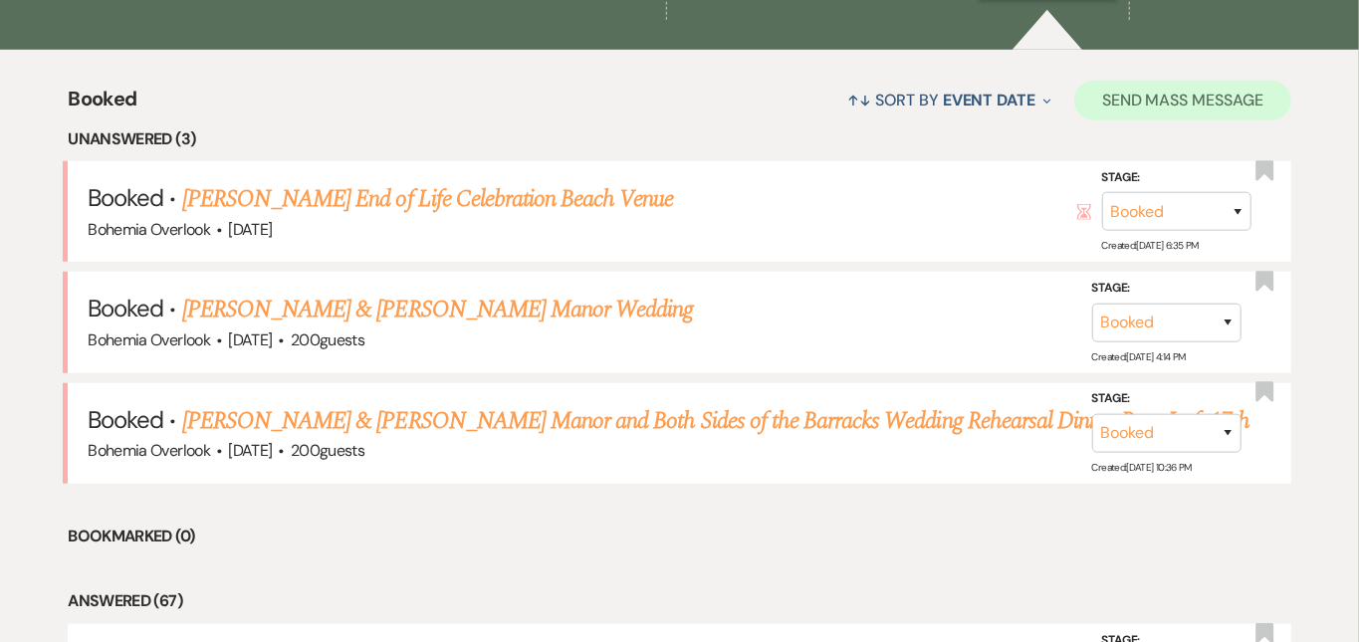
scroll to position [746, 0]
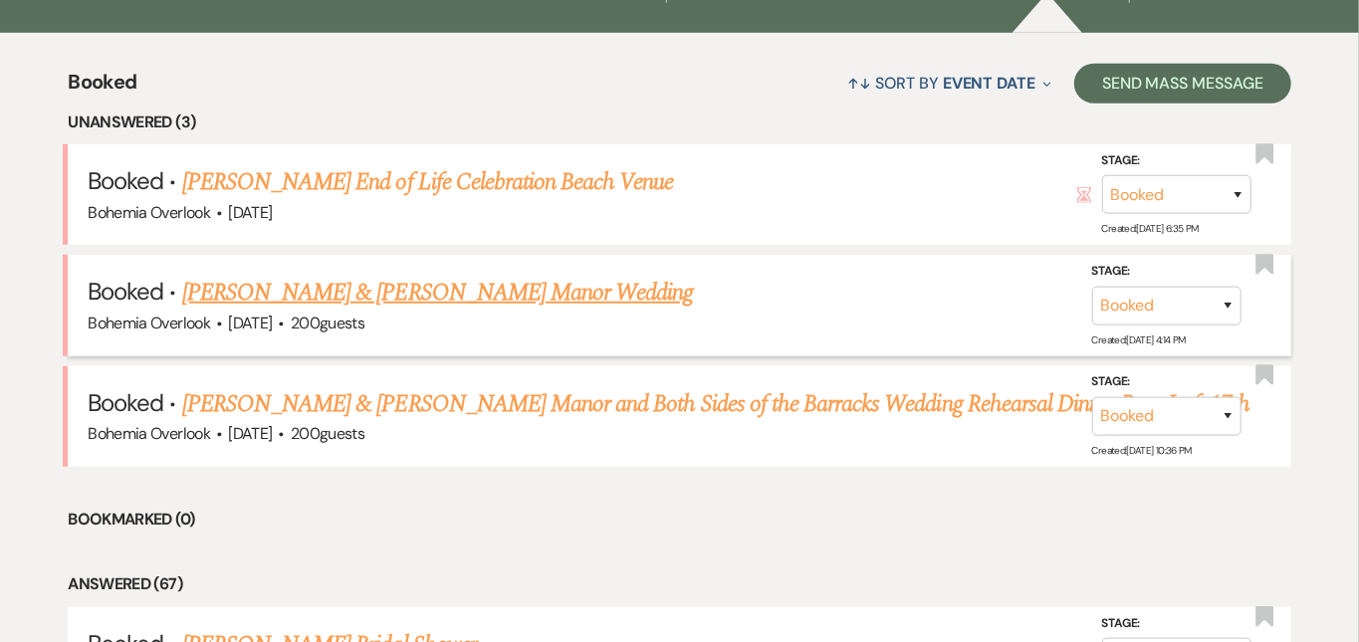
click at [611, 275] on link "[PERSON_NAME] & [PERSON_NAME] Manor Wedding" at bounding box center [438, 293] width 512 height 36
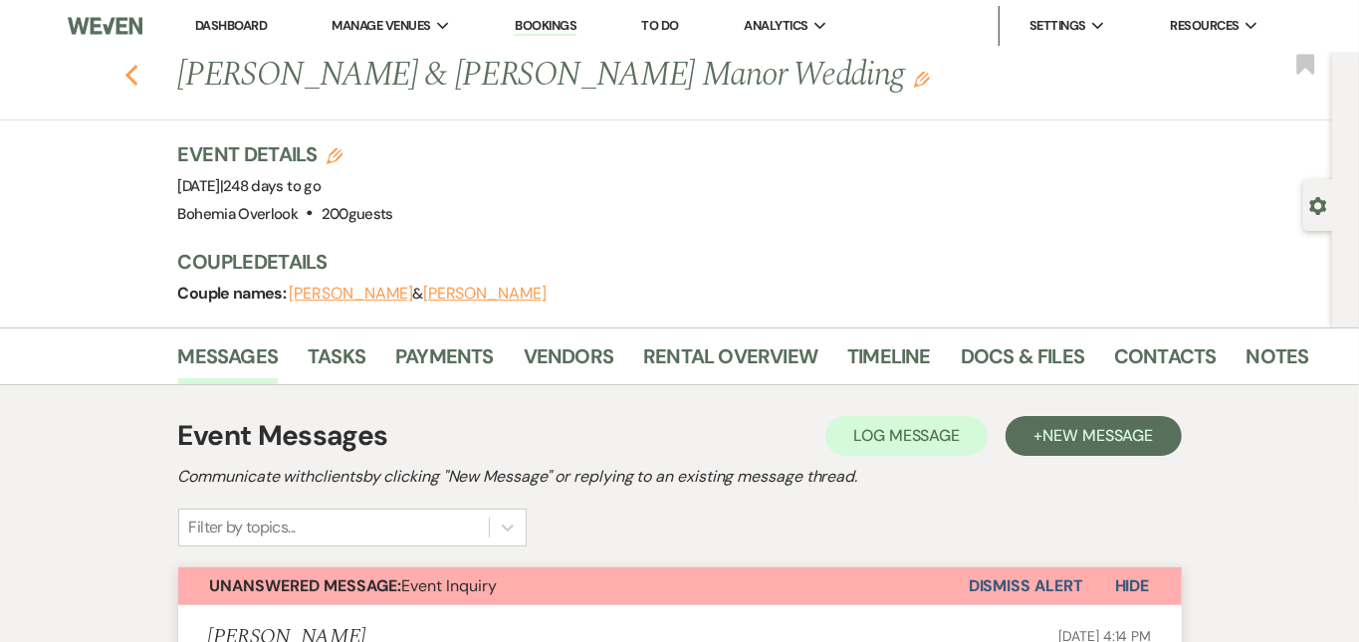
click at [124, 68] on icon "Previous" at bounding box center [131, 76] width 15 height 24
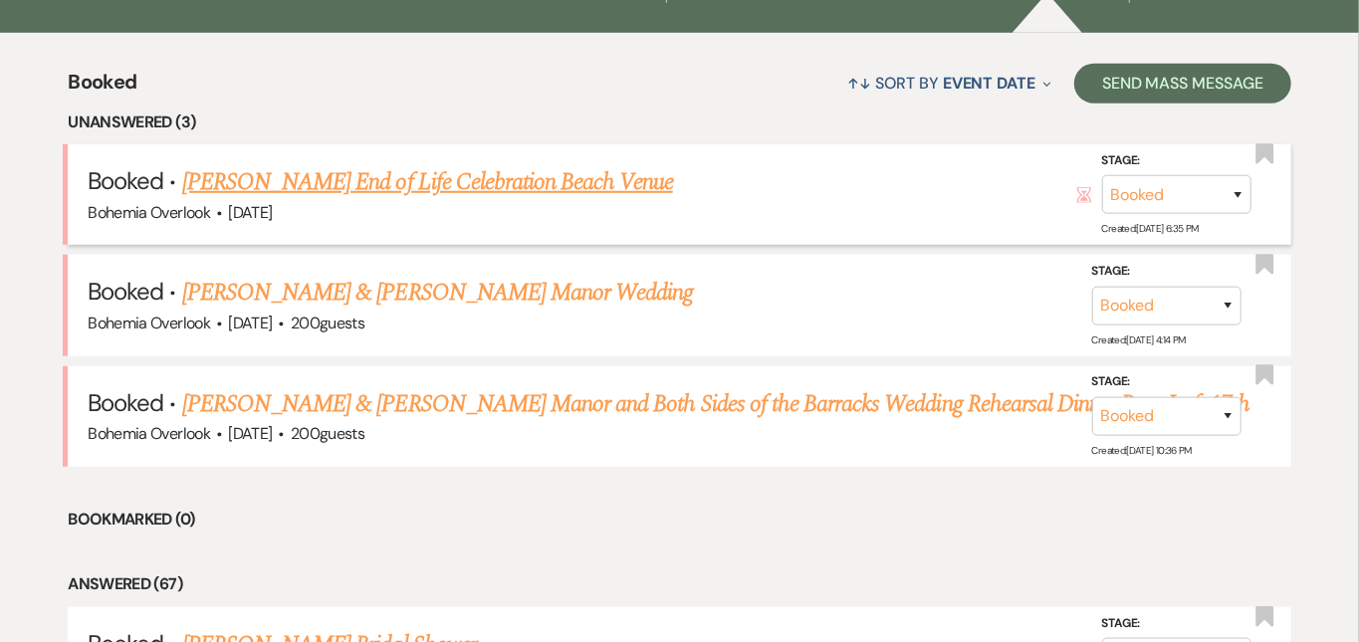
click at [621, 164] on link "[PERSON_NAME] End of Life Celebration Beach Venue" at bounding box center [427, 182] width 491 height 36
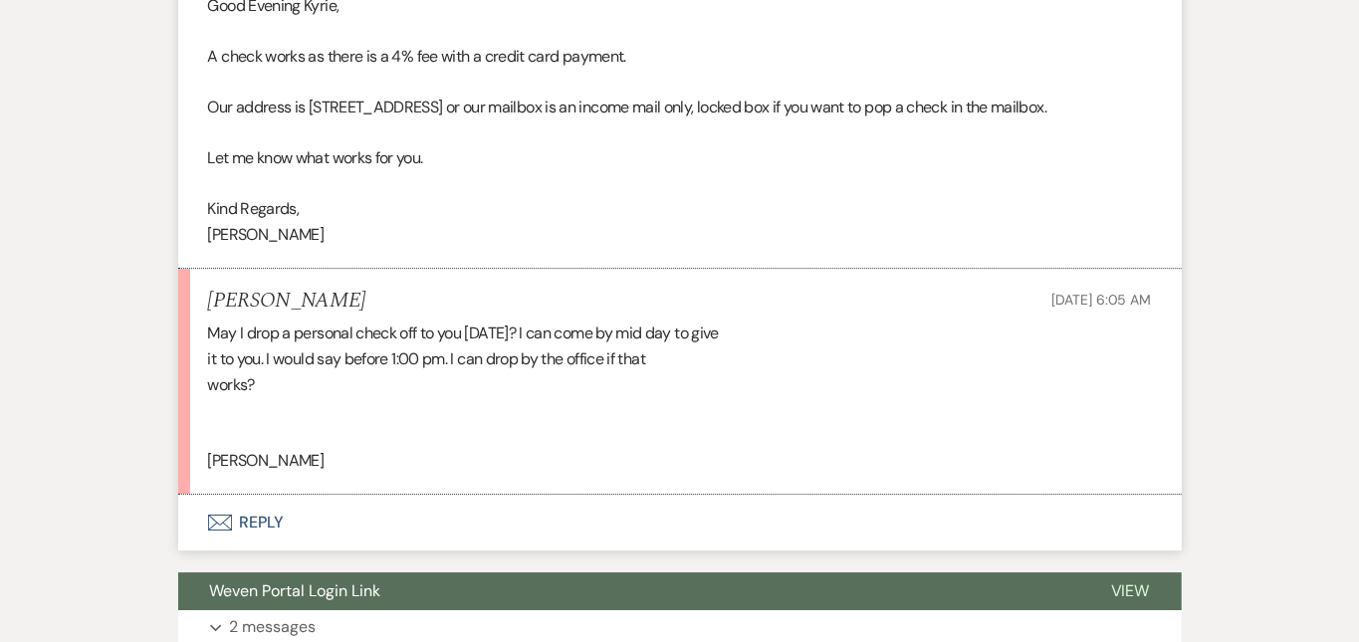
scroll to position [3215, 0]
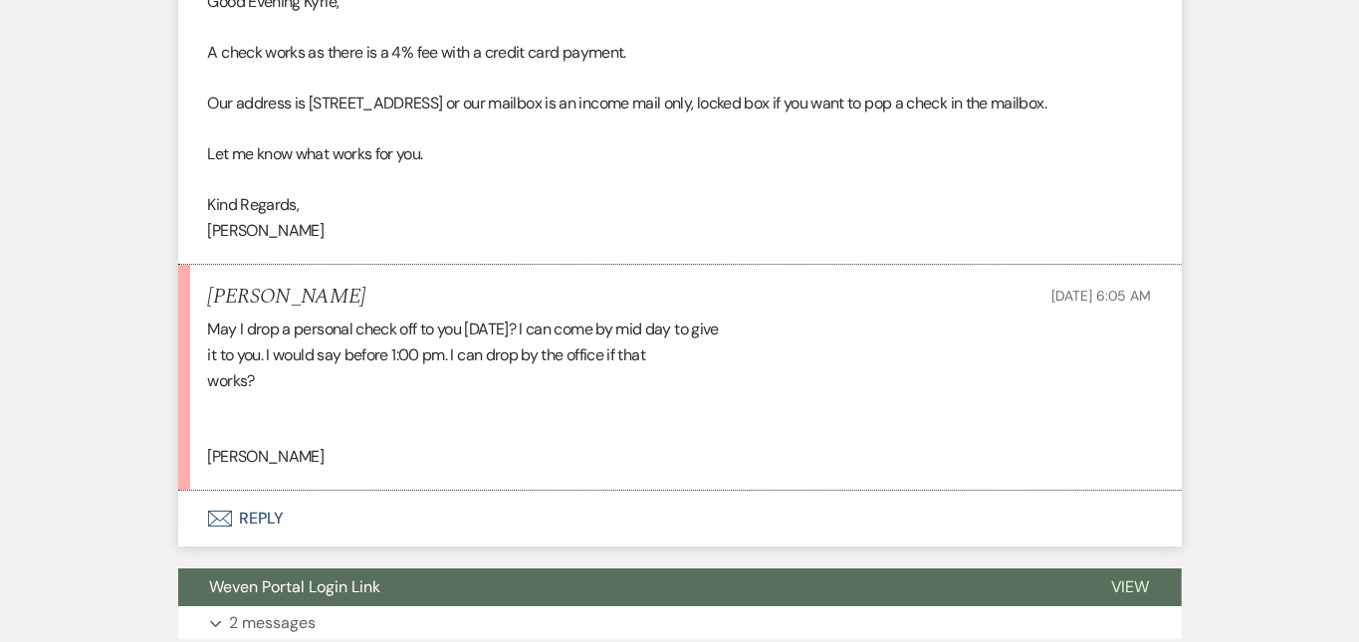
click at [375, 497] on button "Envelope Reply" at bounding box center [679, 519] width 1003 height 56
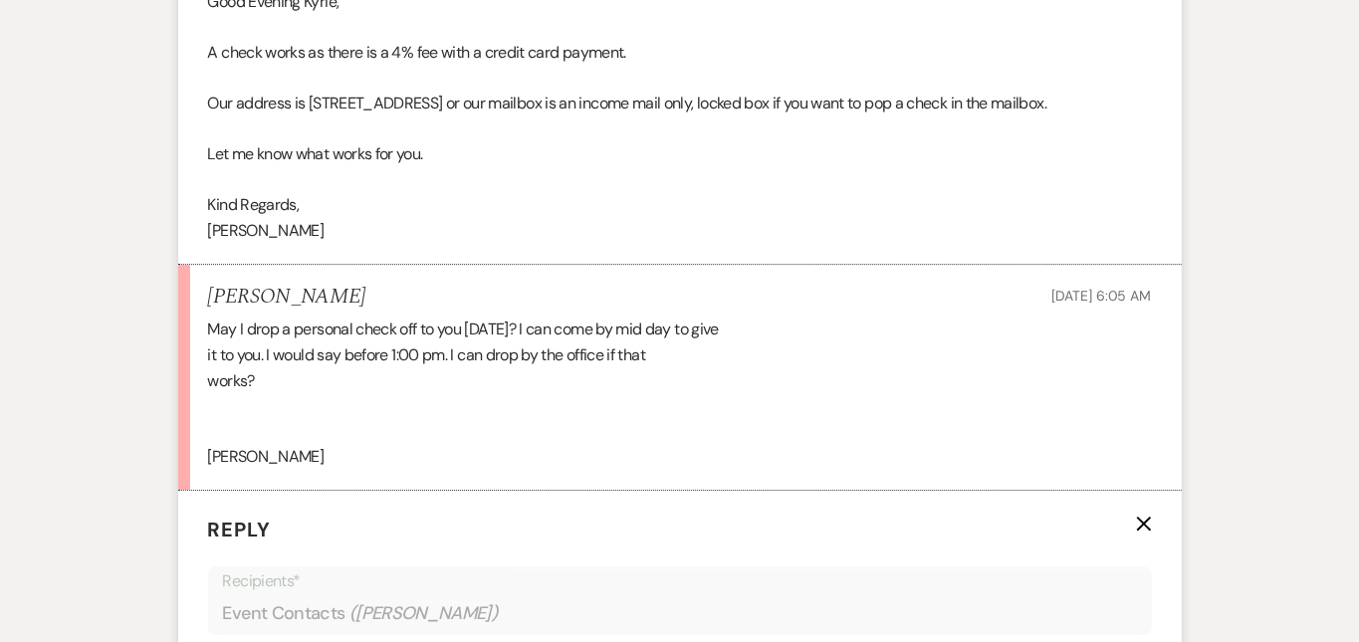
scroll to position [3667, 0]
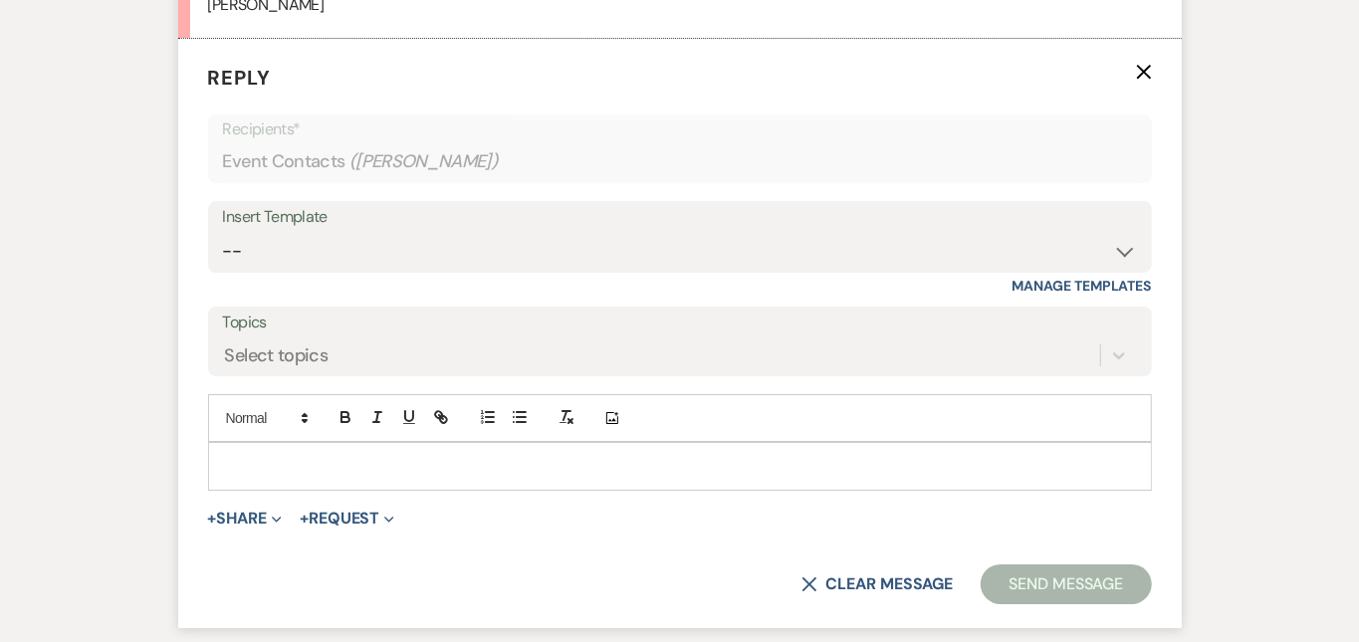
click at [407, 455] on p at bounding box center [680, 466] width 912 height 22
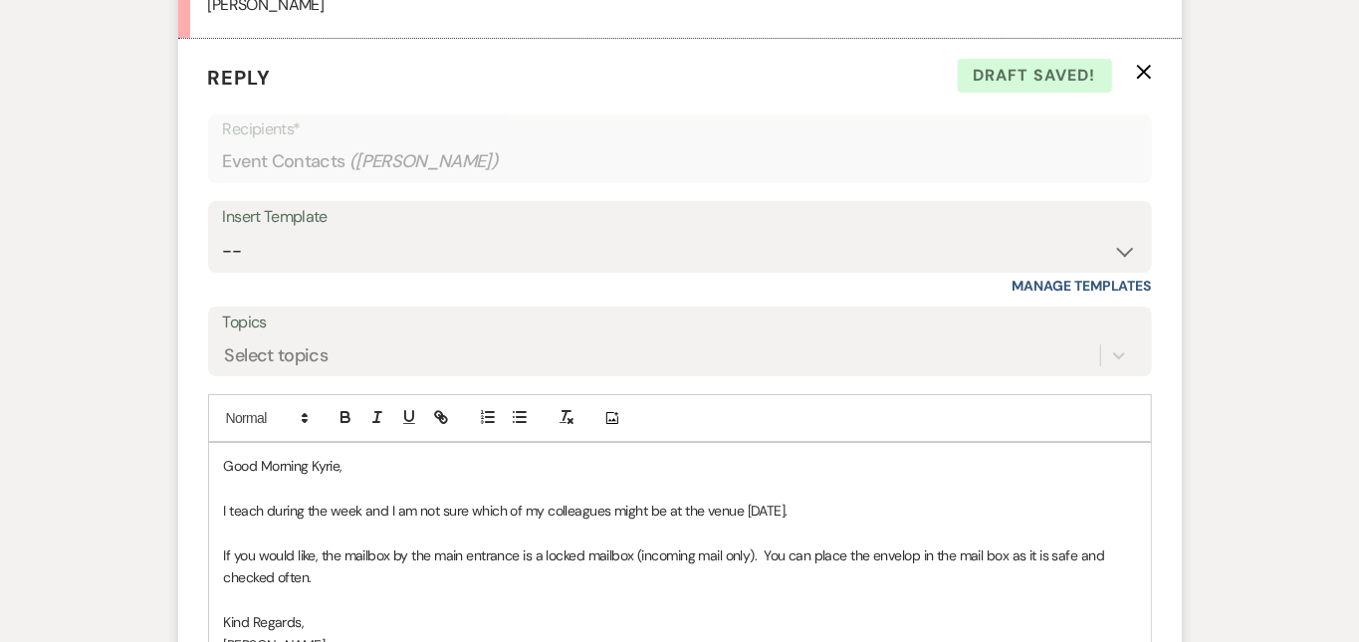
click at [786, 500] on p "I teach during the week and I am not sure which of my colleagues might be at th…" at bounding box center [680, 511] width 912 height 22
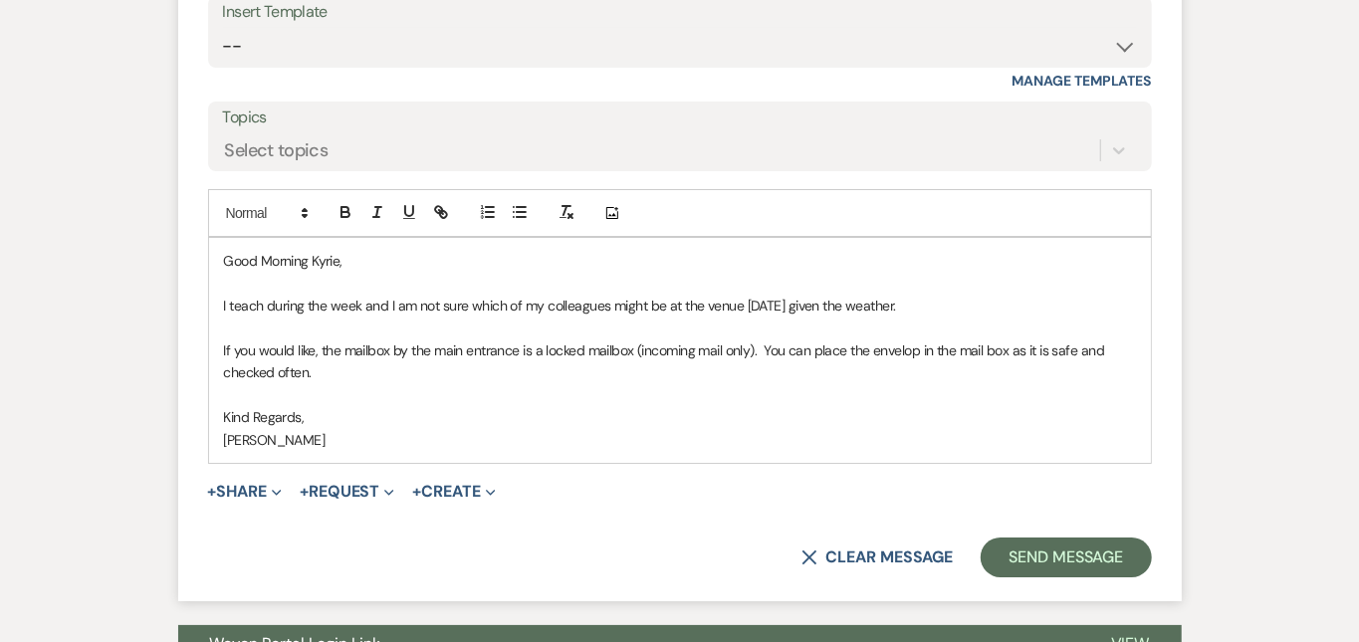
scroll to position [3876, 0]
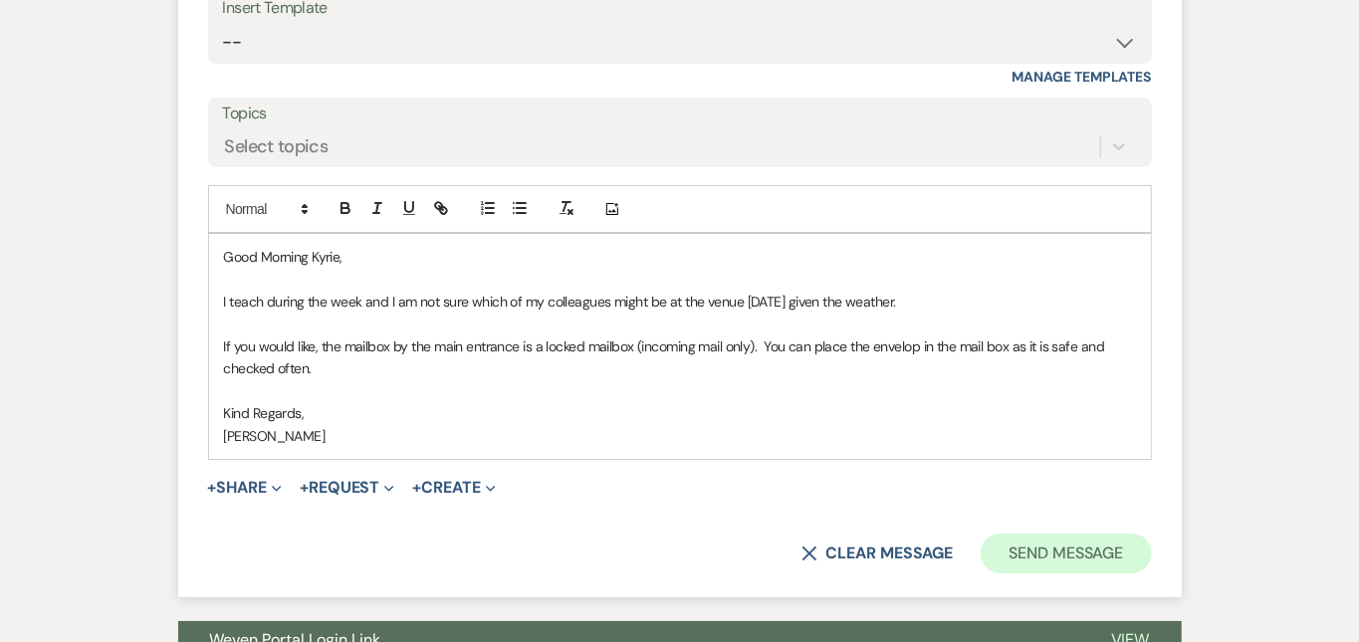
click at [1140, 533] on button "Send Message" at bounding box center [1065, 553] width 170 height 40
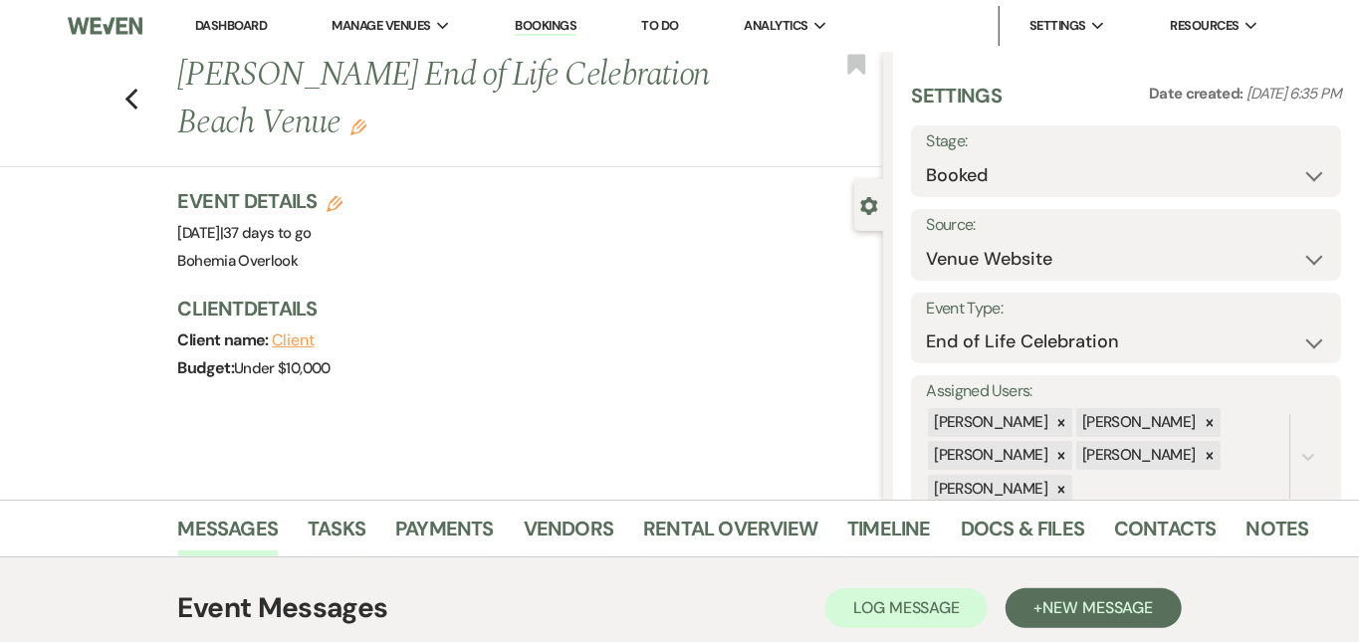
scroll to position [0, 0]
click at [247, 24] on link "Dashboard" at bounding box center [231, 25] width 72 height 17
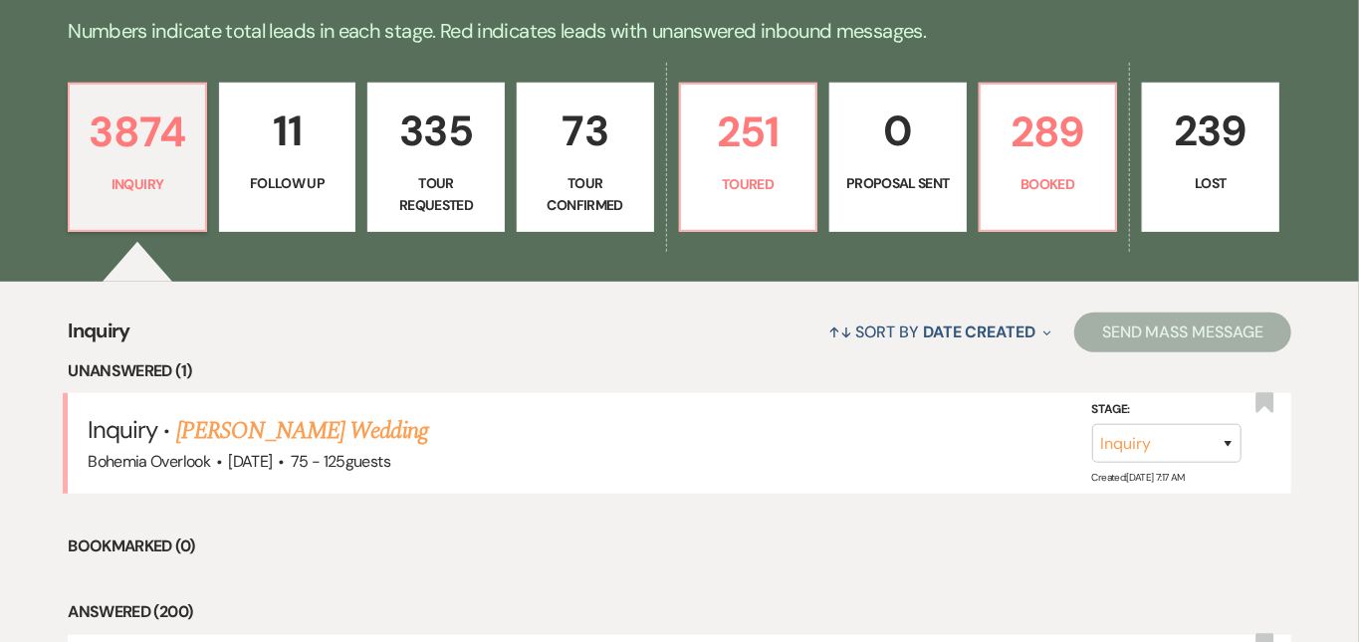
scroll to position [504, 0]
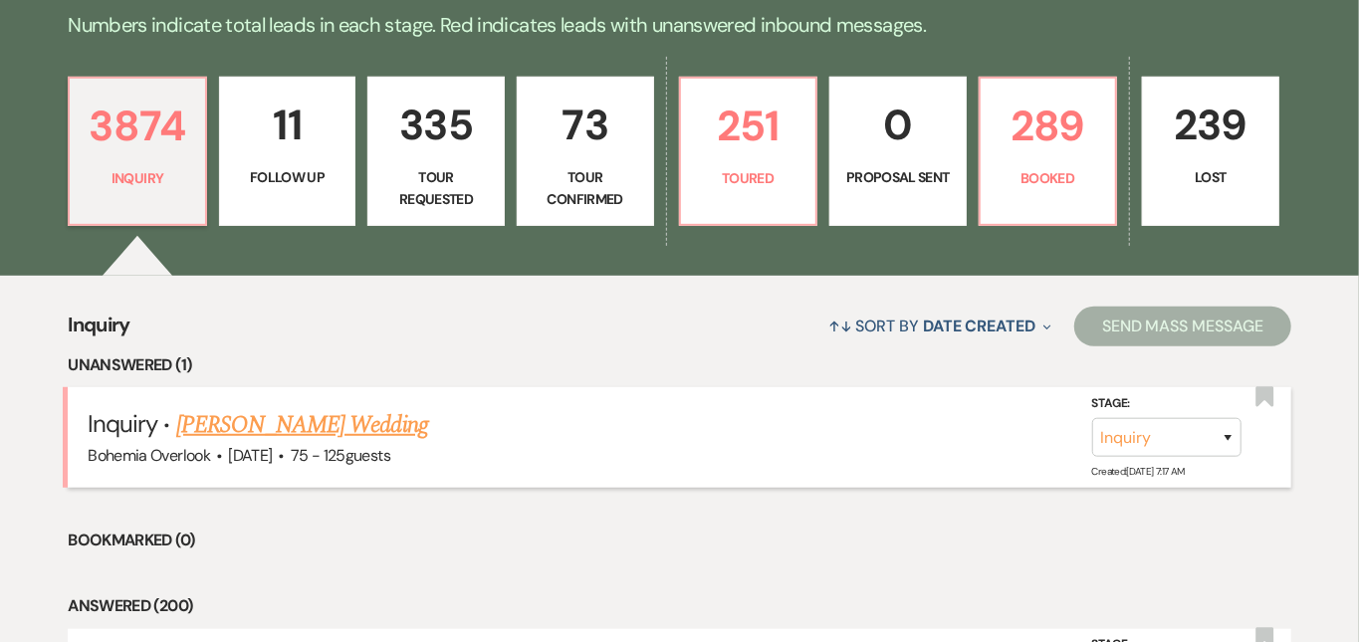
click at [428, 407] on link "[PERSON_NAME] Wedding" at bounding box center [302, 425] width 252 height 36
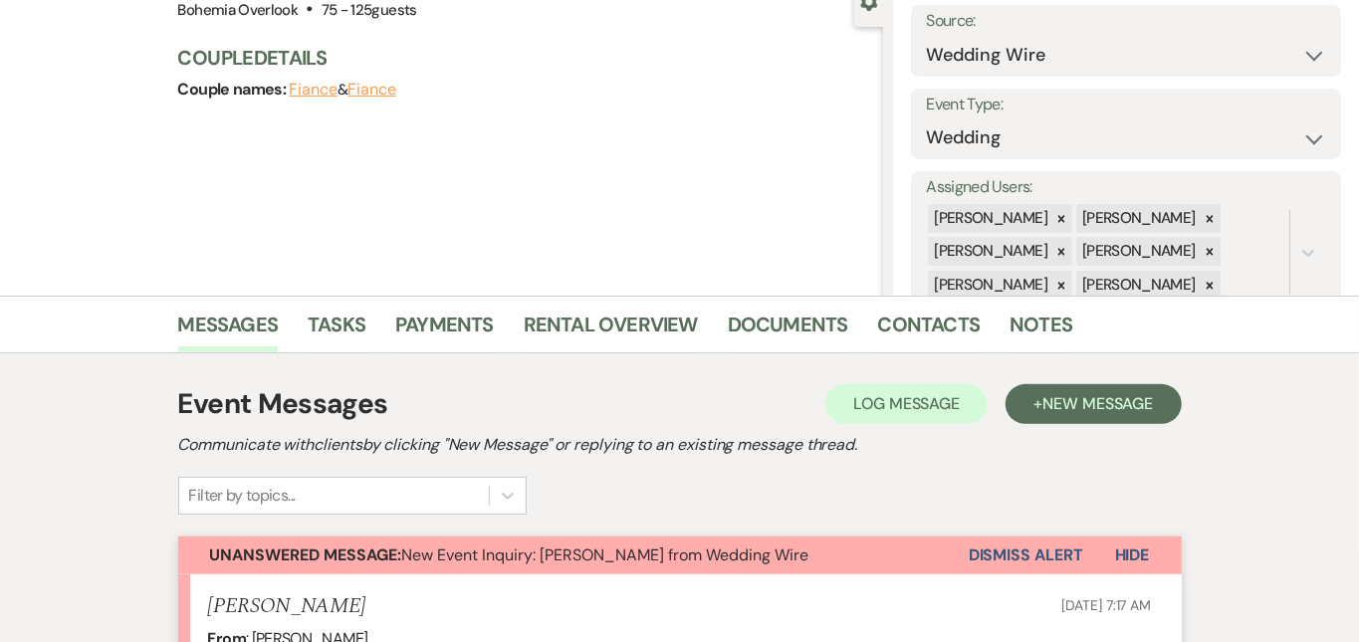
scroll to position [50, 0]
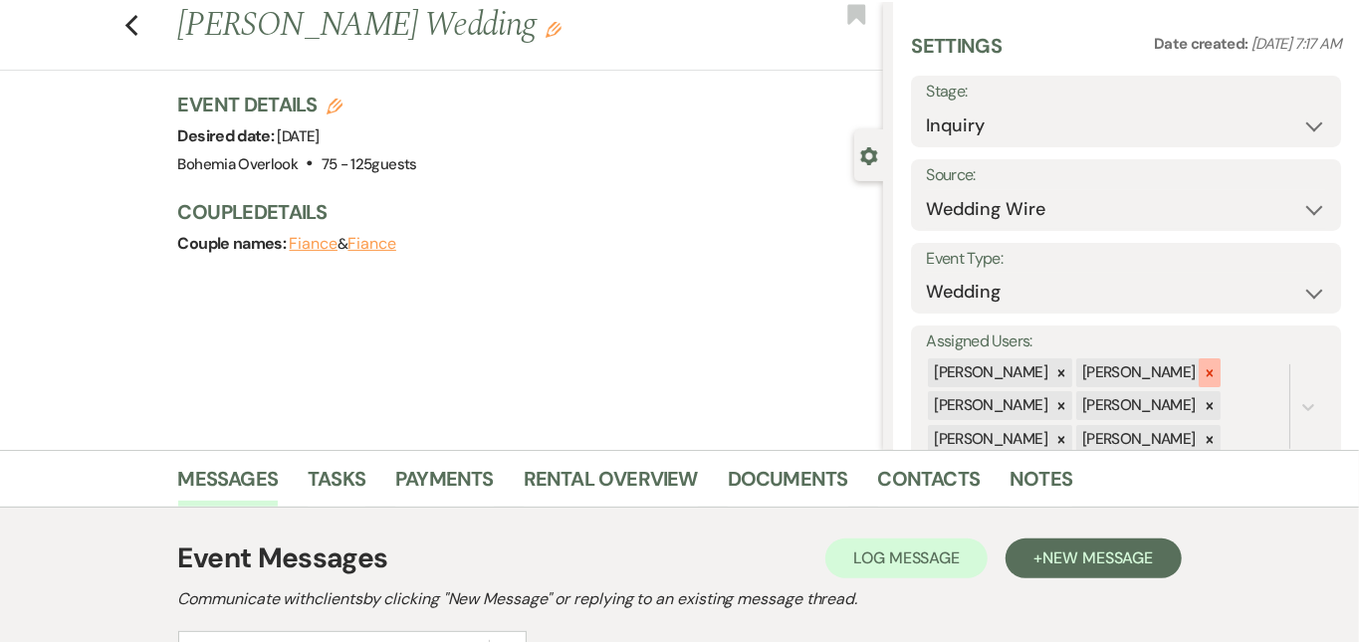
click at [1216, 366] on icon at bounding box center [1209, 373] width 14 height 14
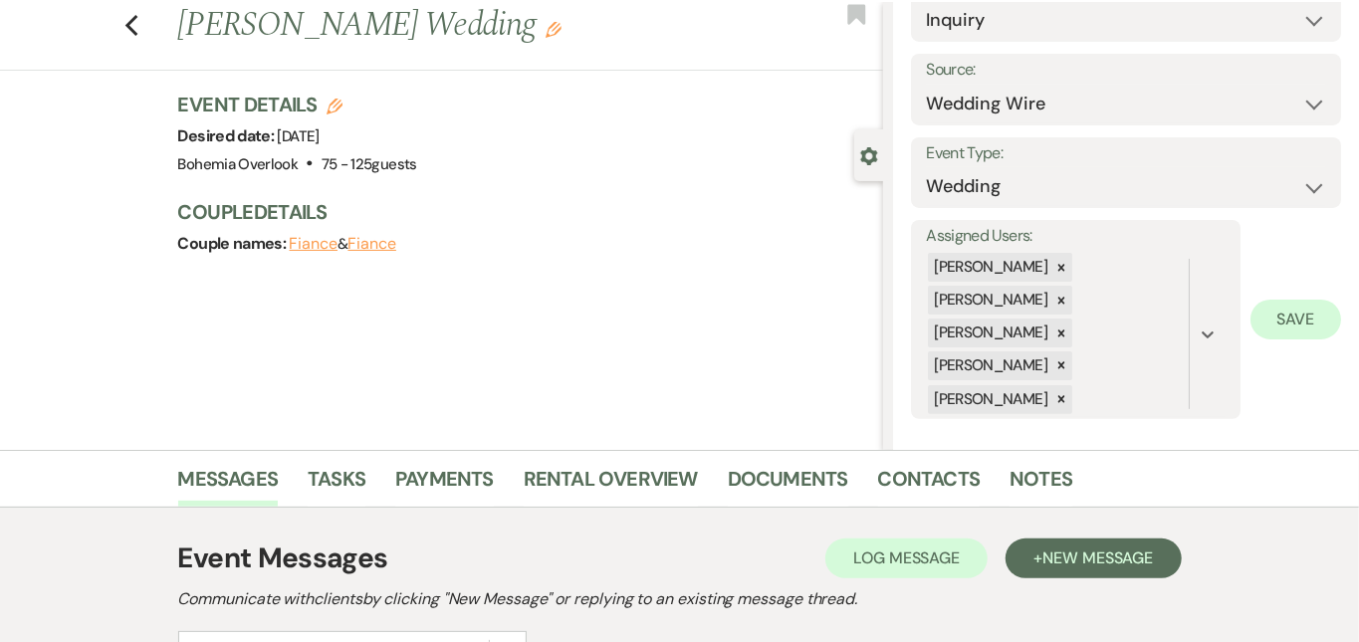
click at [1298, 315] on button "Save" at bounding box center [1295, 320] width 91 height 40
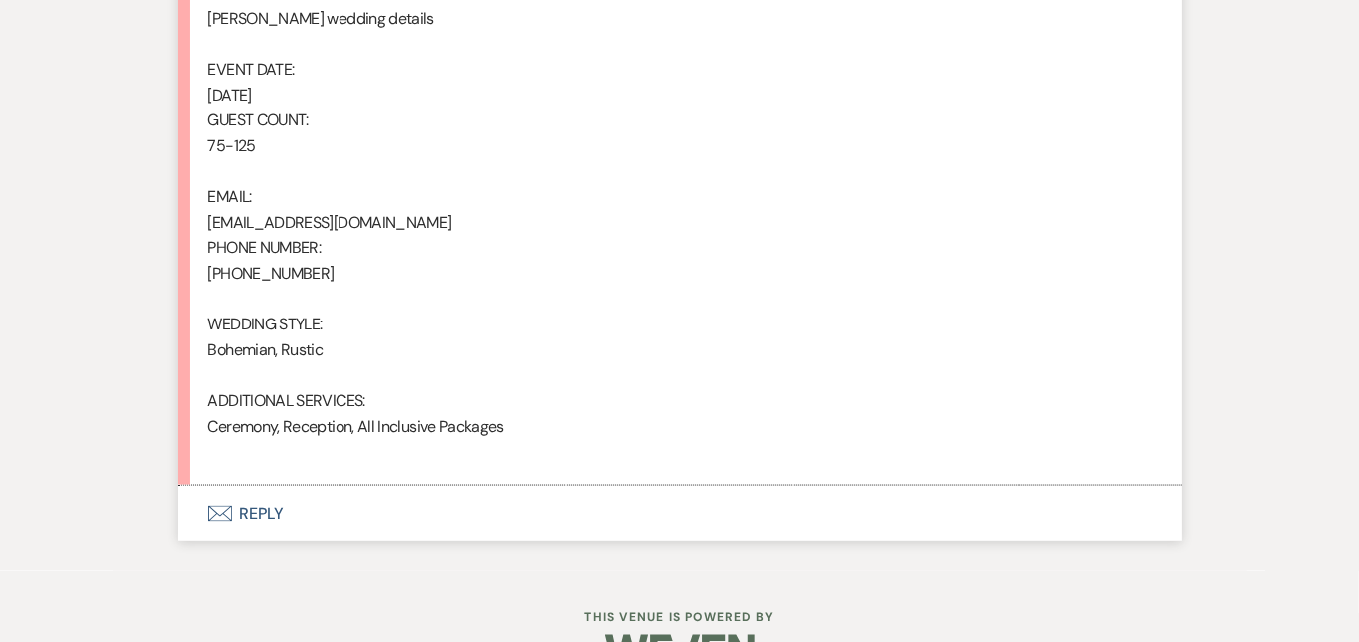
scroll to position [1413, 0]
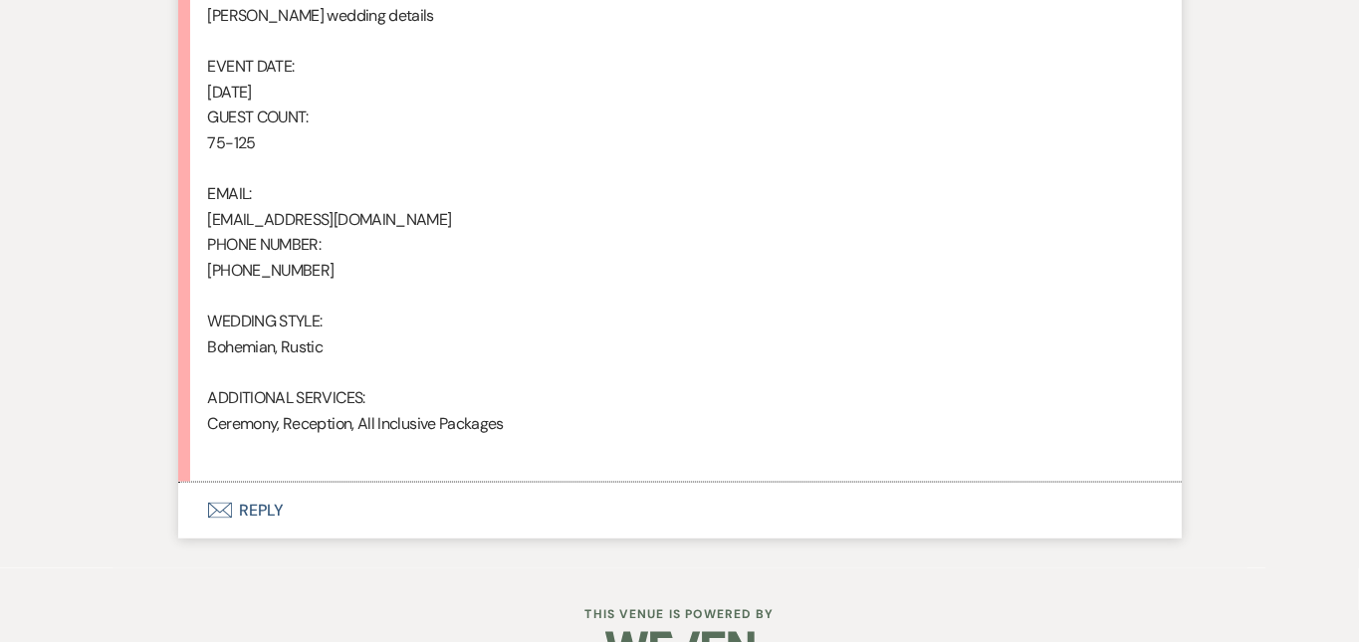
click at [468, 483] on button "Envelope Reply" at bounding box center [679, 511] width 1003 height 56
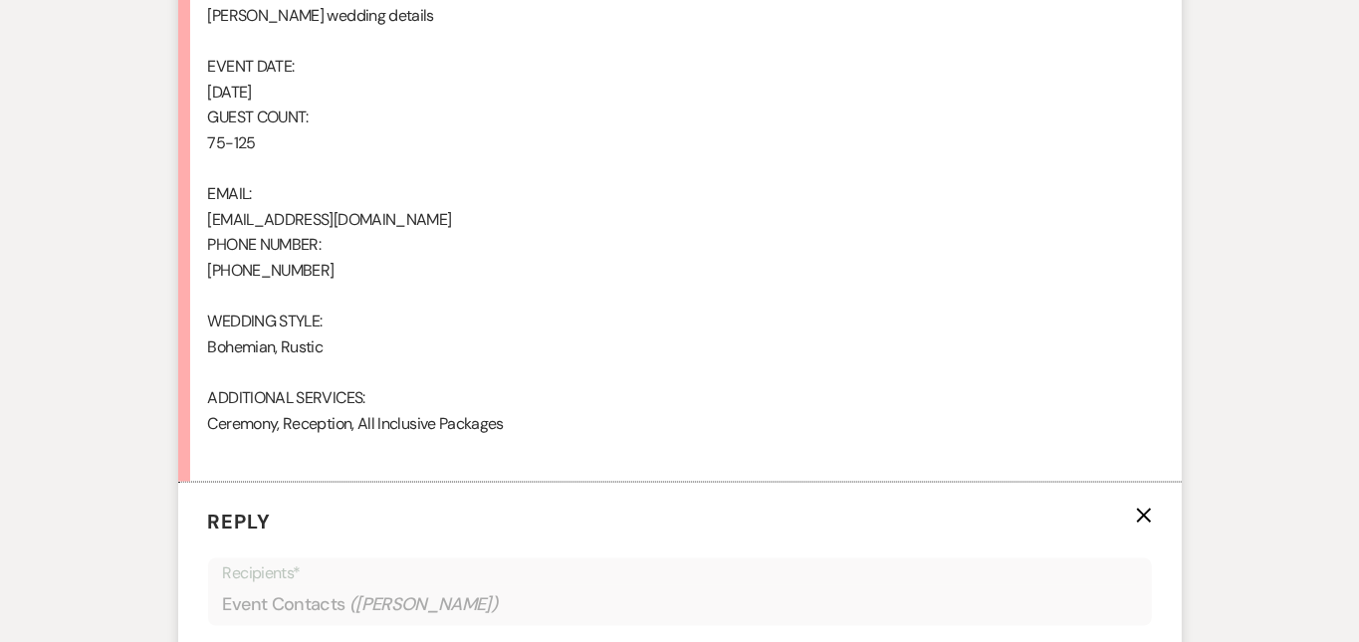
scroll to position [1859, 0]
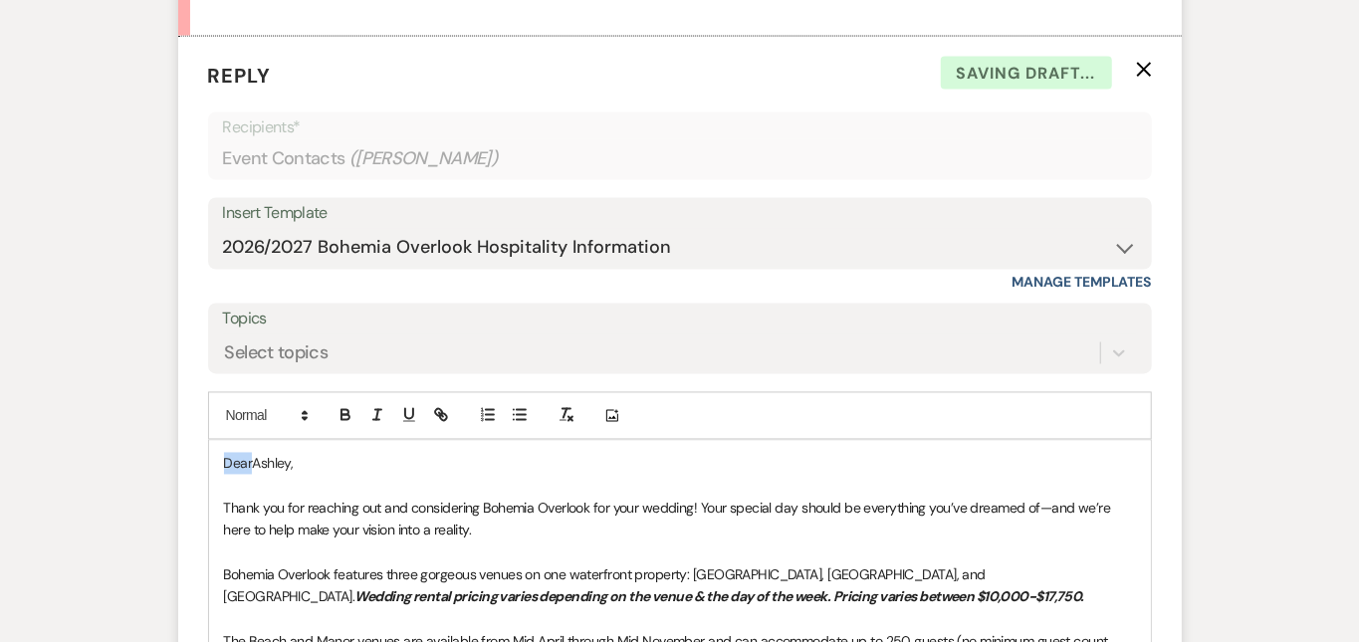
drag, startPoint x: 187, startPoint y: 450, endPoint x: 148, endPoint y: 419, distance: 49.6
click at [208, 419] on div "Add Photo DearAshley, Thank you for reaching out and considering Bohemia Overlo…" at bounding box center [680, 652] width 944 height 520
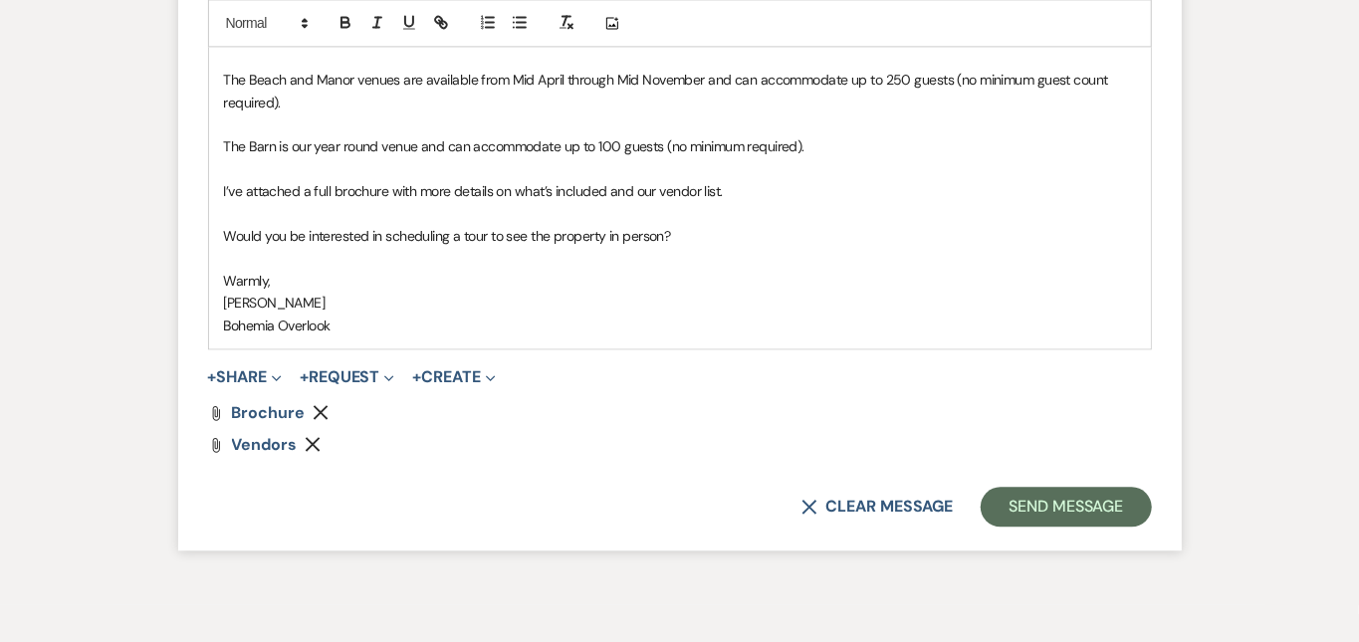
scroll to position [2484, 0]
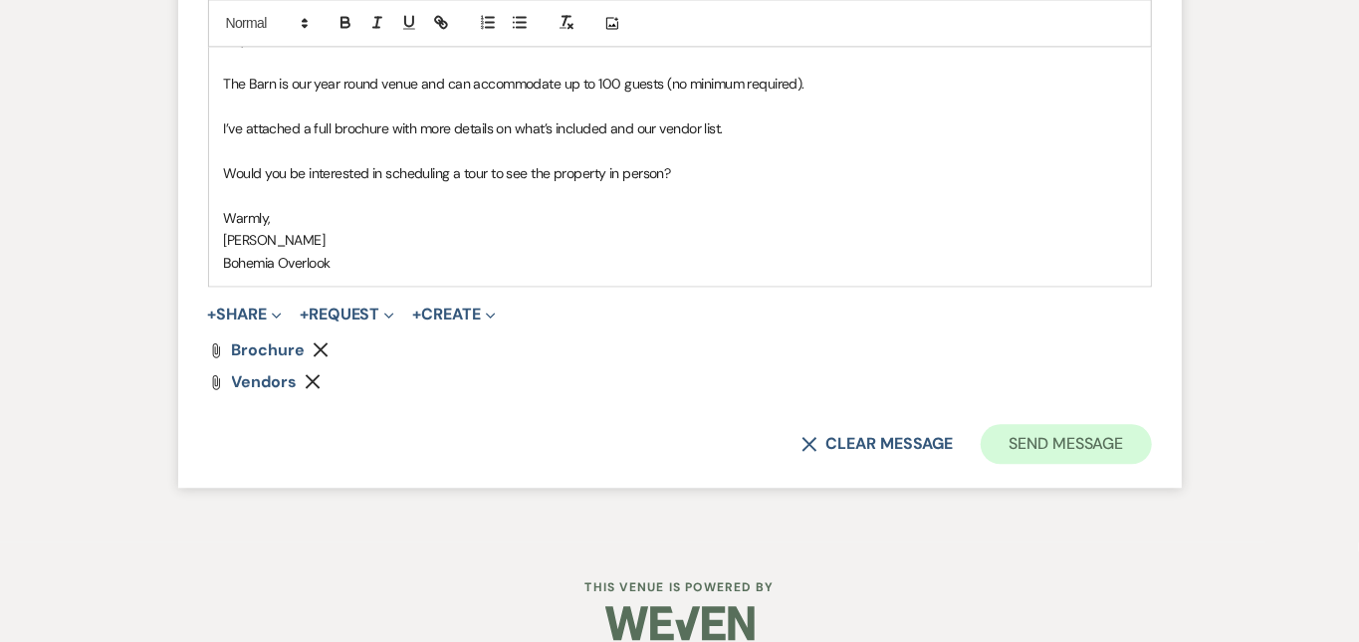
click at [1151, 424] on button "Send Message" at bounding box center [1065, 444] width 170 height 40
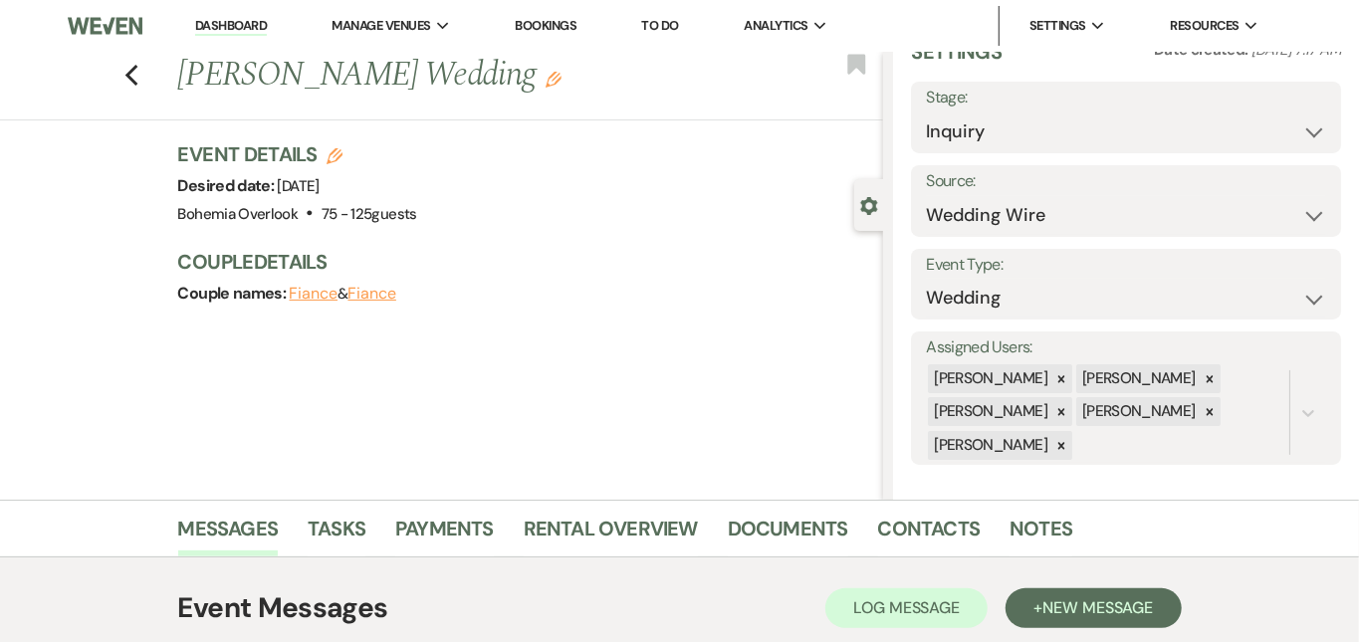
scroll to position [0, 0]
click at [244, 26] on link "Dashboard" at bounding box center [231, 26] width 72 height 19
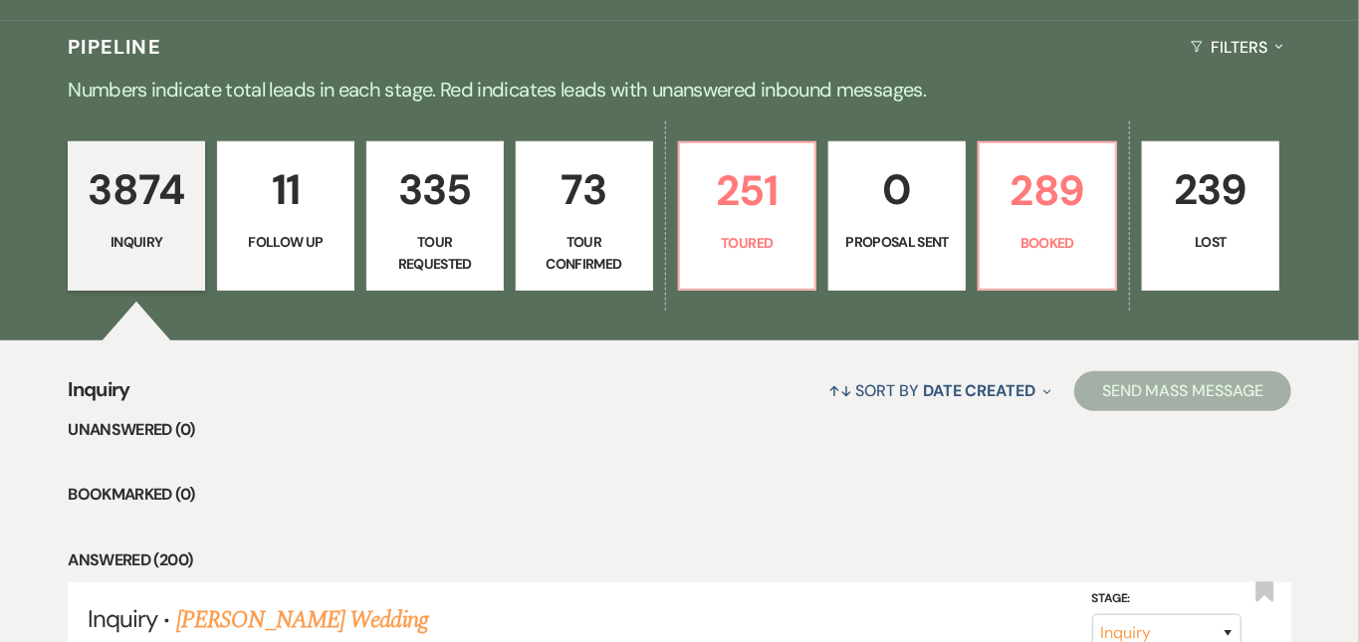
scroll to position [462, 0]
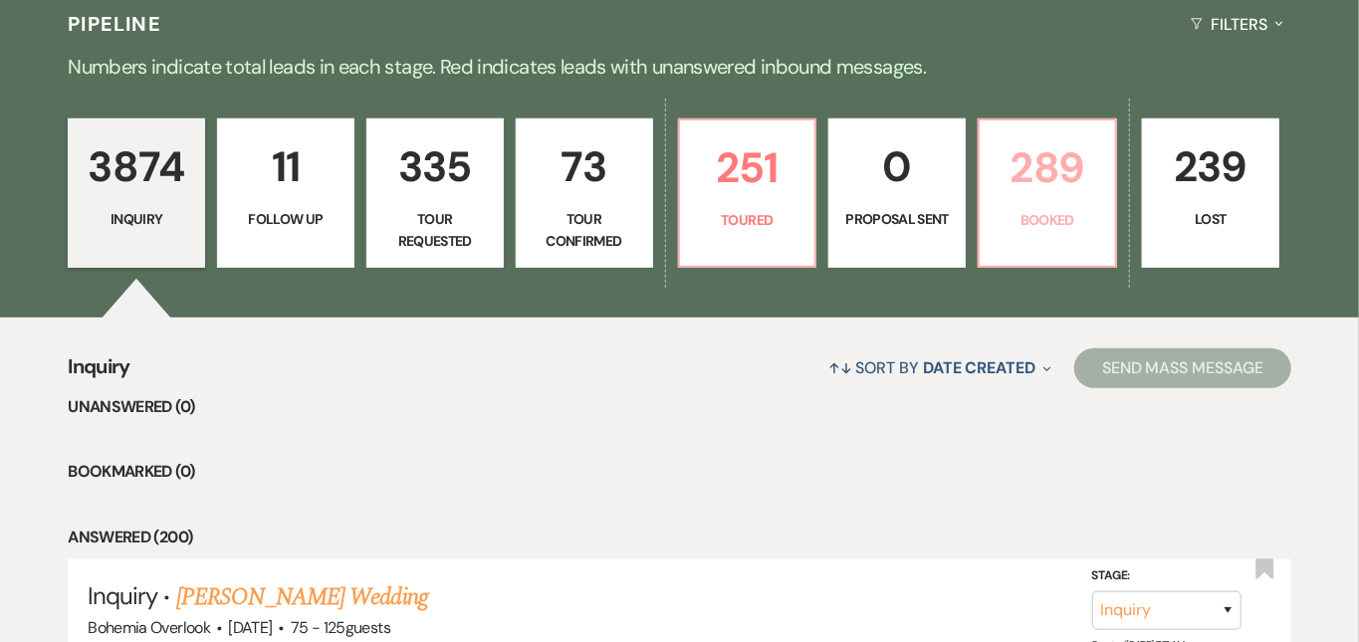
click at [1103, 169] on p "289" at bounding box center [1046, 167] width 111 height 67
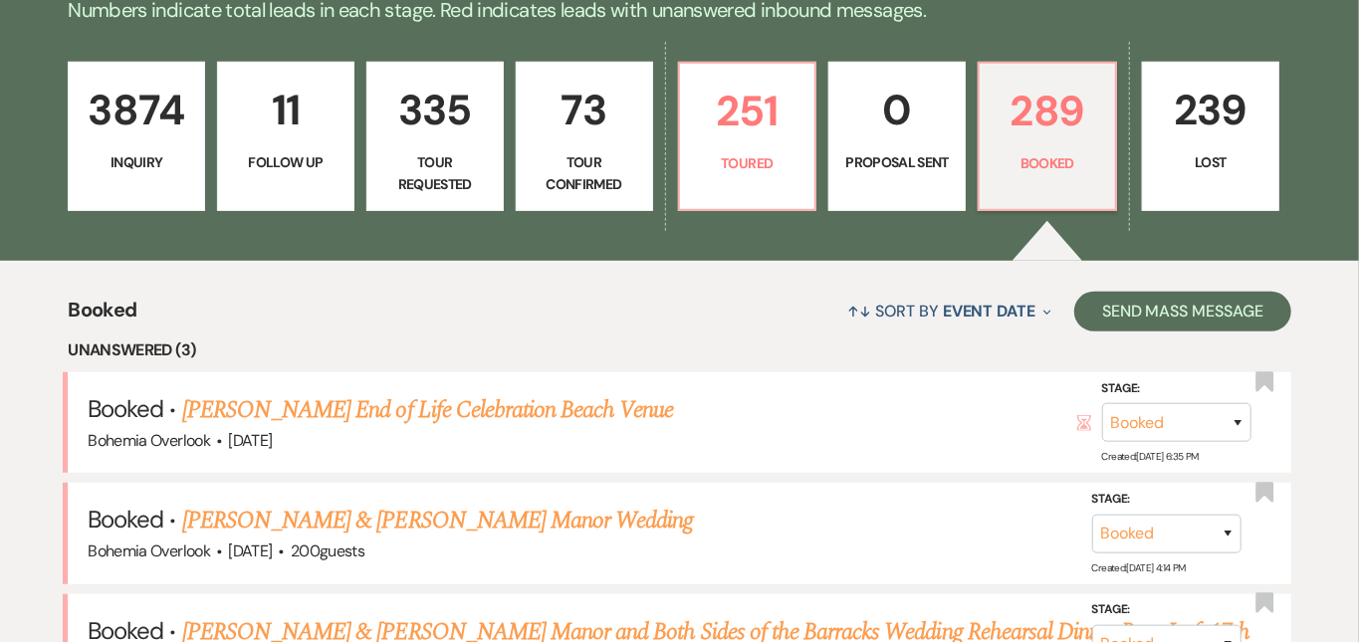
scroll to position [598, 0]
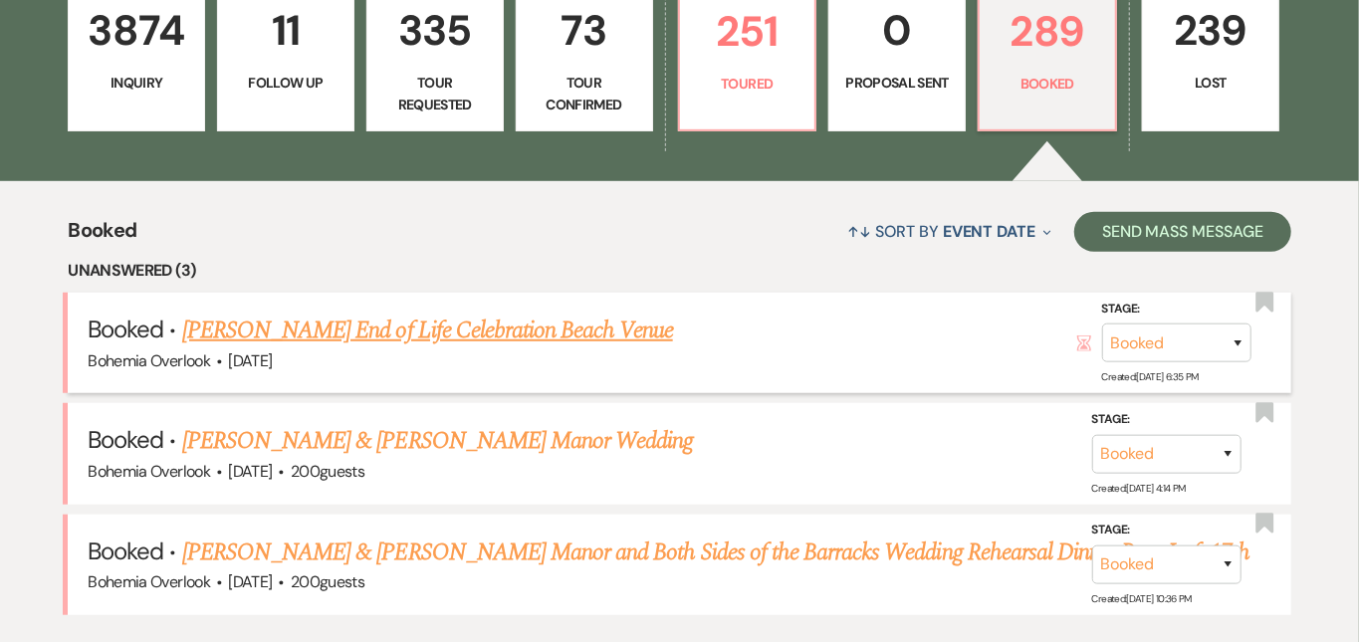
click at [559, 313] on link "[PERSON_NAME] End of Life Celebration Beach Venue" at bounding box center [427, 331] width 491 height 36
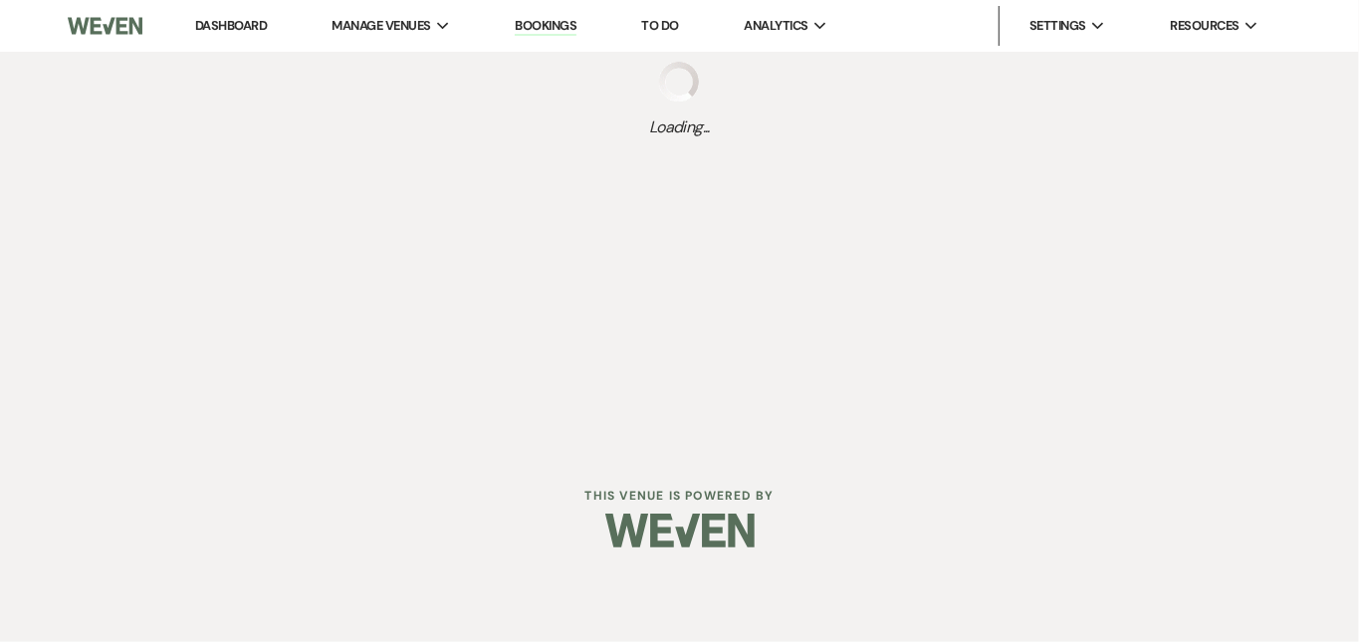
select select "5"
select select "14"
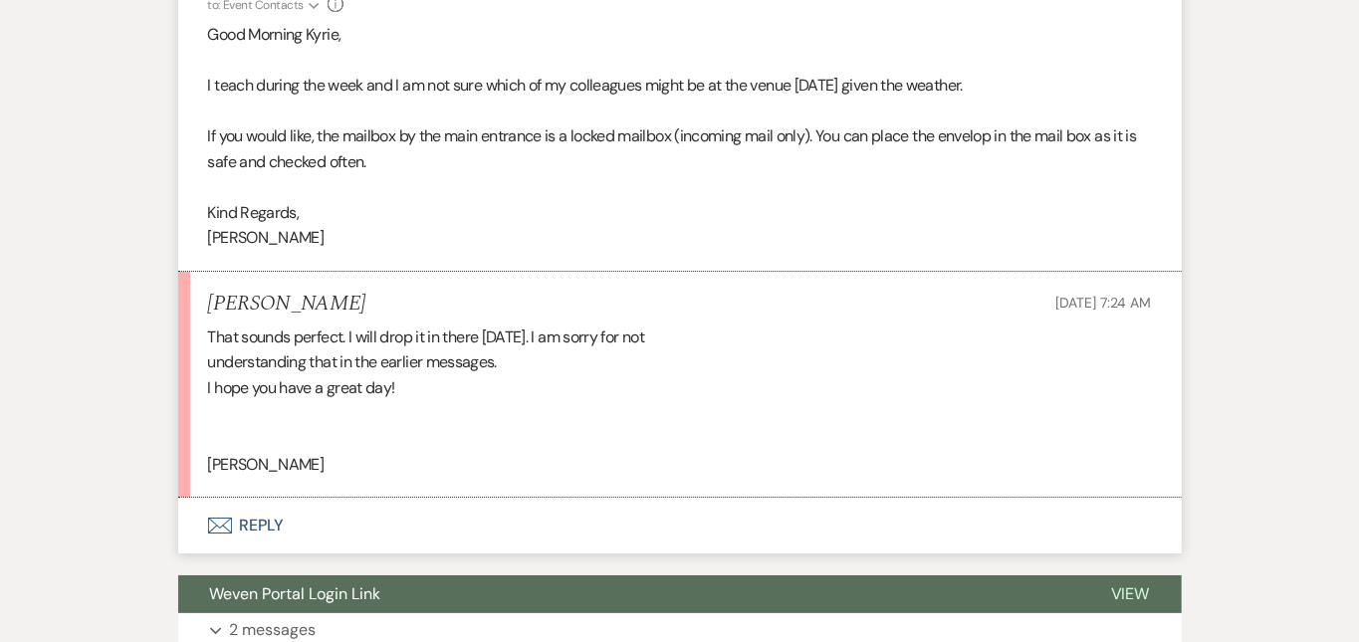
scroll to position [3768, 0]
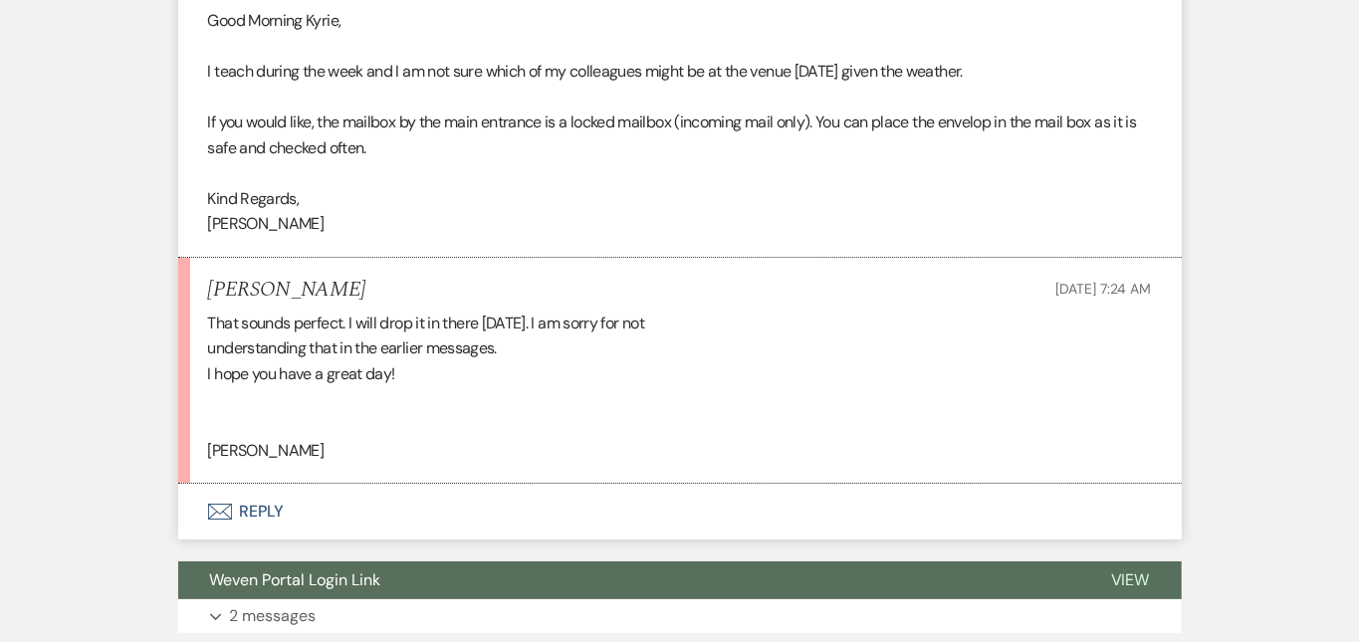
click at [508, 500] on button "Envelope Reply" at bounding box center [679, 512] width 1003 height 56
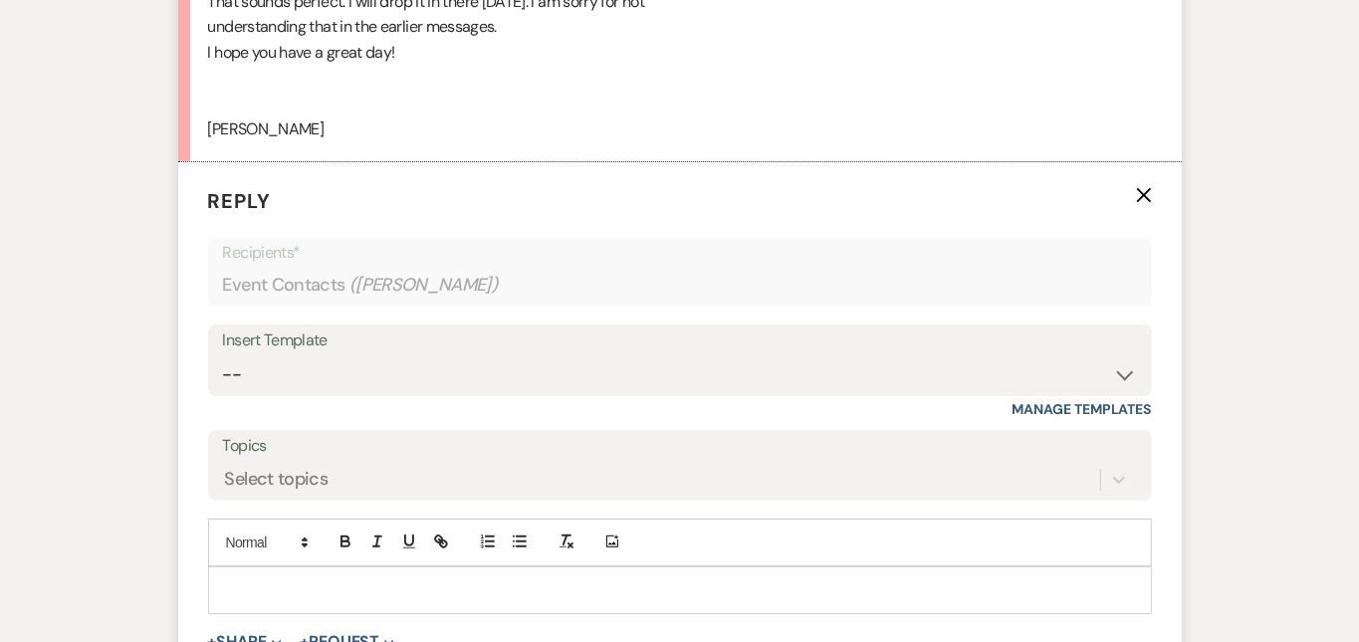
scroll to position [4086, 0]
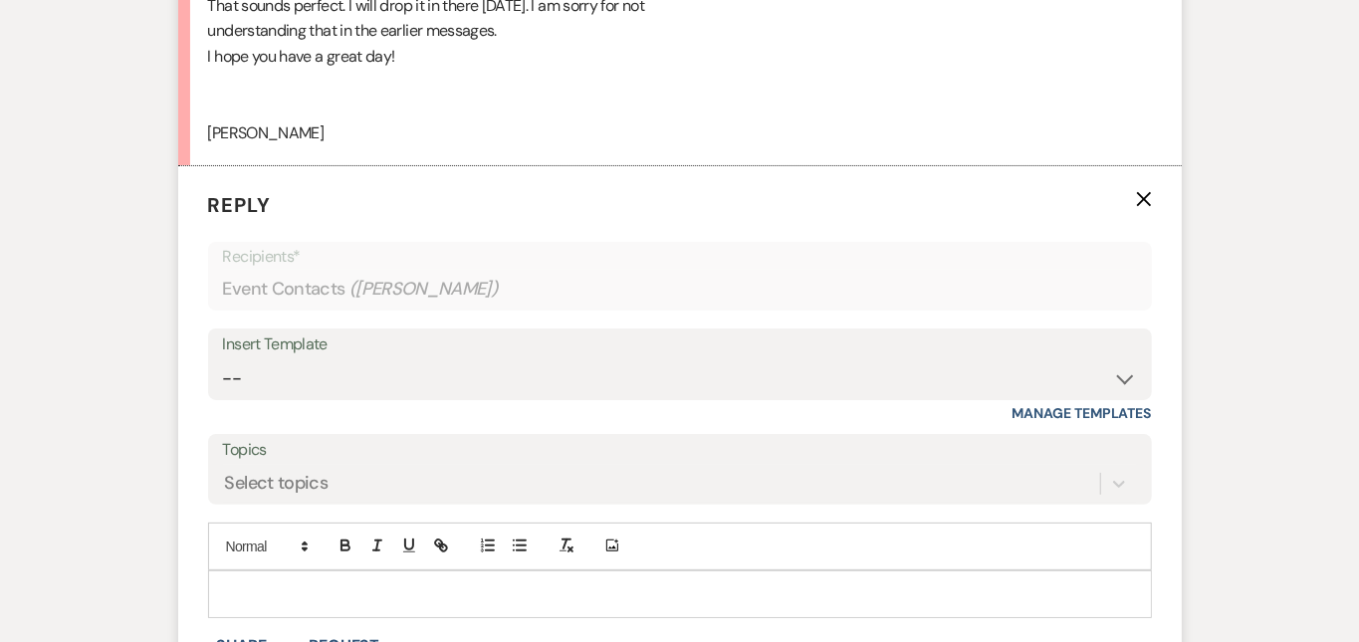
click at [494, 583] on p at bounding box center [680, 594] width 912 height 22
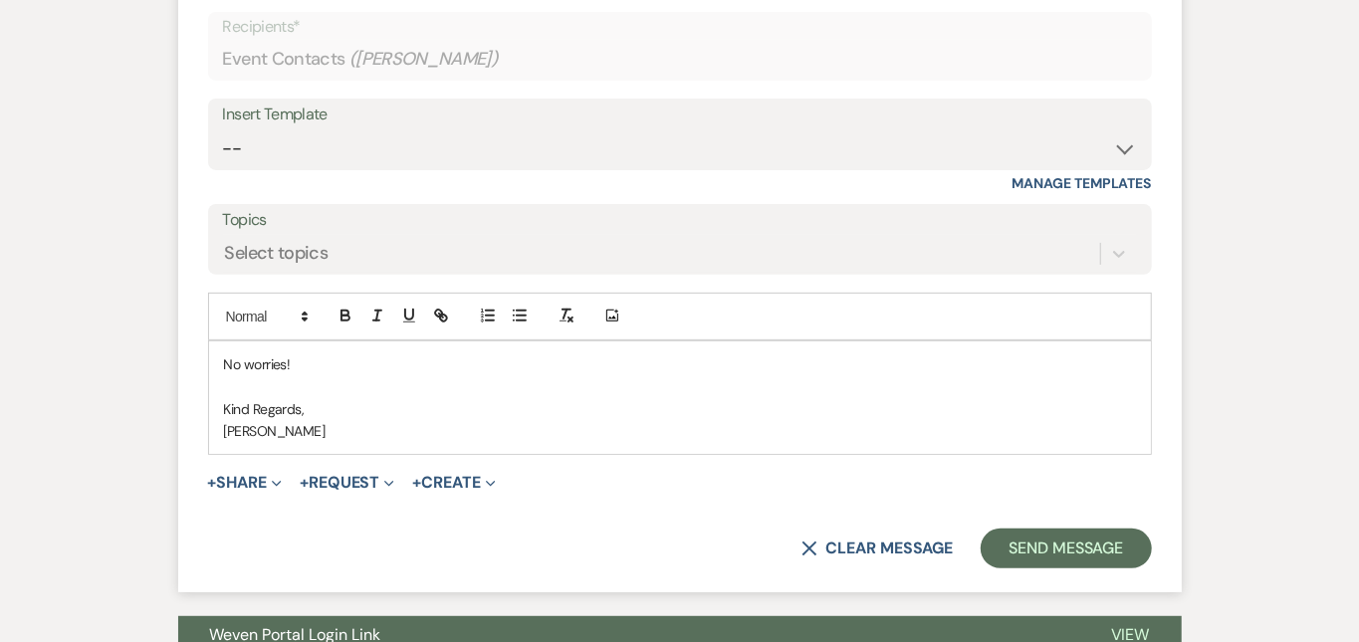
scroll to position [4343, 0]
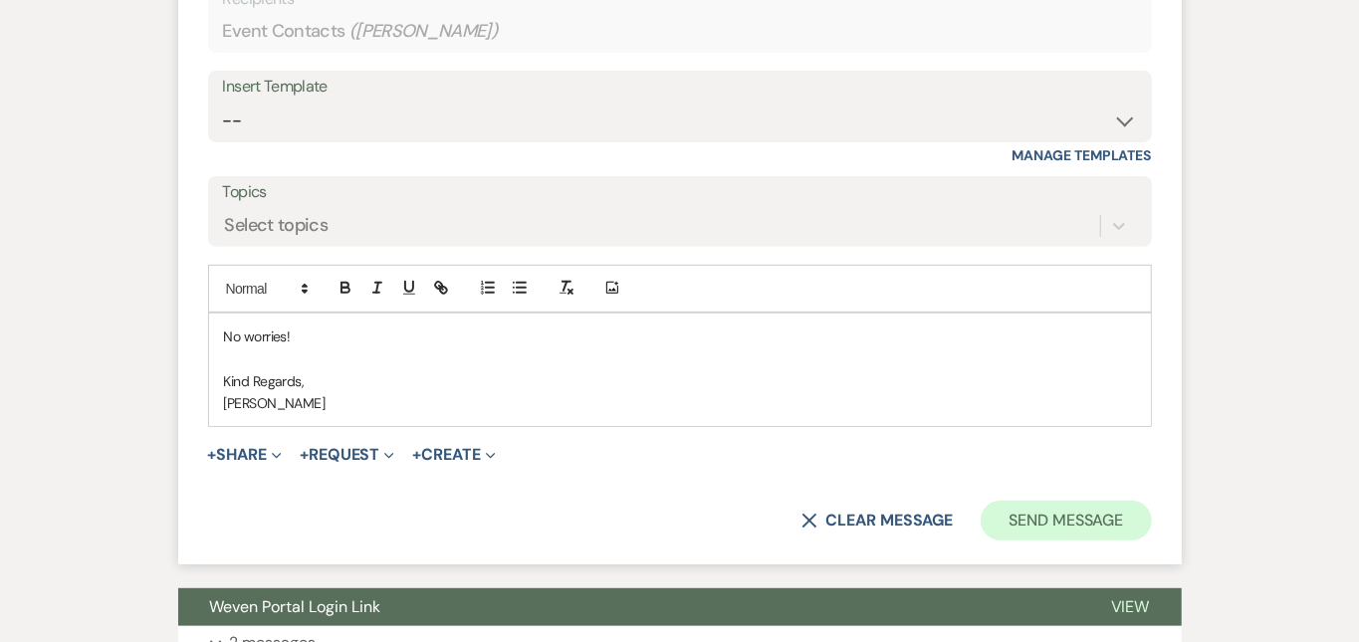
click at [1151, 501] on button "Send Message" at bounding box center [1065, 521] width 170 height 40
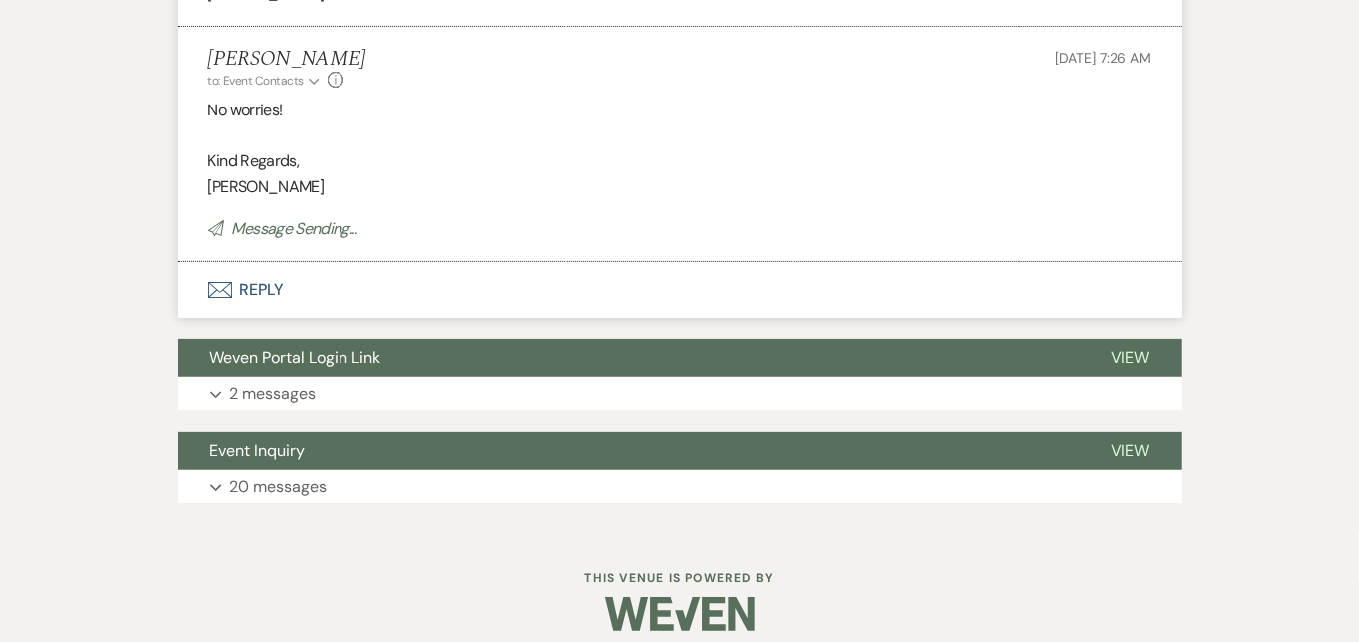
scroll to position [4184, 0]
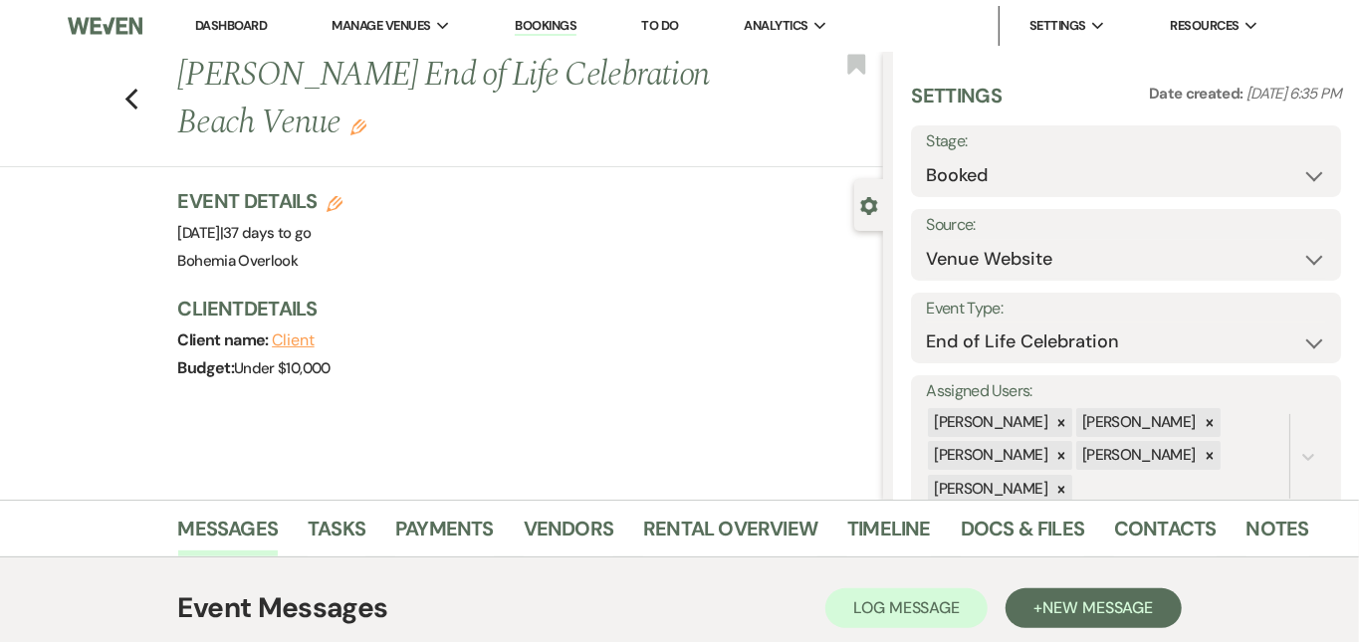
scroll to position [0, 0]
click at [256, 22] on link "Dashboard" at bounding box center [231, 25] width 72 height 17
